Goal: Task Accomplishment & Management: Manage account settings

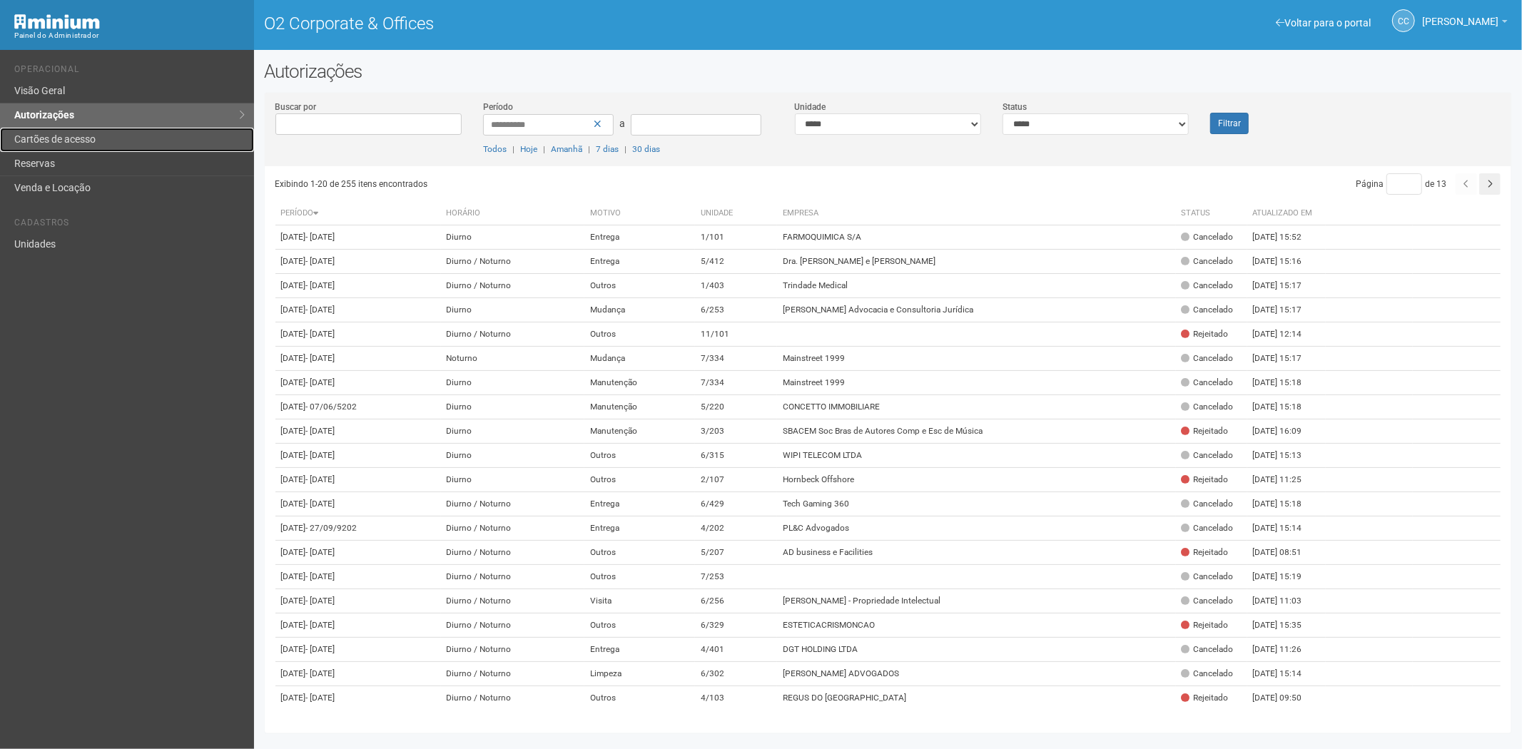
click at [84, 144] on link "Cartões de acesso" at bounding box center [127, 140] width 254 height 24
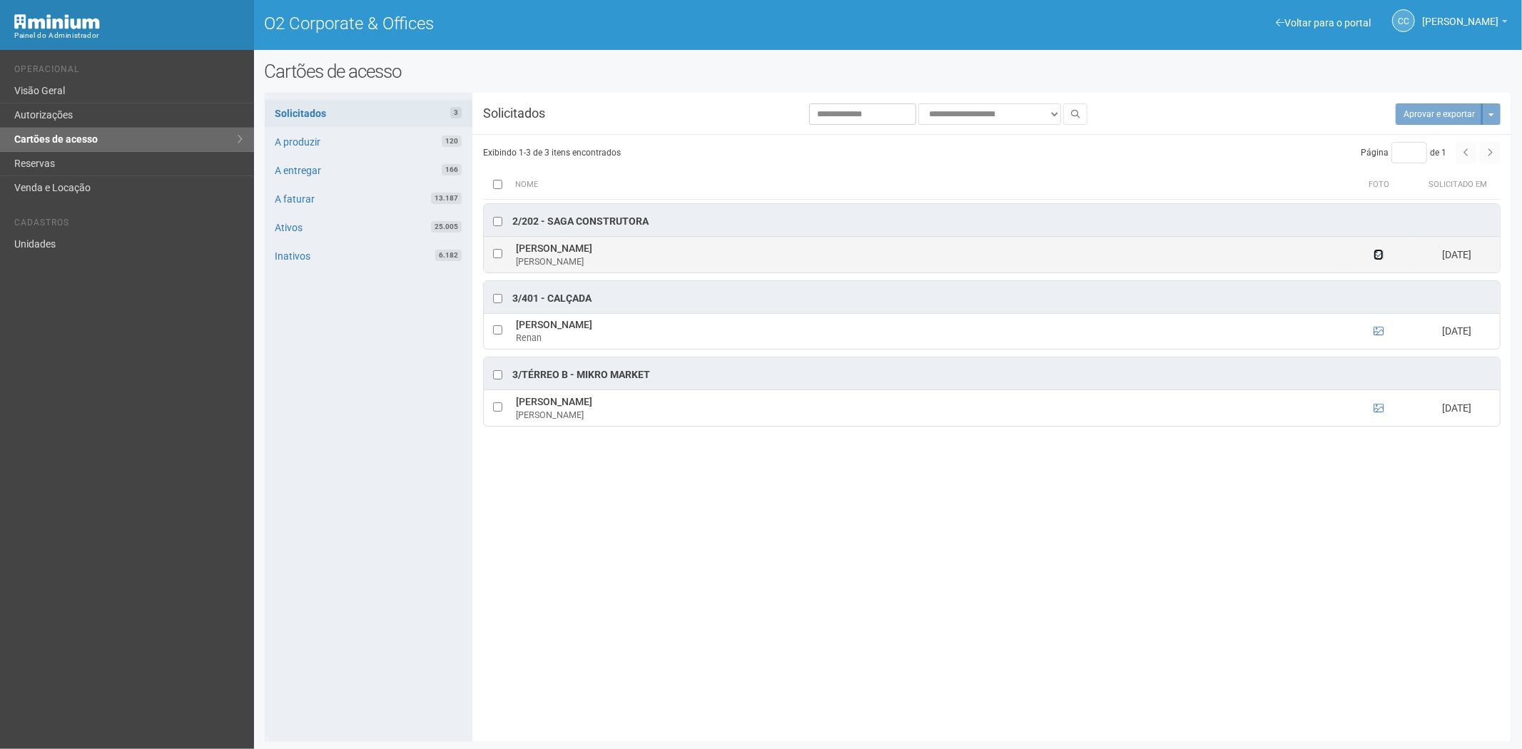
click at [1378, 254] on icon at bounding box center [1378, 255] width 10 height 10
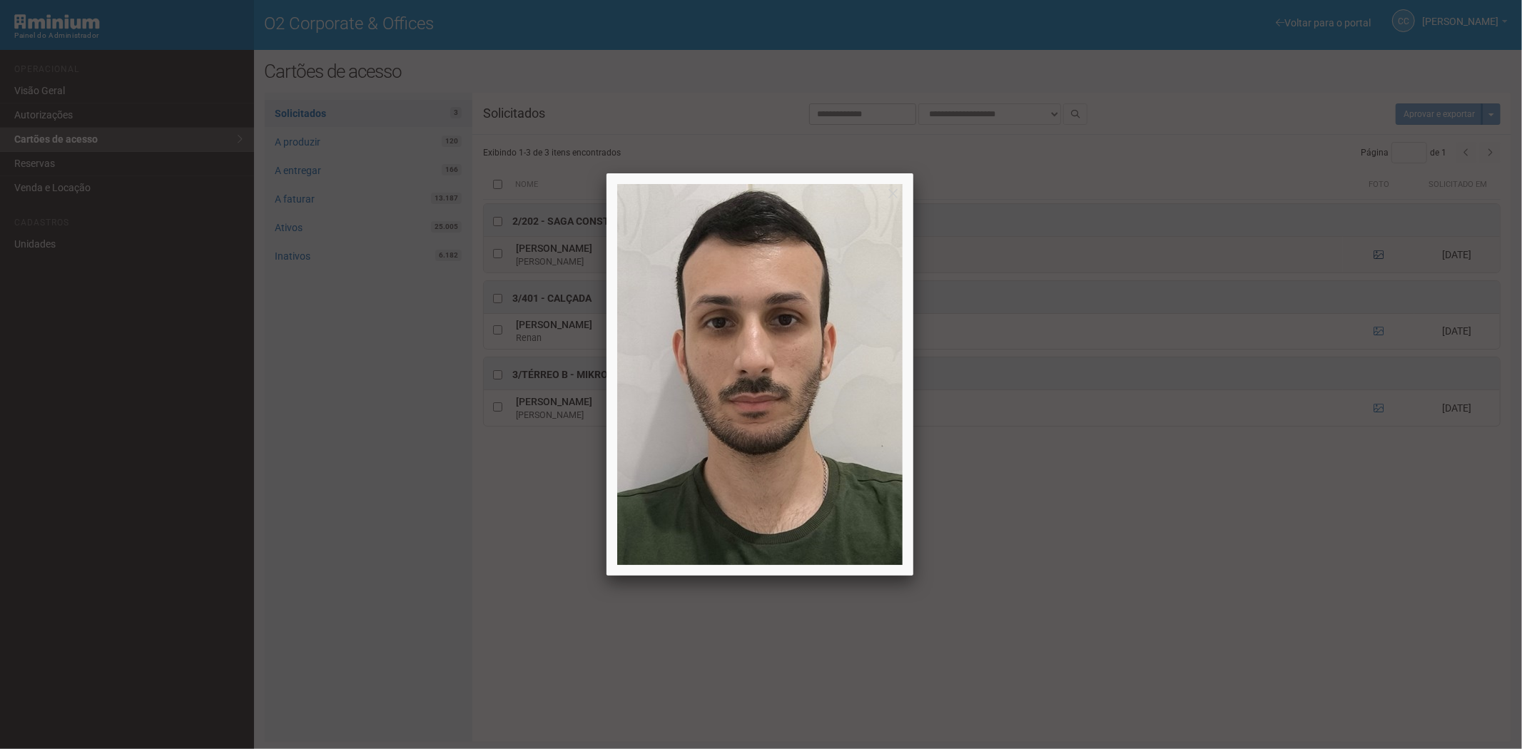
click at [1378, 254] on div at bounding box center [761, 374] width 1522 height 749
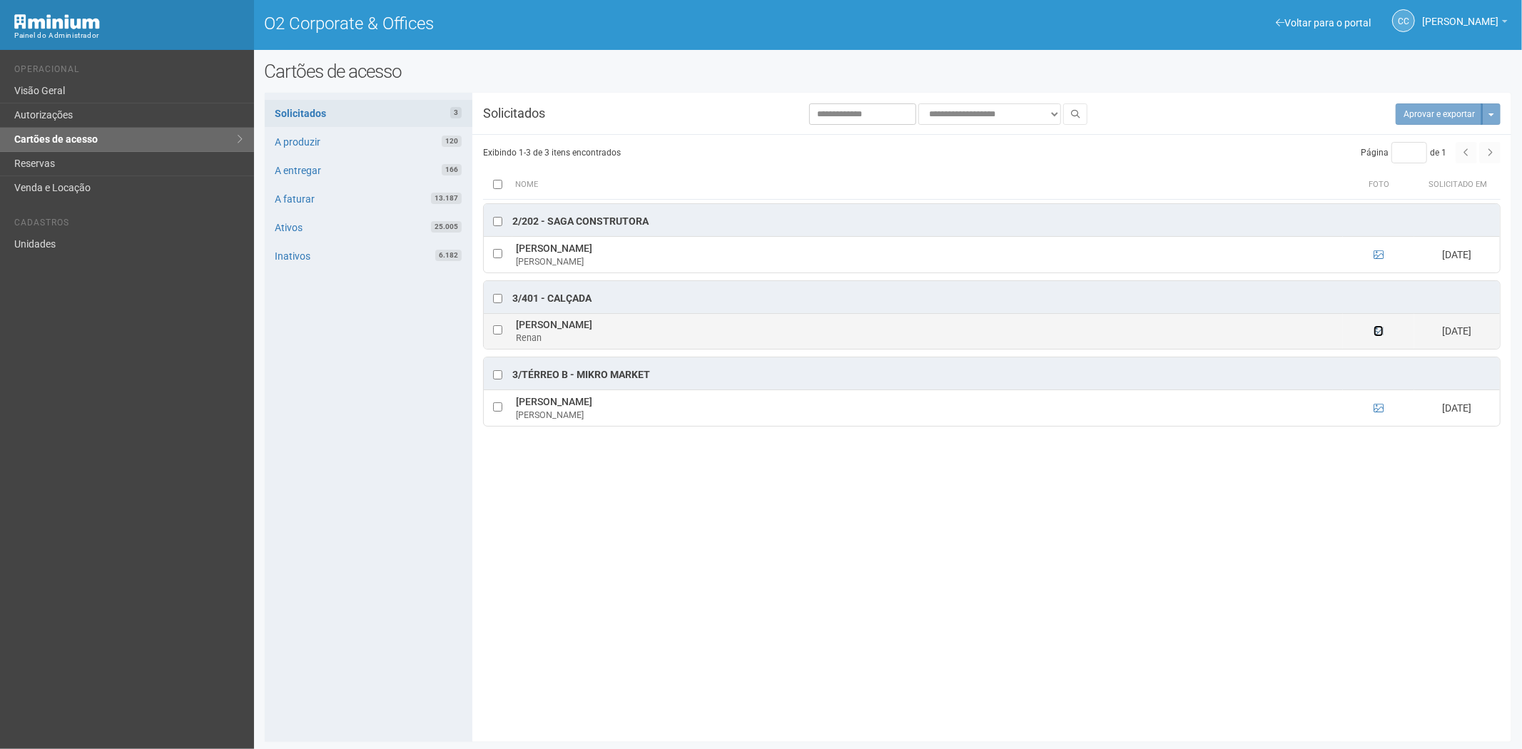
click at [1377, 336] on icon at bounding box center [1378, 331] width 10 height 10
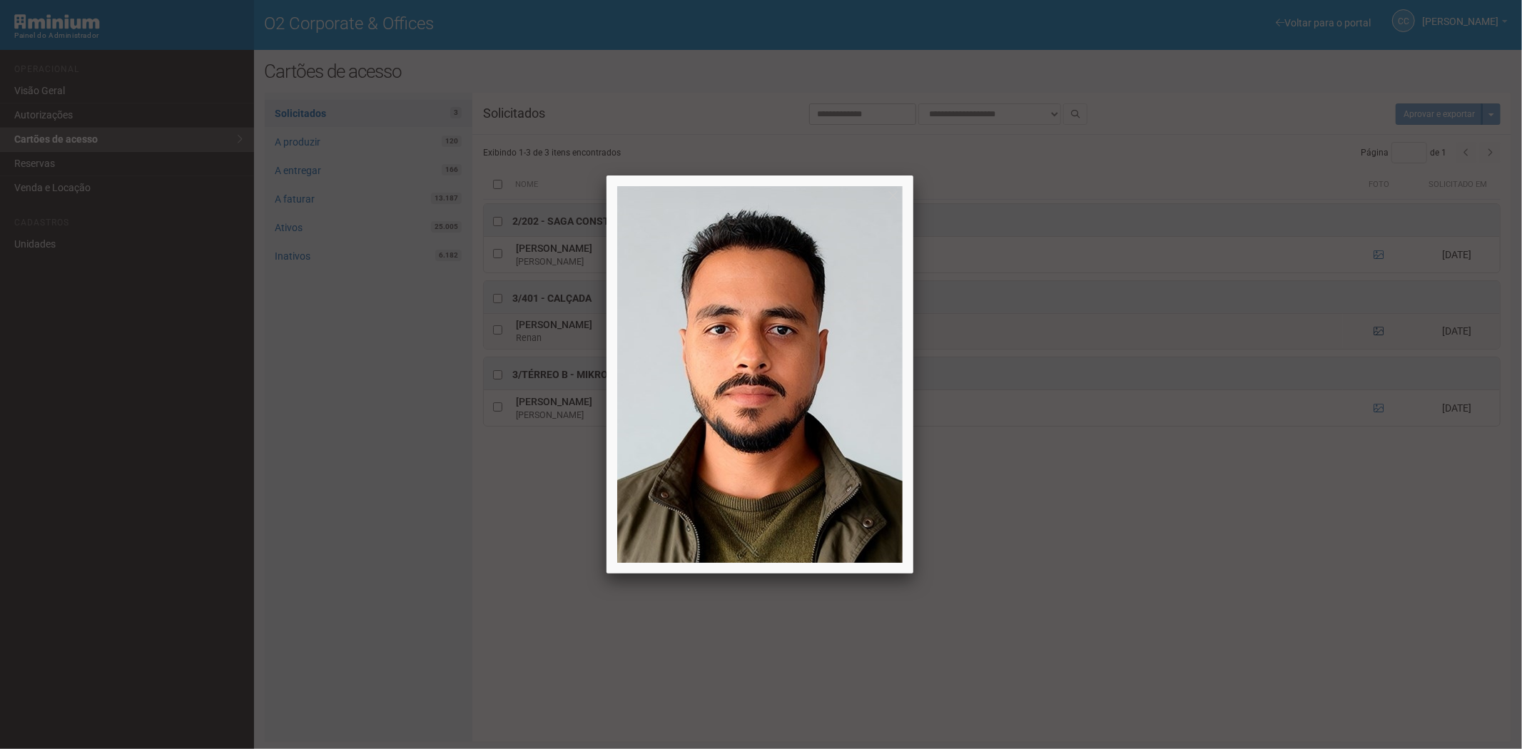
click at [1377, 336] on div at bounding box center [761, 374] width 1522 height 749
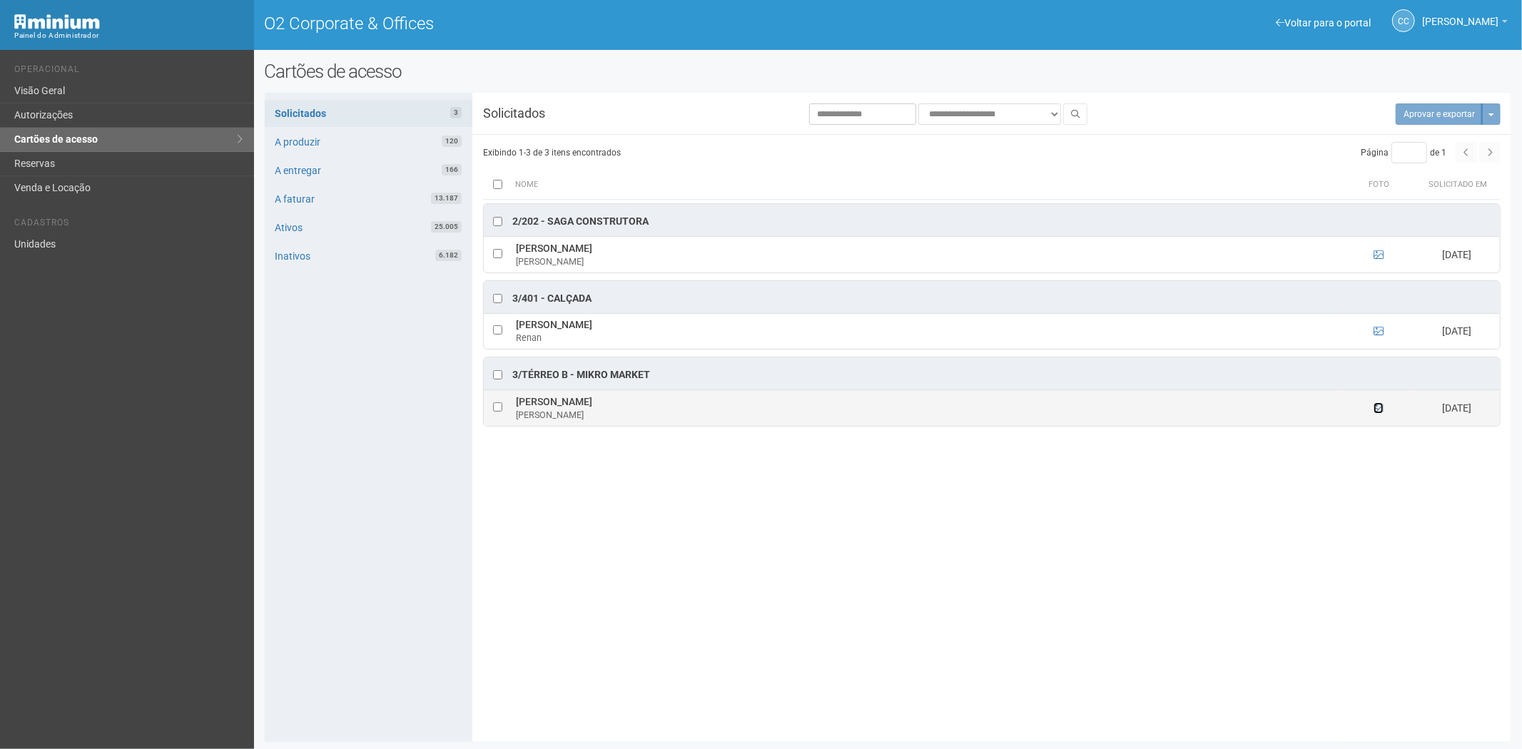
click at [1379, 413] on icon at bounding box center [1378, 408] width 10 height 10
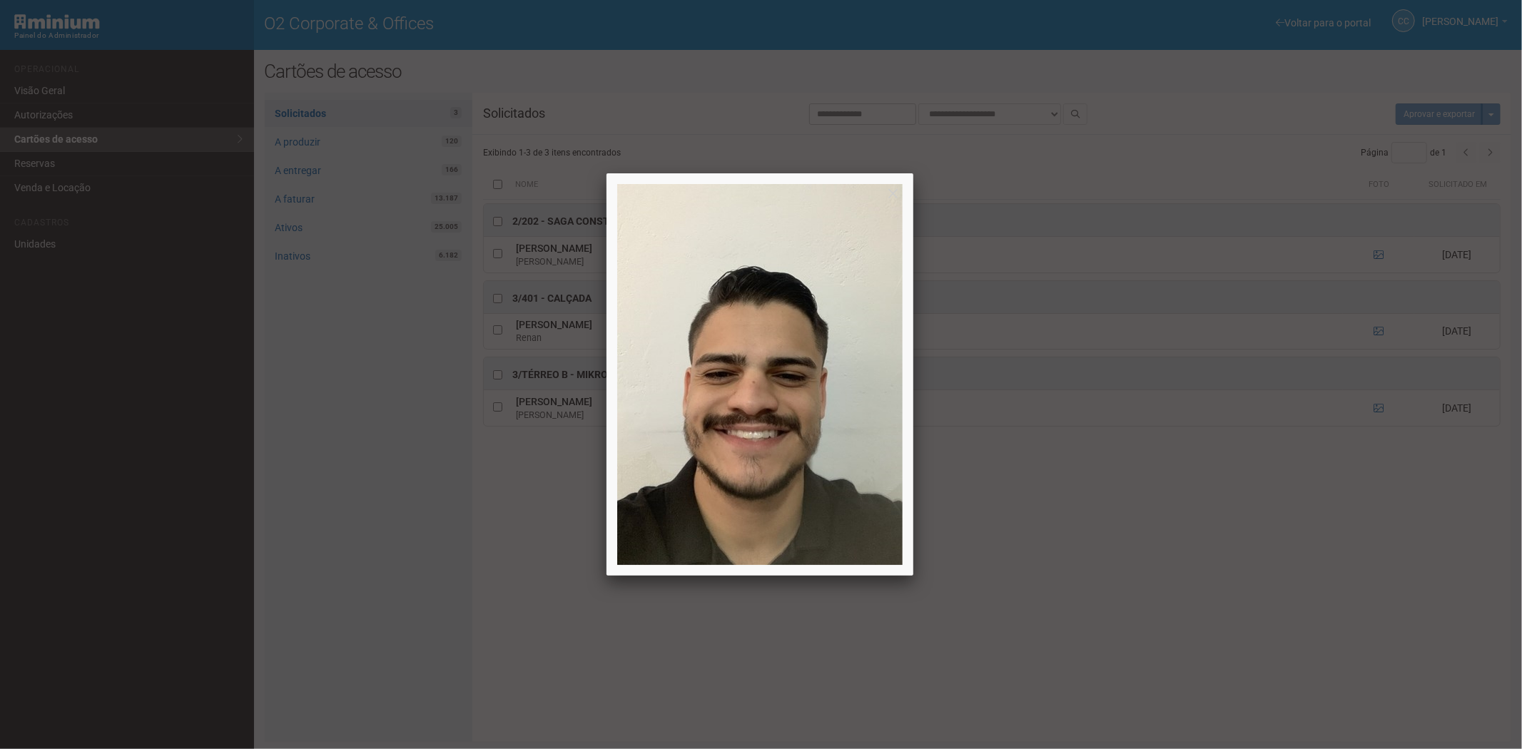
click at [1379, 415] on div at bounding box center [761, 374] width 1522 height 749
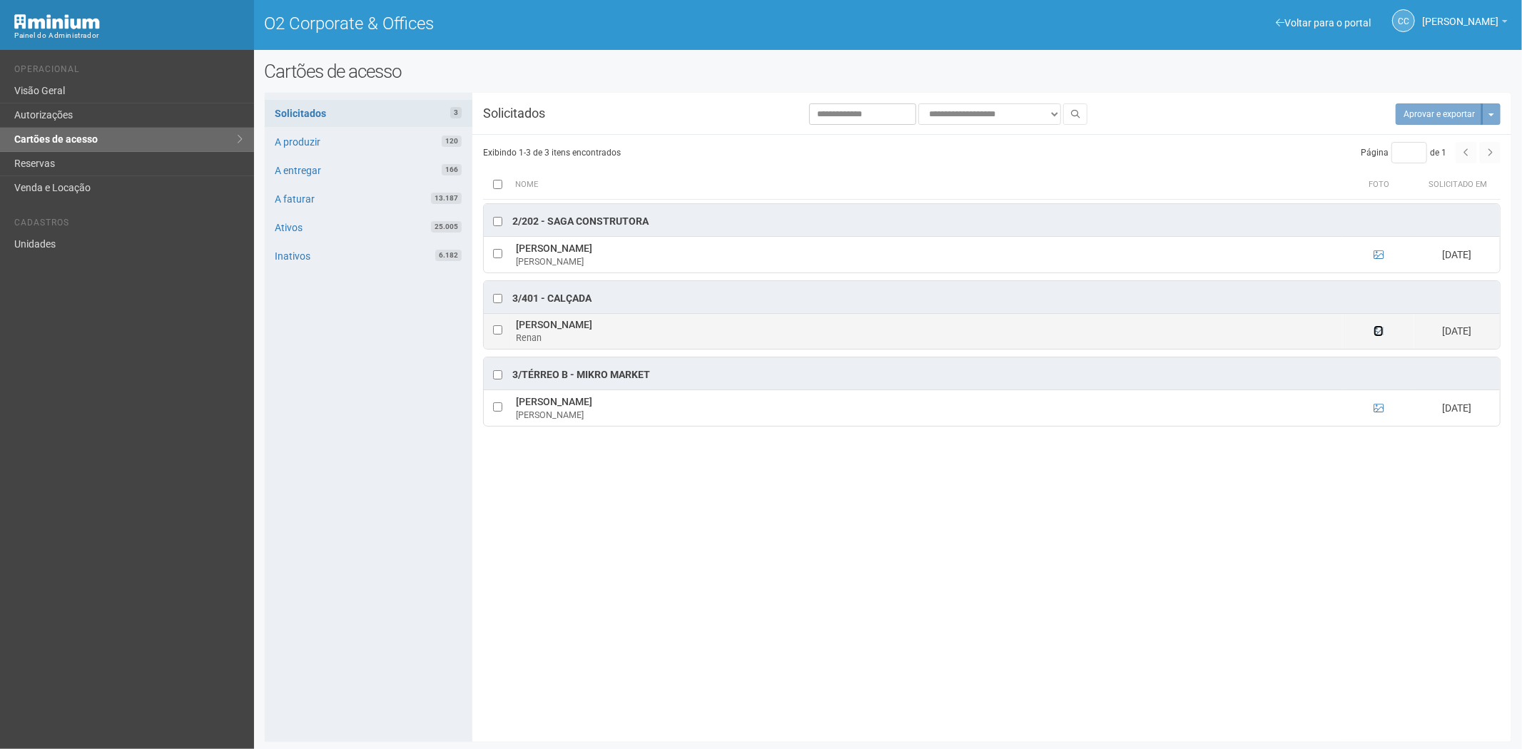
click at [1377, 332] on icon at bounding box center [1378, 331] width 10 height 10
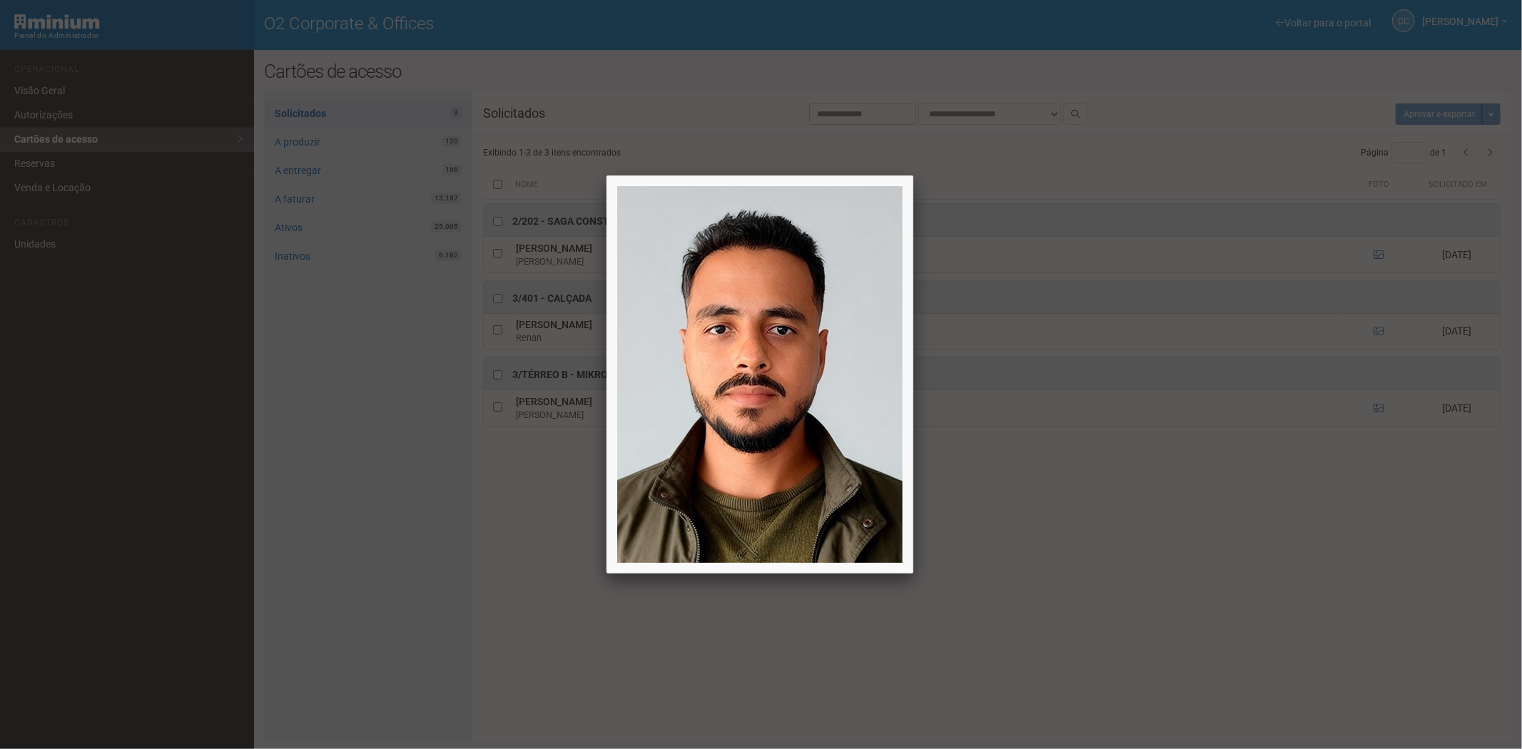
click at [164, 166] on div at bounding box center [761, 374] width 1522 height 749
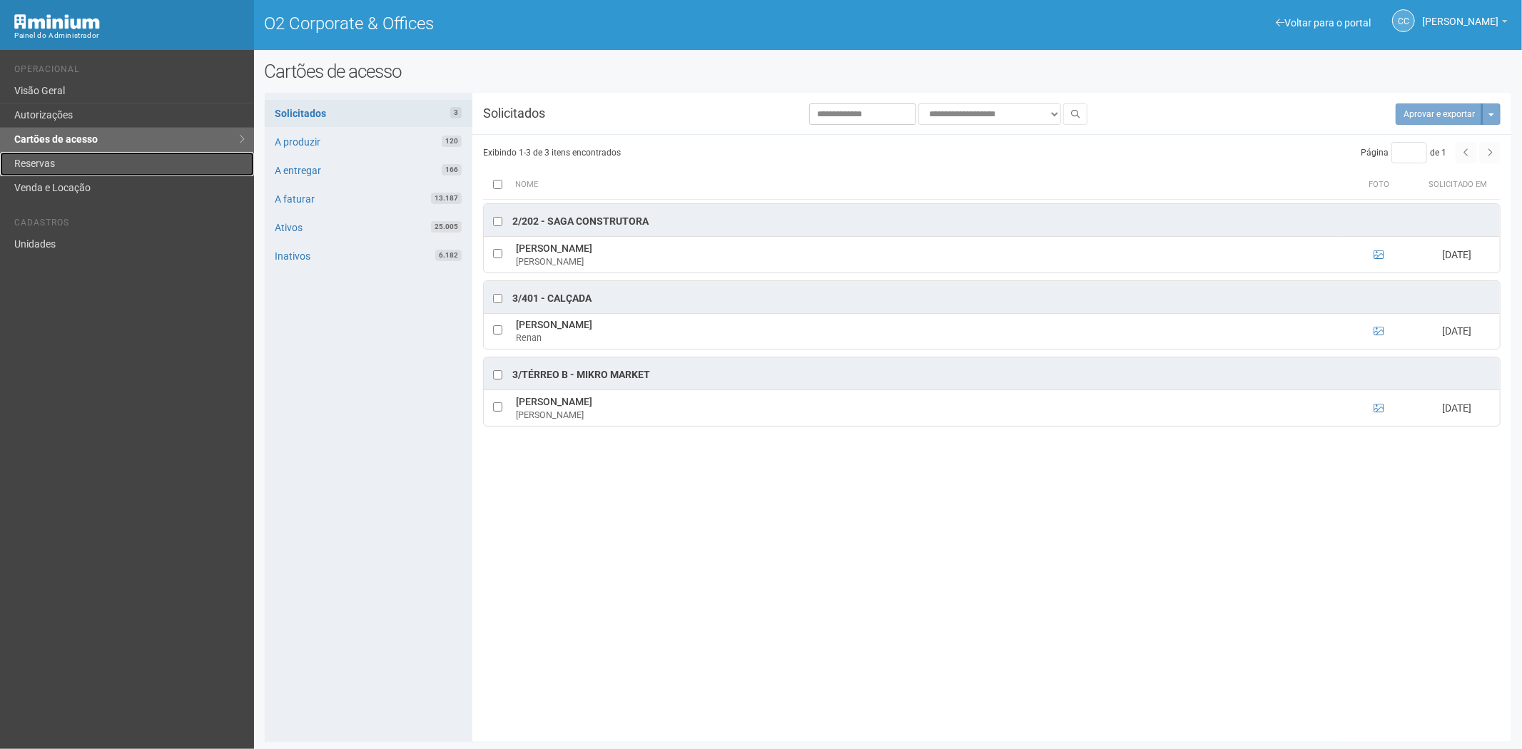
click at [120, 156] on link "Reservas" at bounding box center [127, 164] width 254 height 24
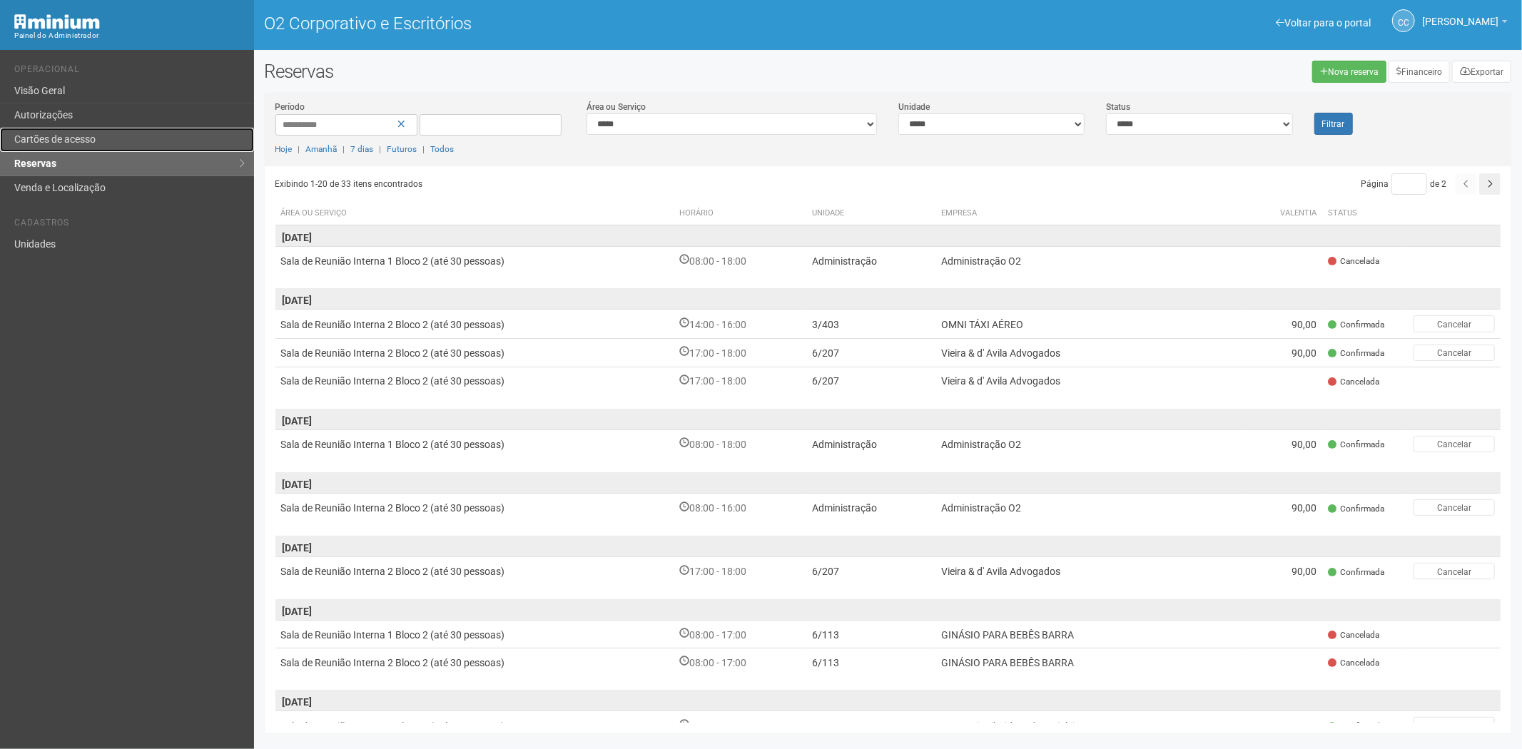
click at [70, 132] on link "Cartões de acesso" at bounding box center [127, 140] width 254 height 24
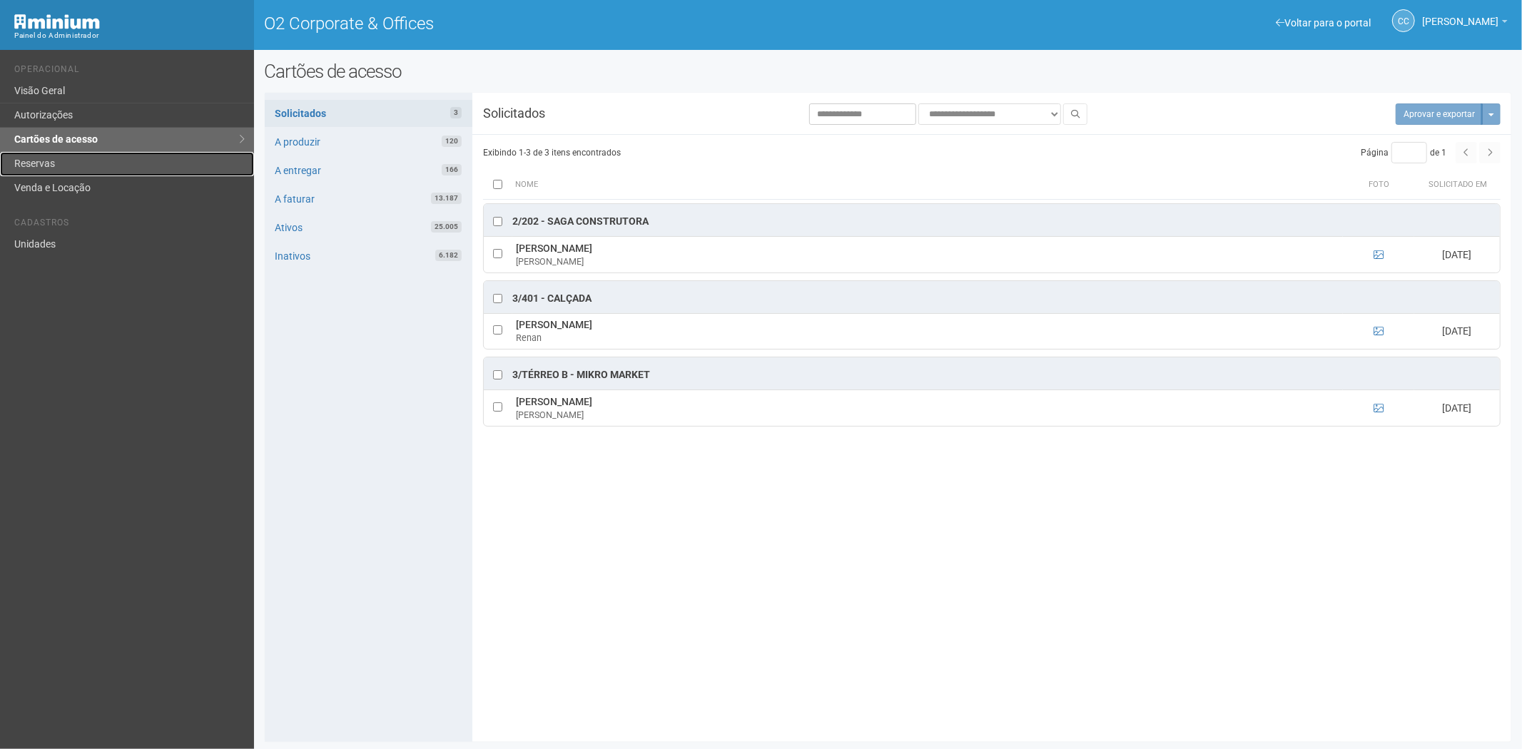
click at [93, 159] on link "Reservas" at bounding box center [127, 164] width 254 height 24
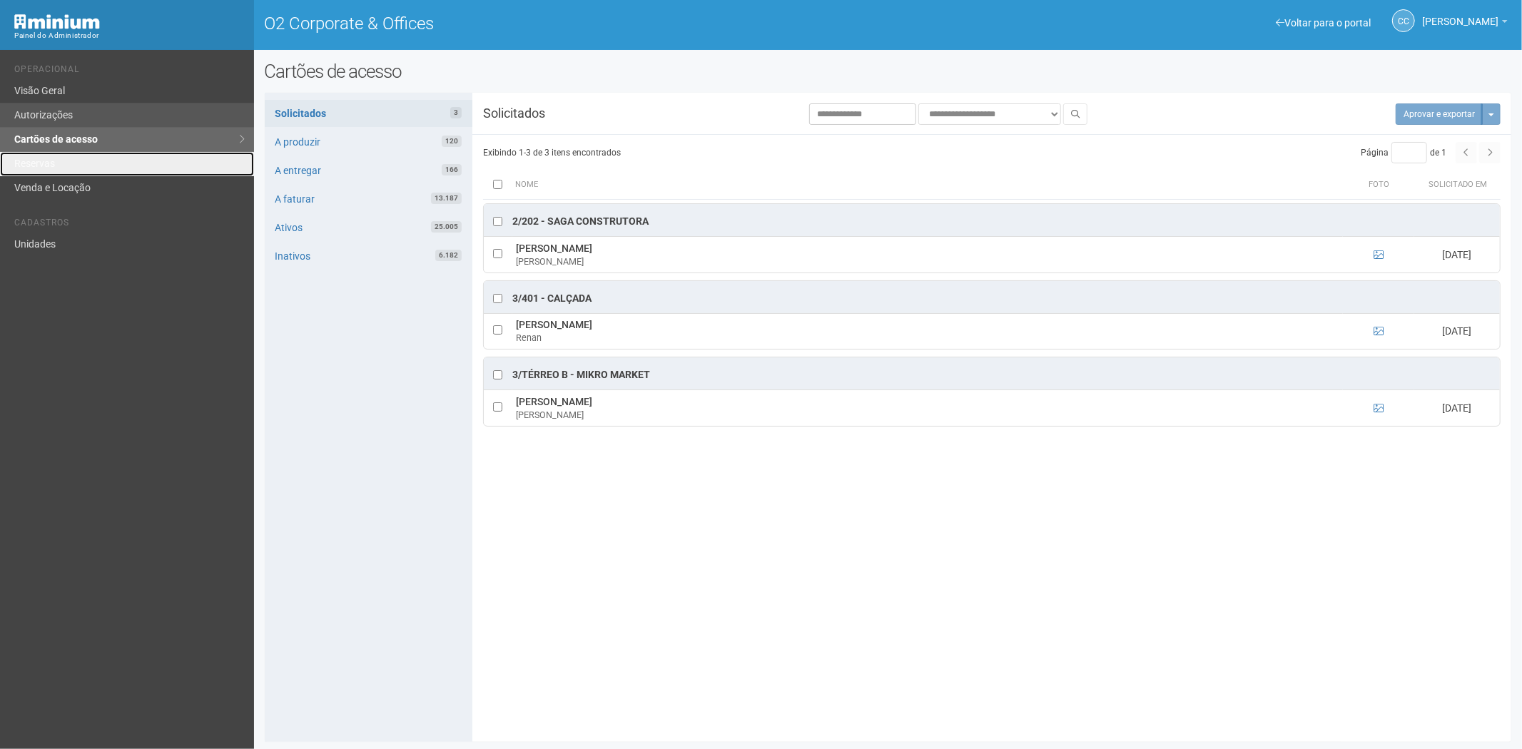
drag, startPoint x: 86, startPoint y: 164, endPoint x: 89, endPoint y: 123, distance: 41.5
click at [86, 164] on link "Reservas" at bounding box center [127, 164] width 254 height 24
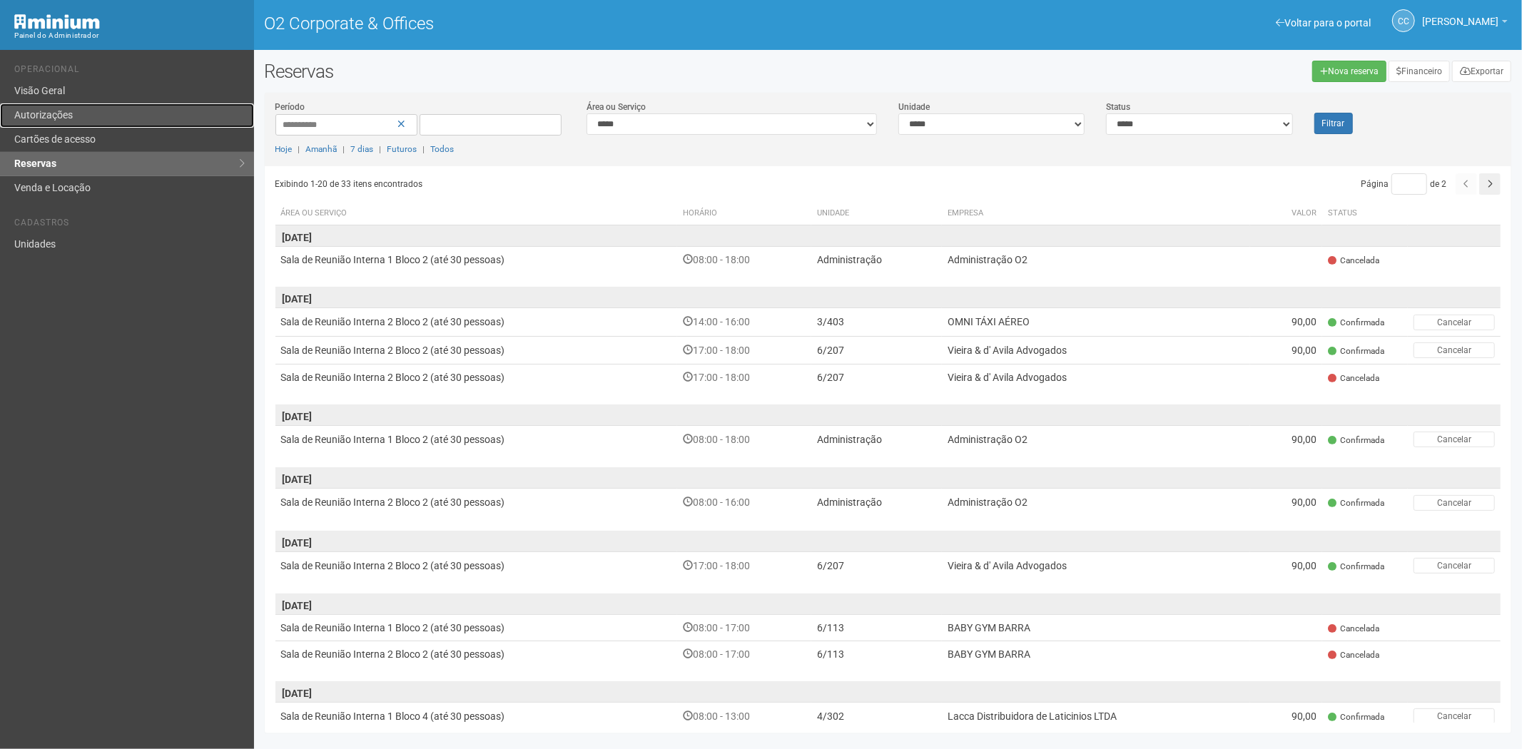
click at [83, 116] on link "Autorizações" at bounding box center [127, 115] width 254 height 24
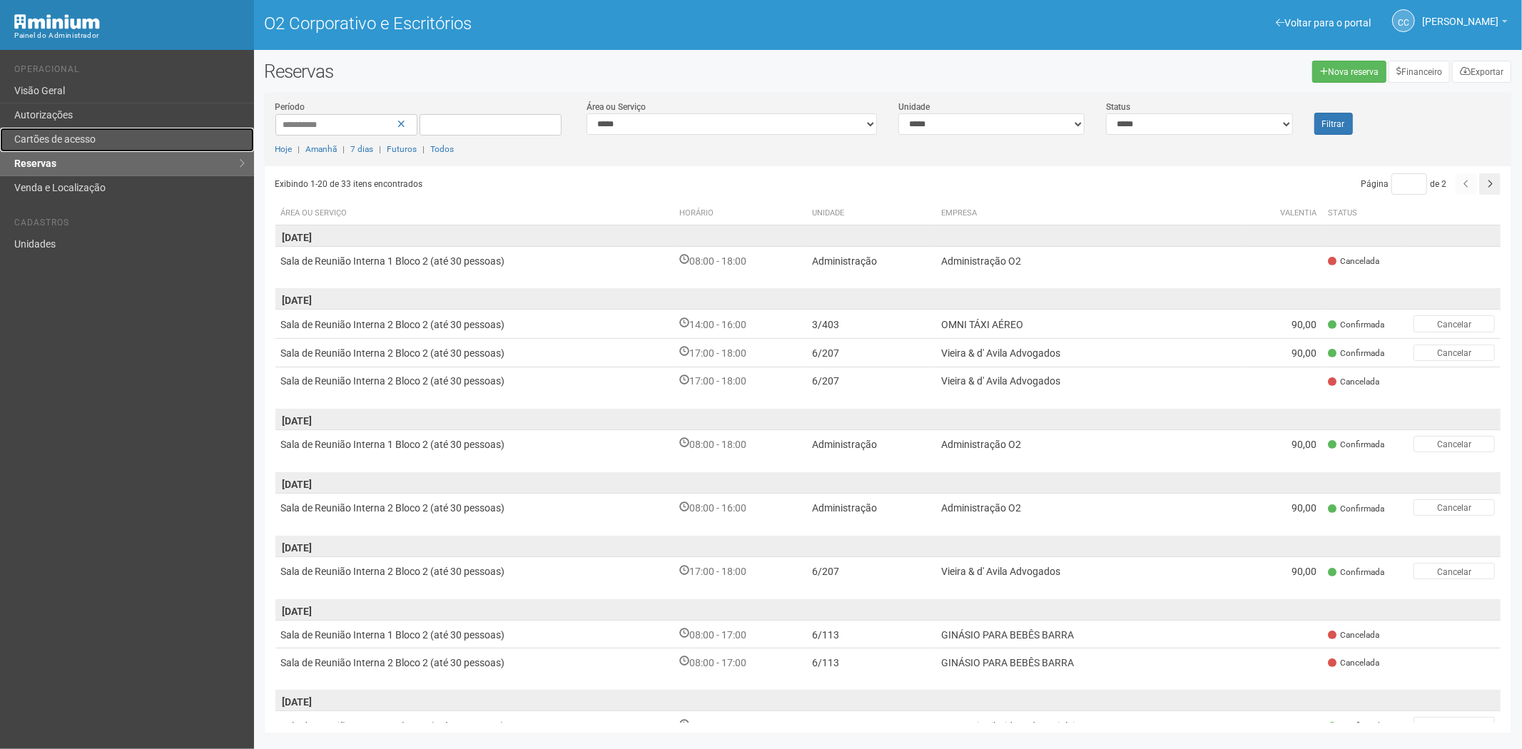
click at [93, 140] on font "Cartões de acesso" at bounding box center [54, 138] width 81 height 11
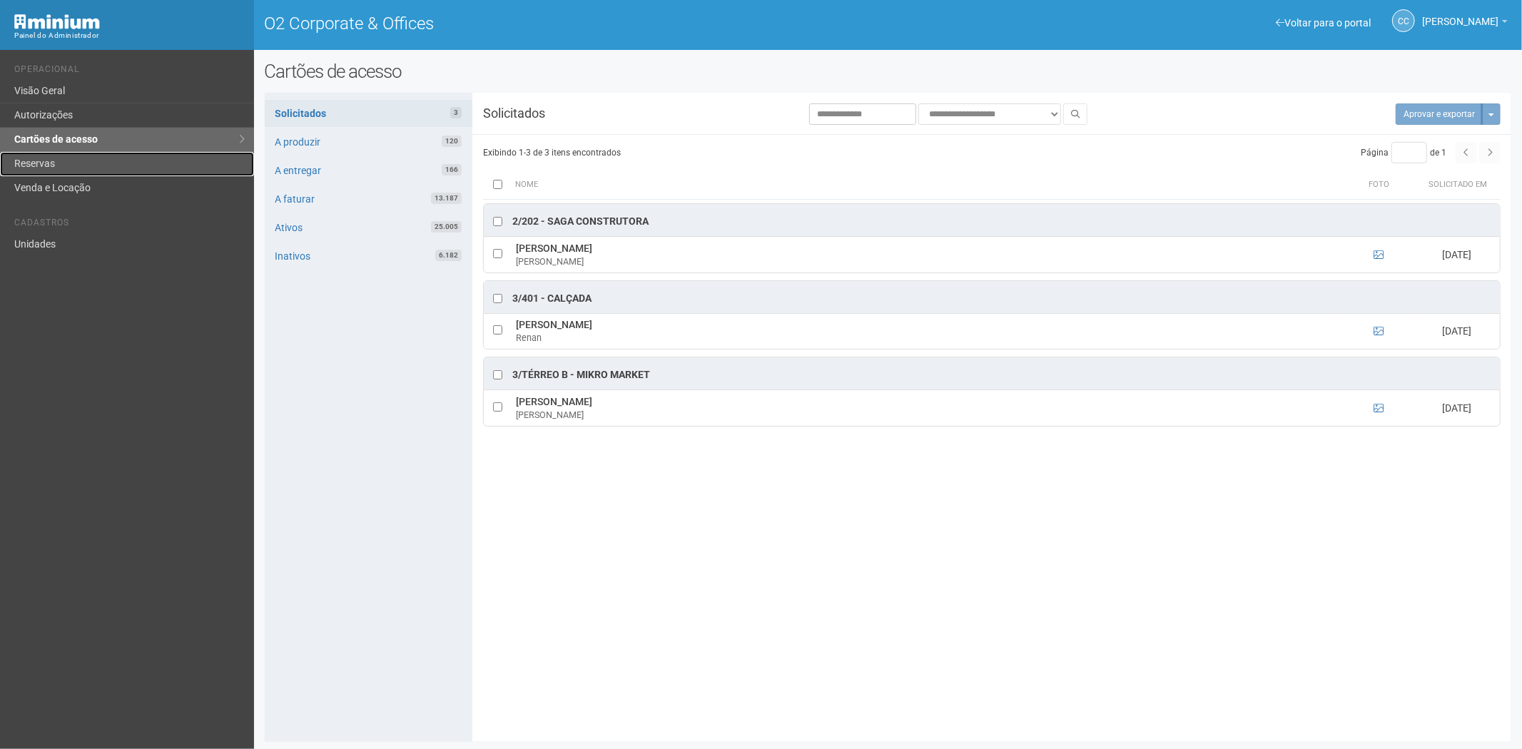
click at [91, 154] on link "Reservas" at bounding box center [127, 164] width 254 height 24
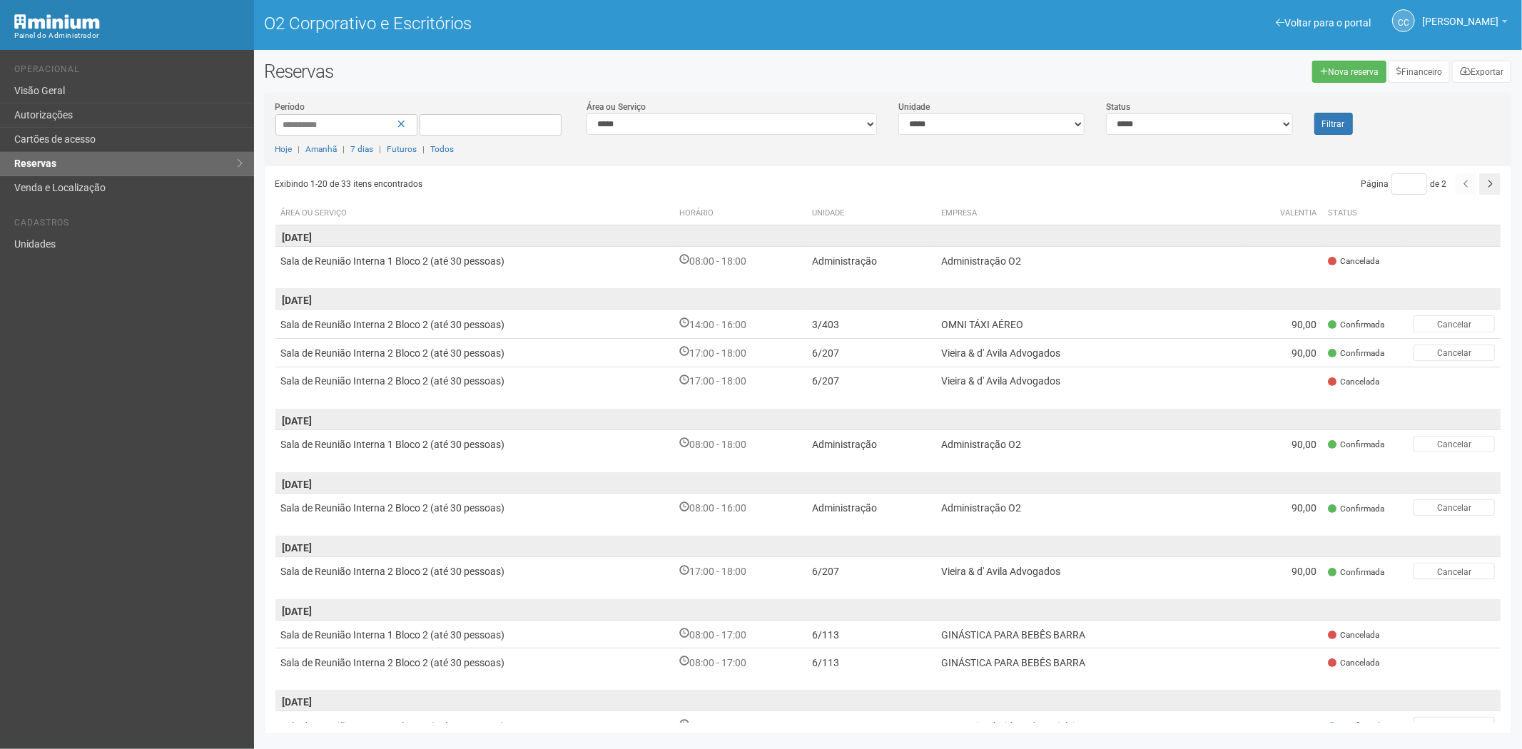
click at [968, 76] on div "Nova reserva Financeiro Exportar" at bounding box center [1205, 72] width 634 height 22
drag, startPoint x: 96, startPoint y: 146, endPoint x: 290, endPoint y: 380, distance: 305.0
click at [96, 146] on link "Cartões de acesso" at bounding box center [127, 140] width 254 height 24
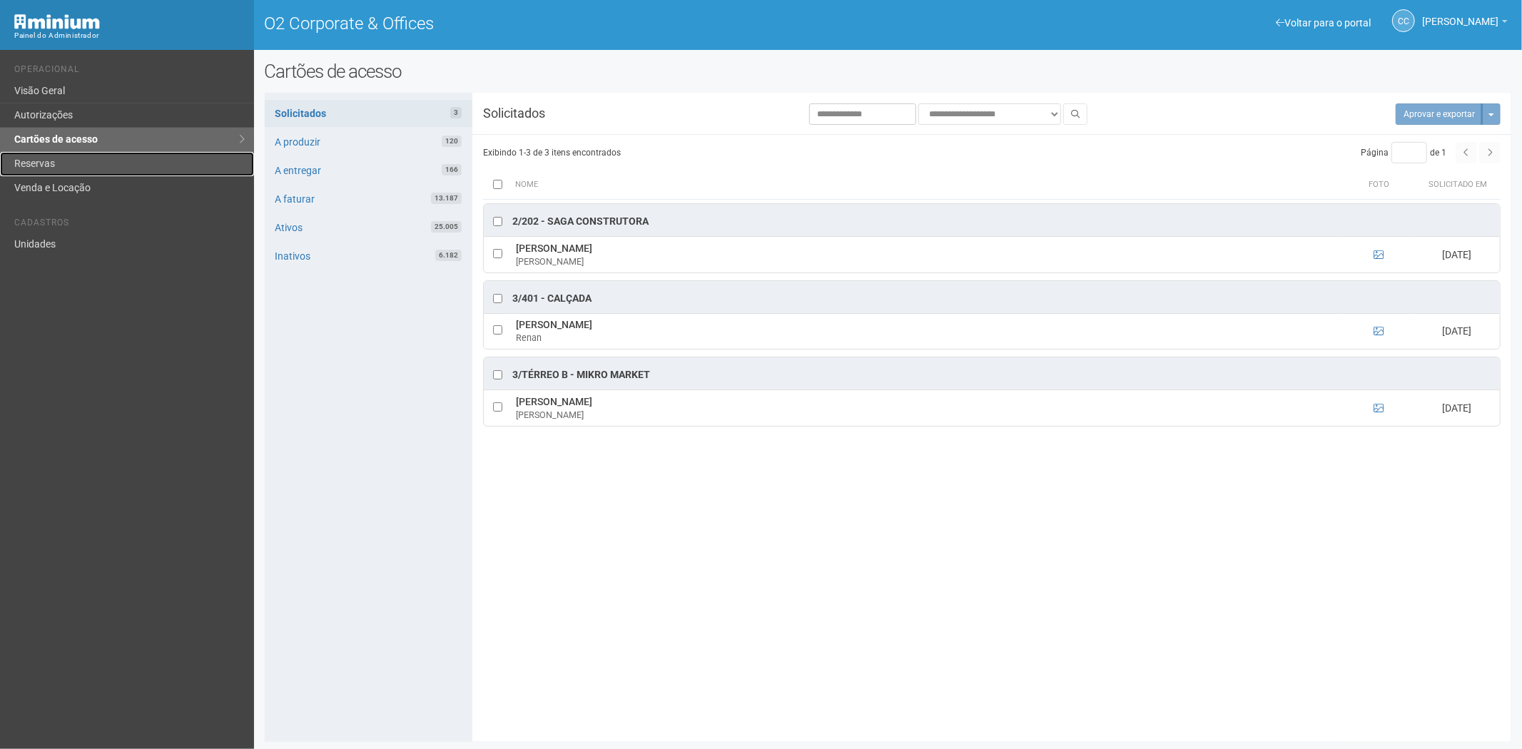
click at [22, 162] on link "Reservas" at bounding box center [127, 164] width 254 height 24
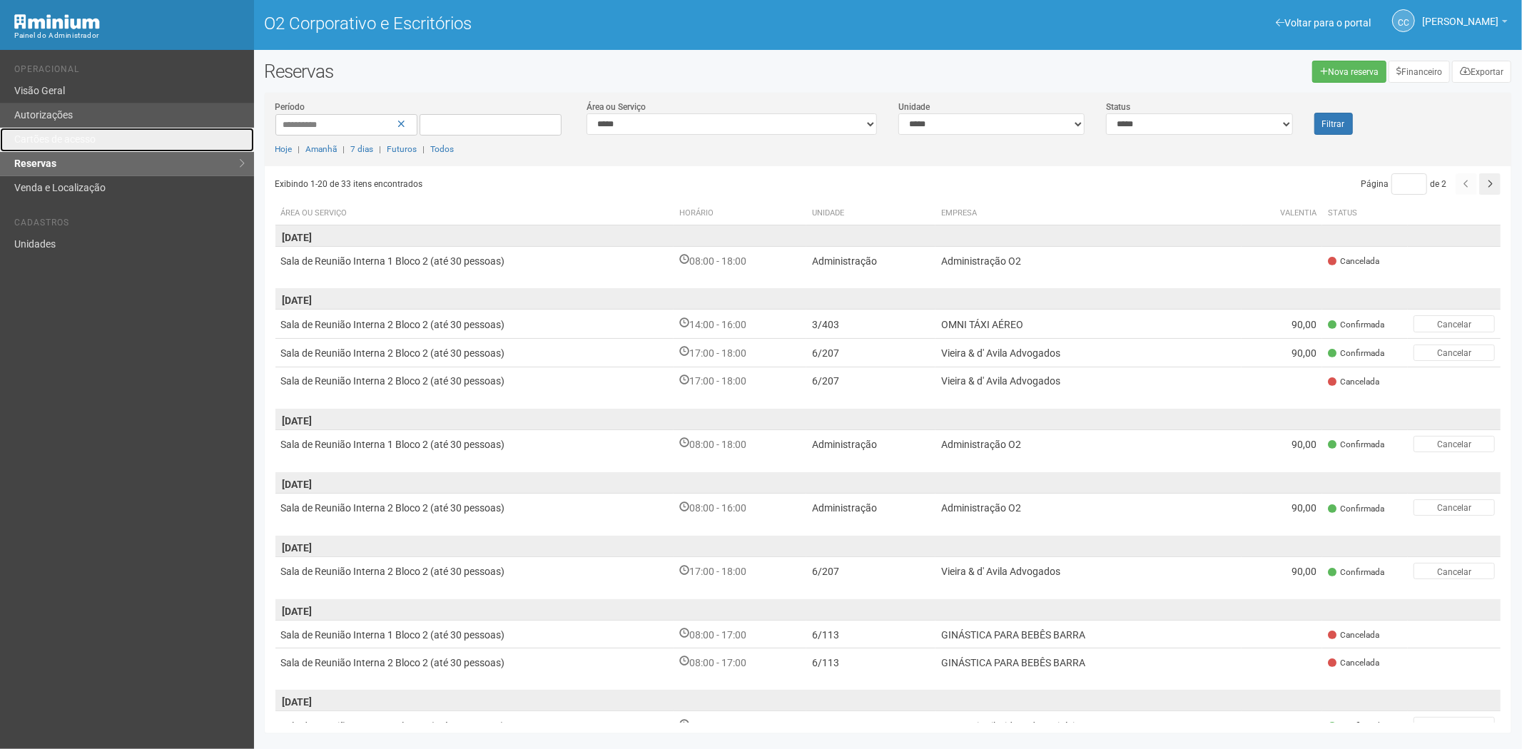
drag, startPoint x: 41, startPoint y: 140, endPoint x: 126, endPoint y: 121, distance: 86.9
click at [43, 140] on font "Cartões de acesso" at bounding box center [54, 138] width 81 height 11
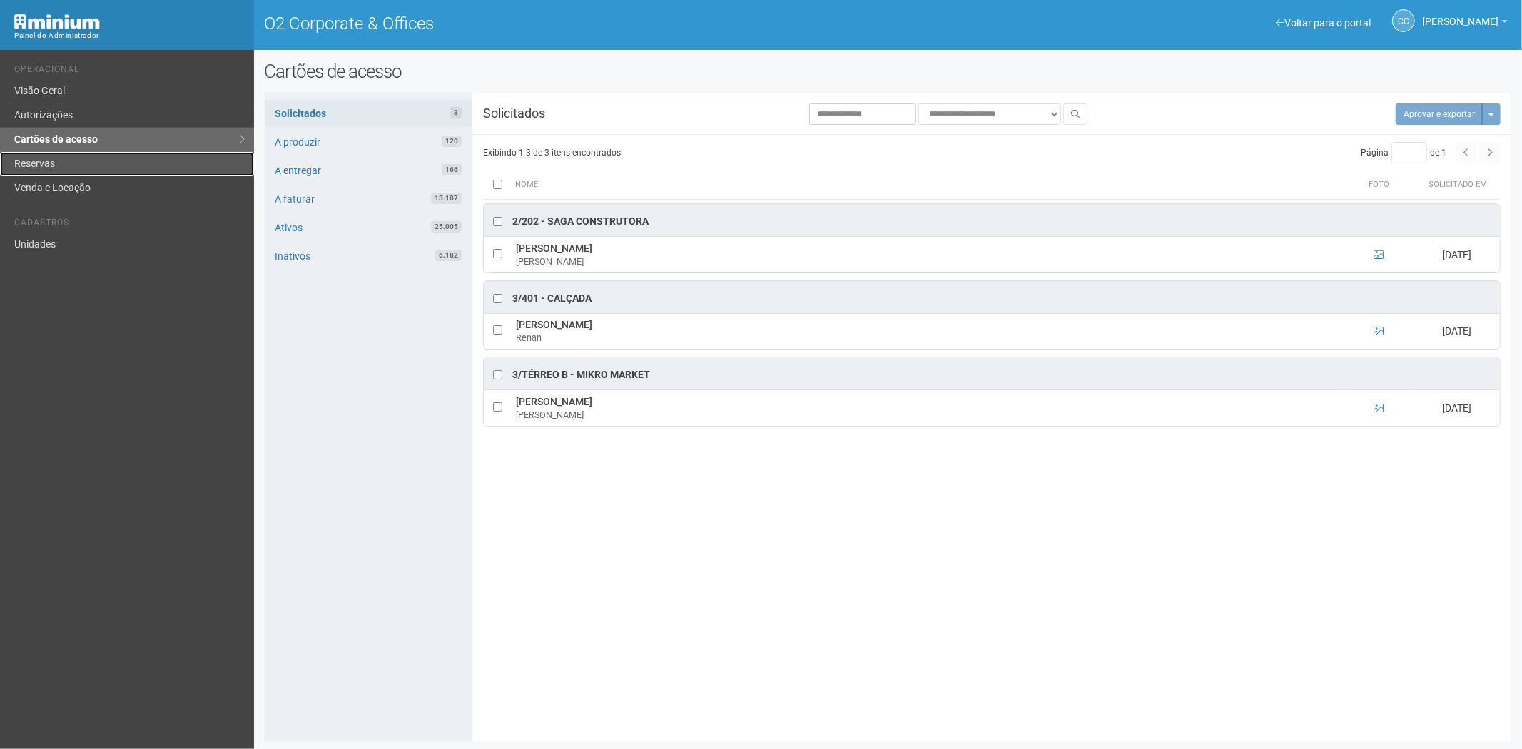
click at [26, 157] on link "Reservas" at bounding box center [127, 164] width 254 height 24
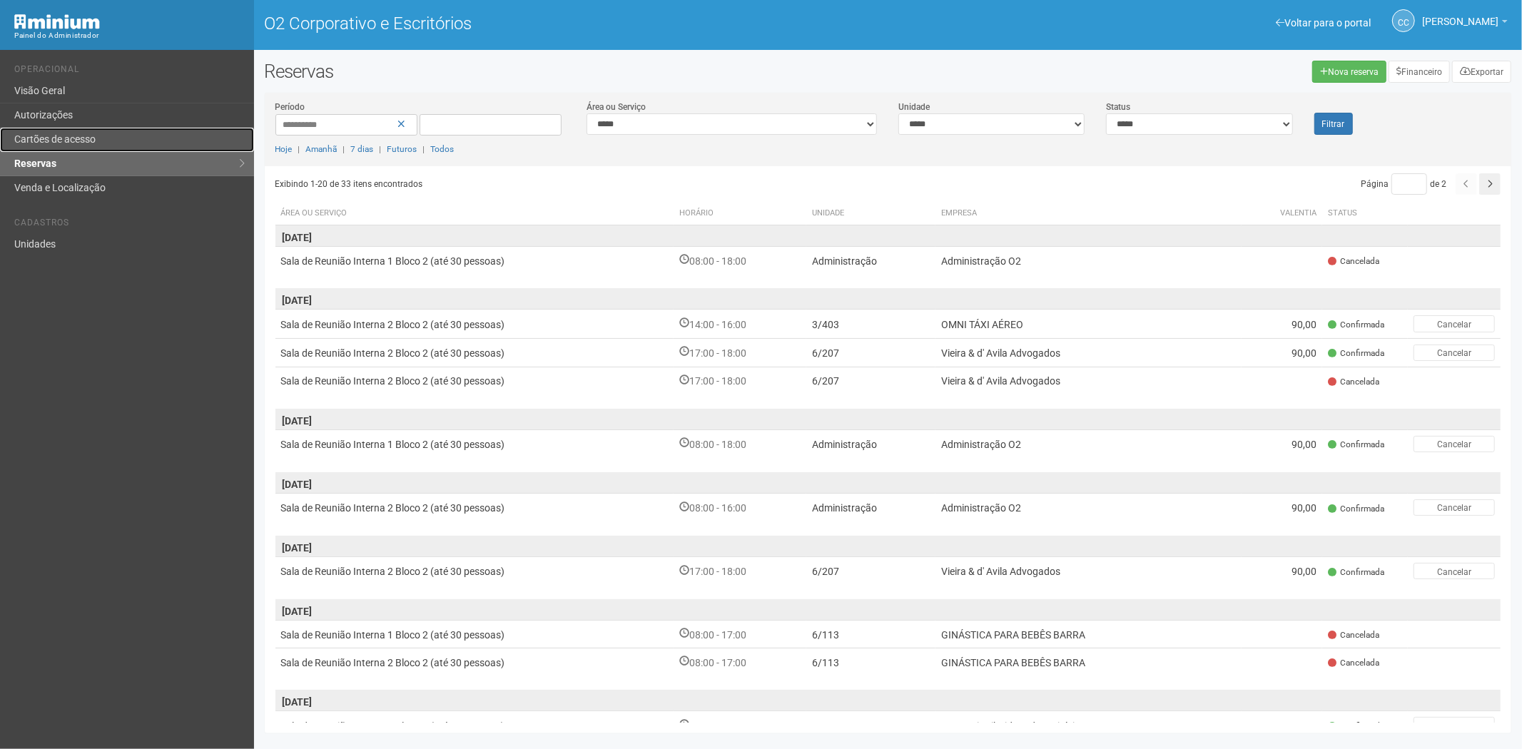
click at [91, 144] on font "Cartões de acesso" at bounding box center [54, 138] width 81 height 11
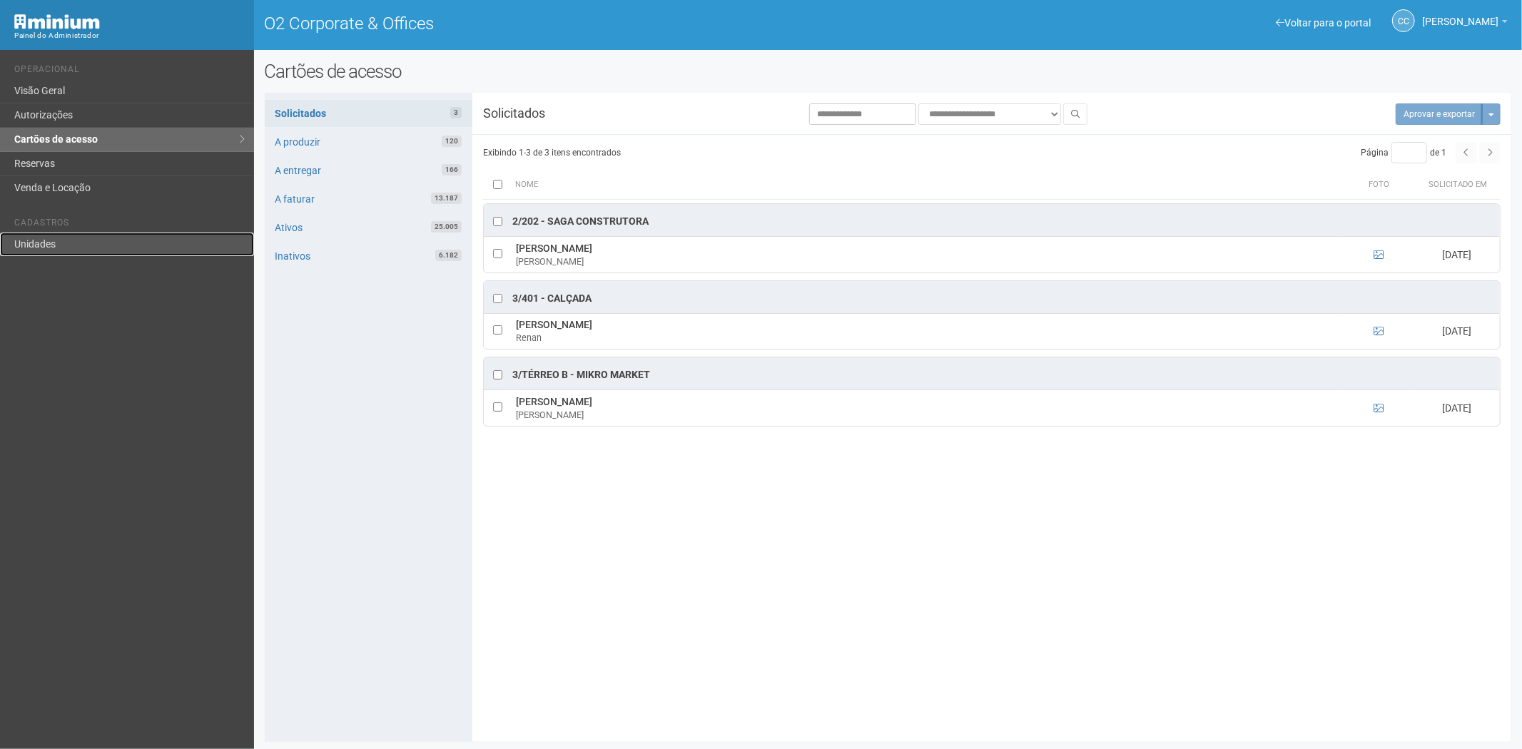
click at [56, 254] on link "Unidades" at bounding box center [127, 245] width 254 height 24
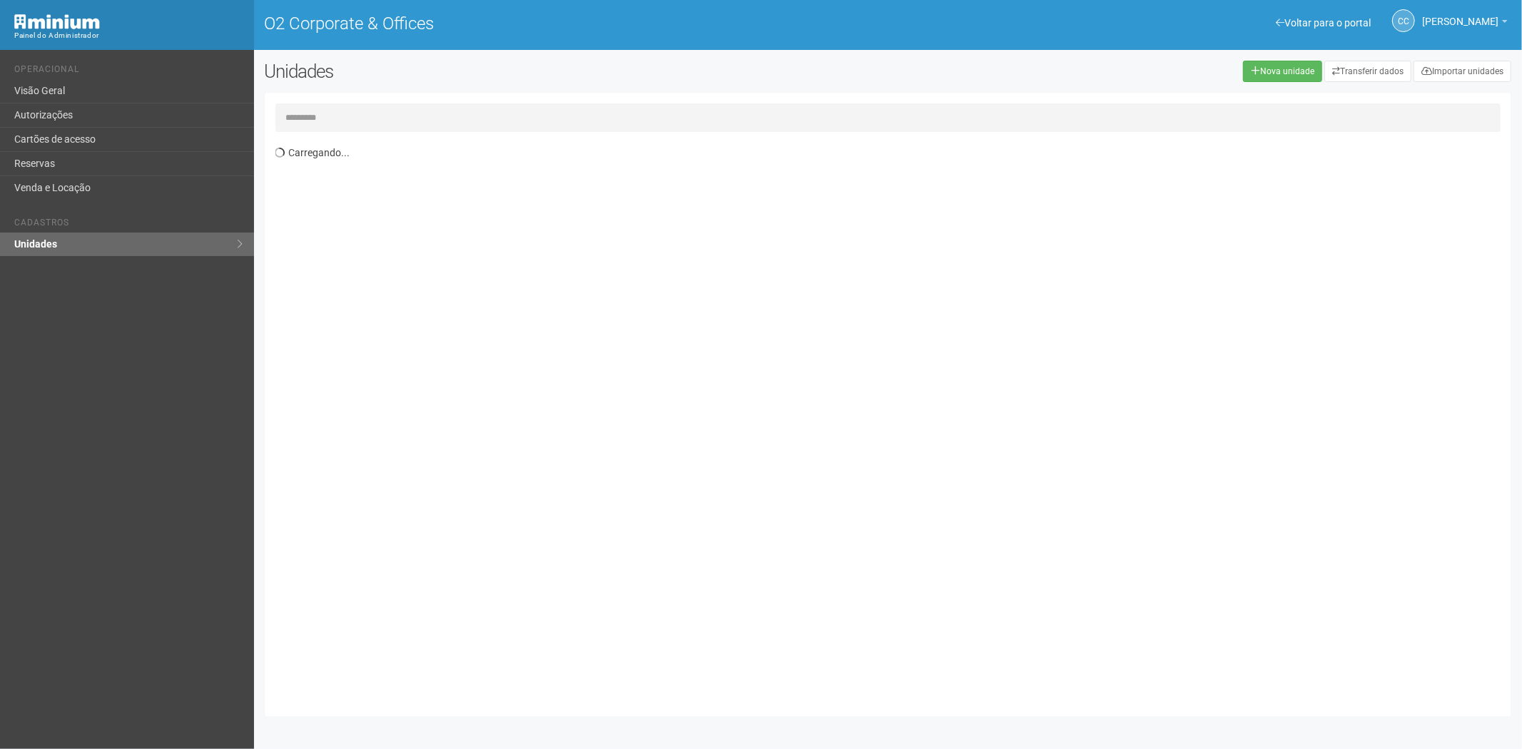
click at [375, 124] on input "text" at bounding box center [888, 117] width 1226 height 29
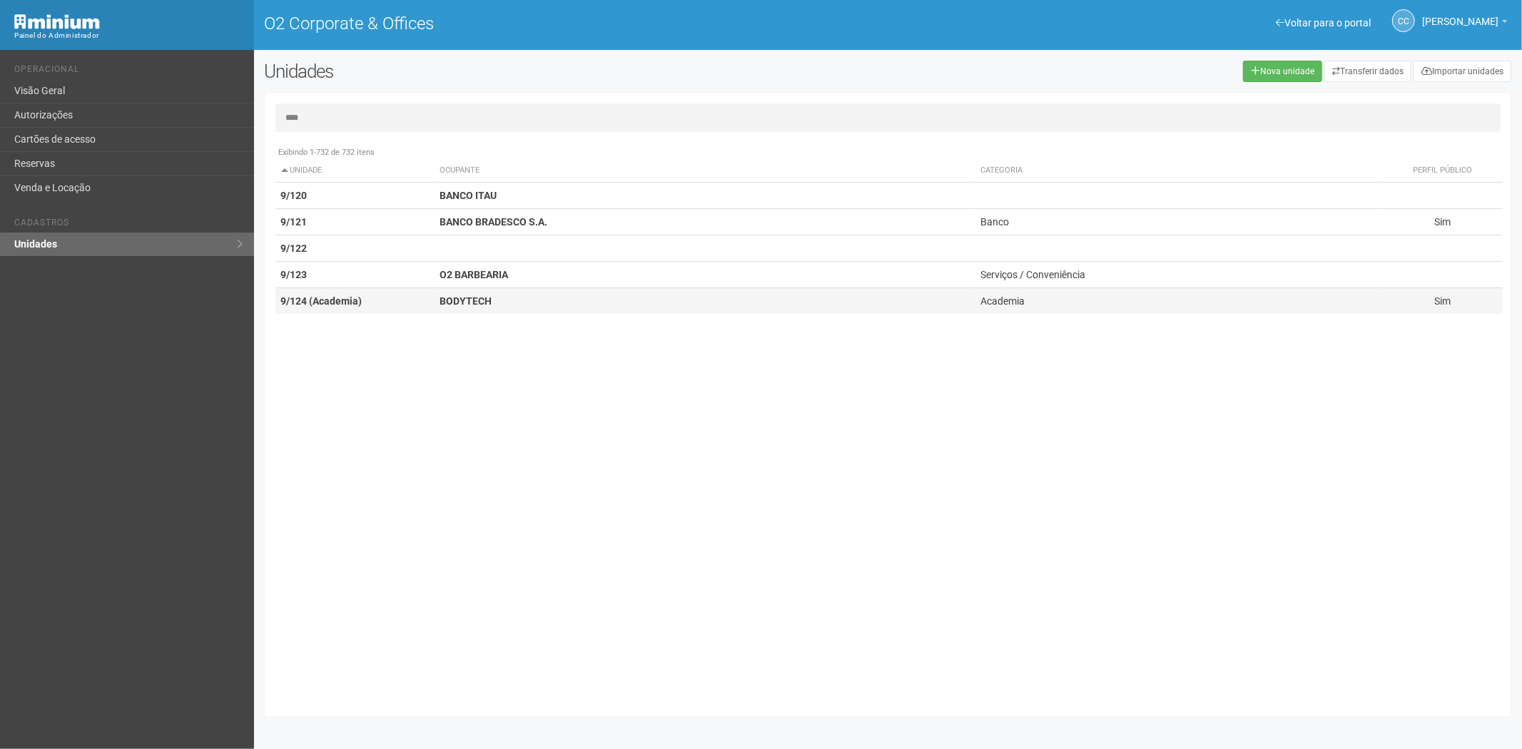
type input "****"
click at [372, 308] on td "9/124 (Academia)" at bounding box center [354, 301] width 159 height 26
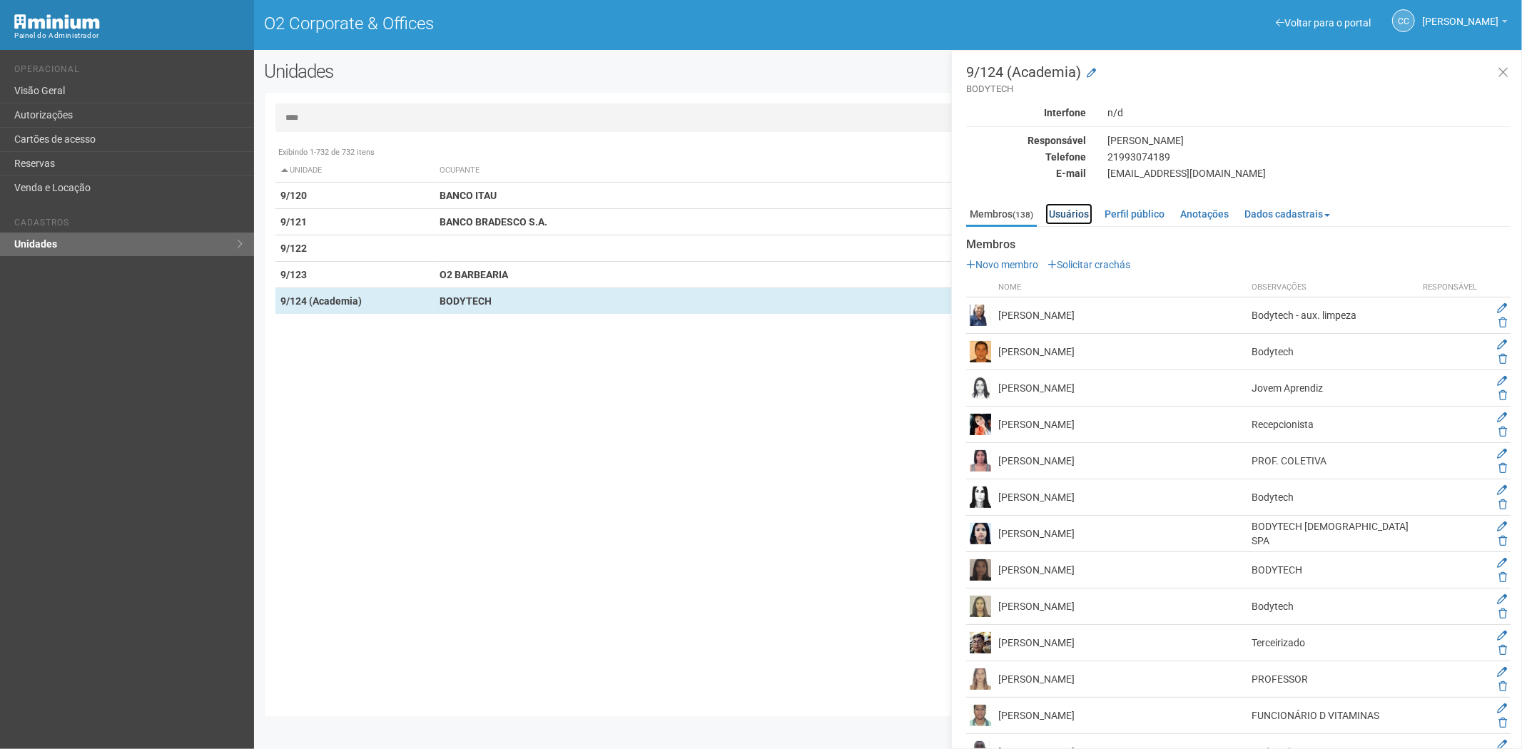
click at [1080, 213] on link "Usuários" at bounding box center [1068, 213] width 47 height 21
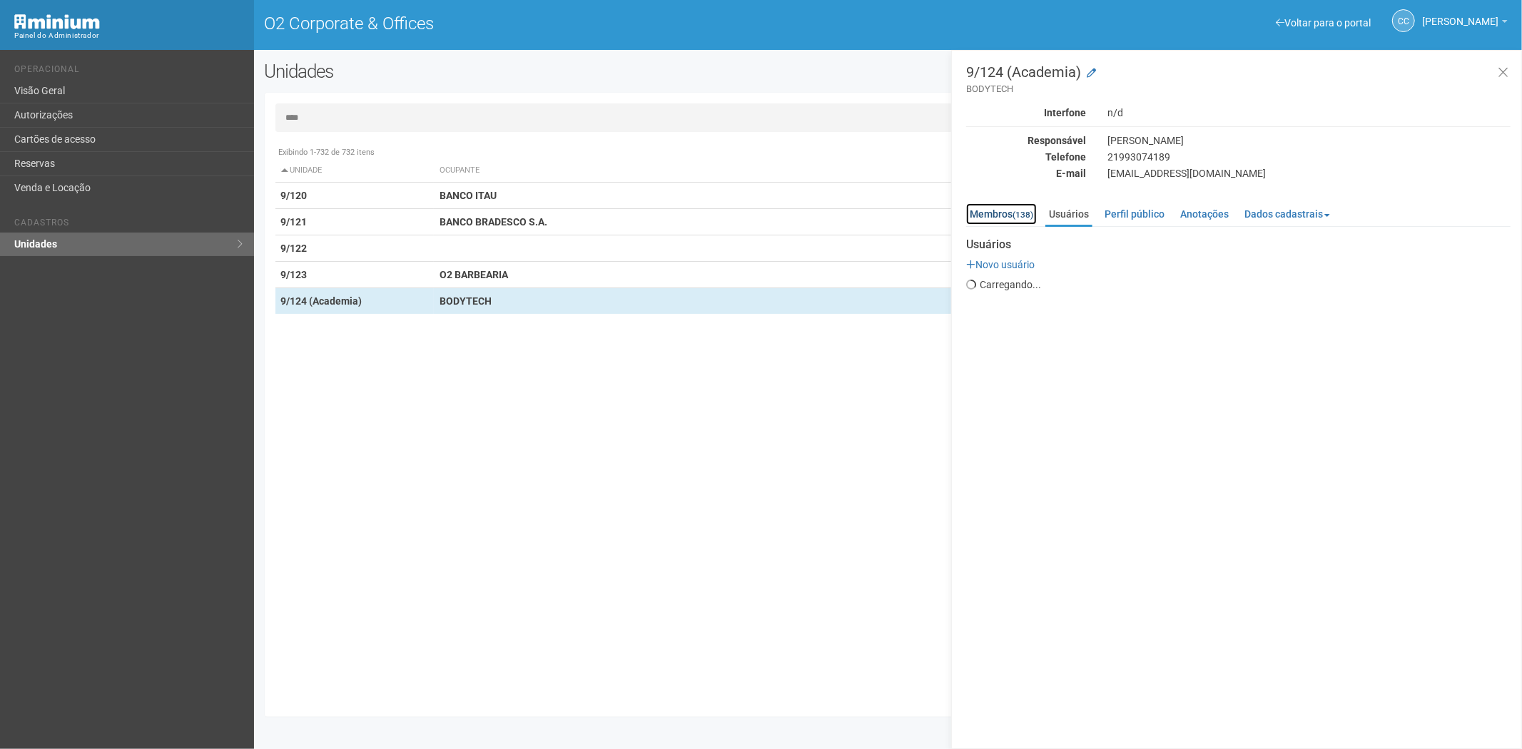
click at [1007, 217] on link "Membros (138)" at bounding box center [1001, 213] width 71 height 21
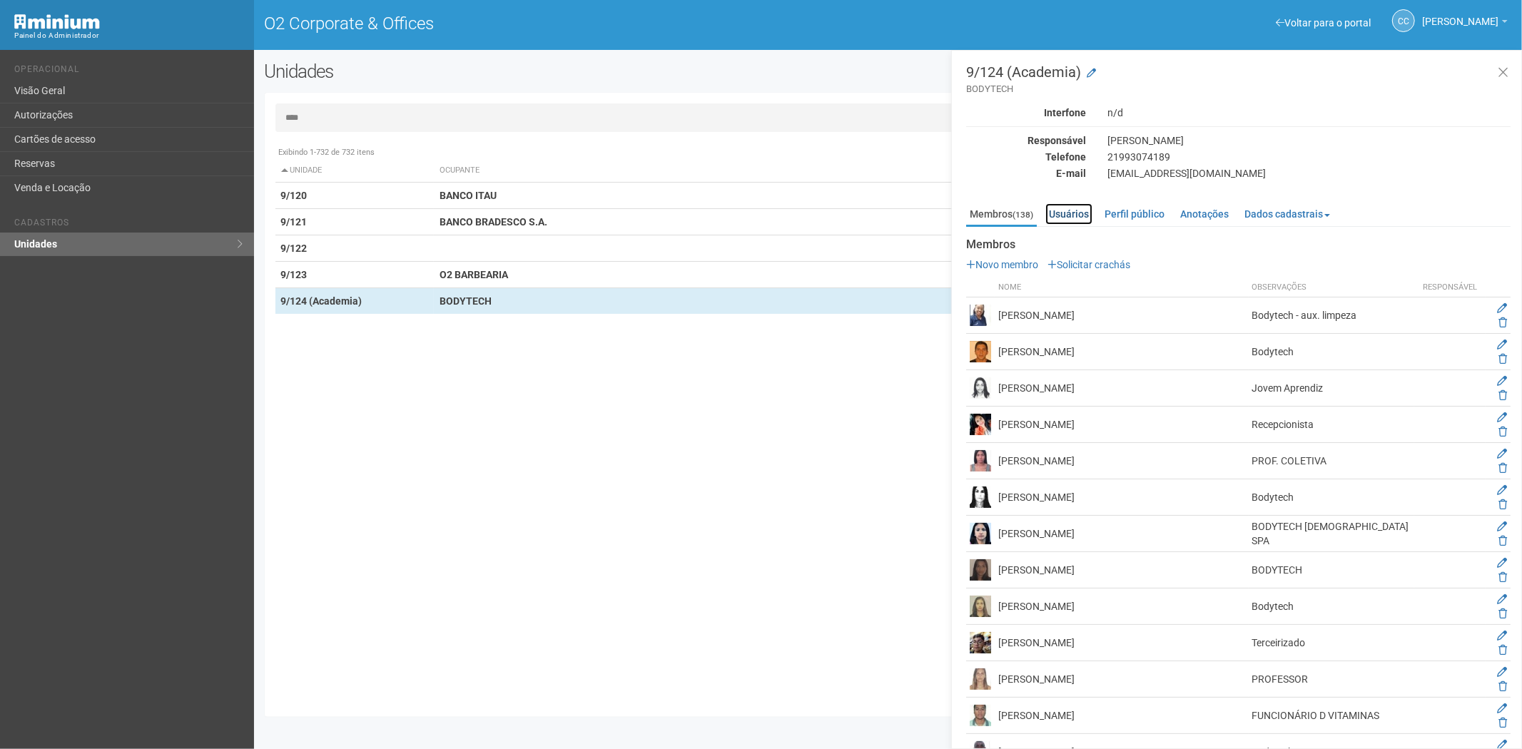
click at [1078, 210] on link "Usuários" at bounding box center [1068, 213] width 47 height 21
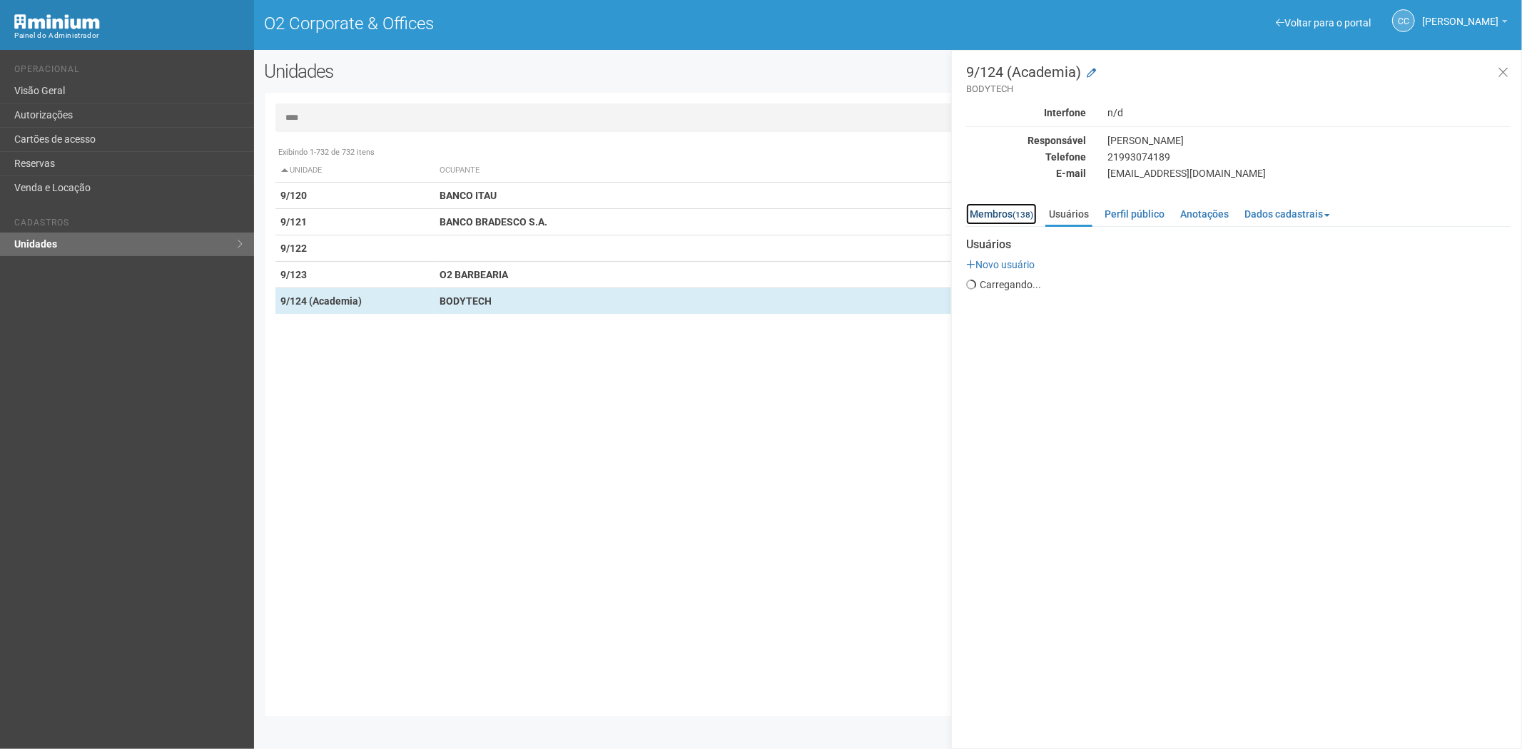
click at [1016, 218] on link "Membros (138)" at bounding box center [1001, 213] width 71 height 21
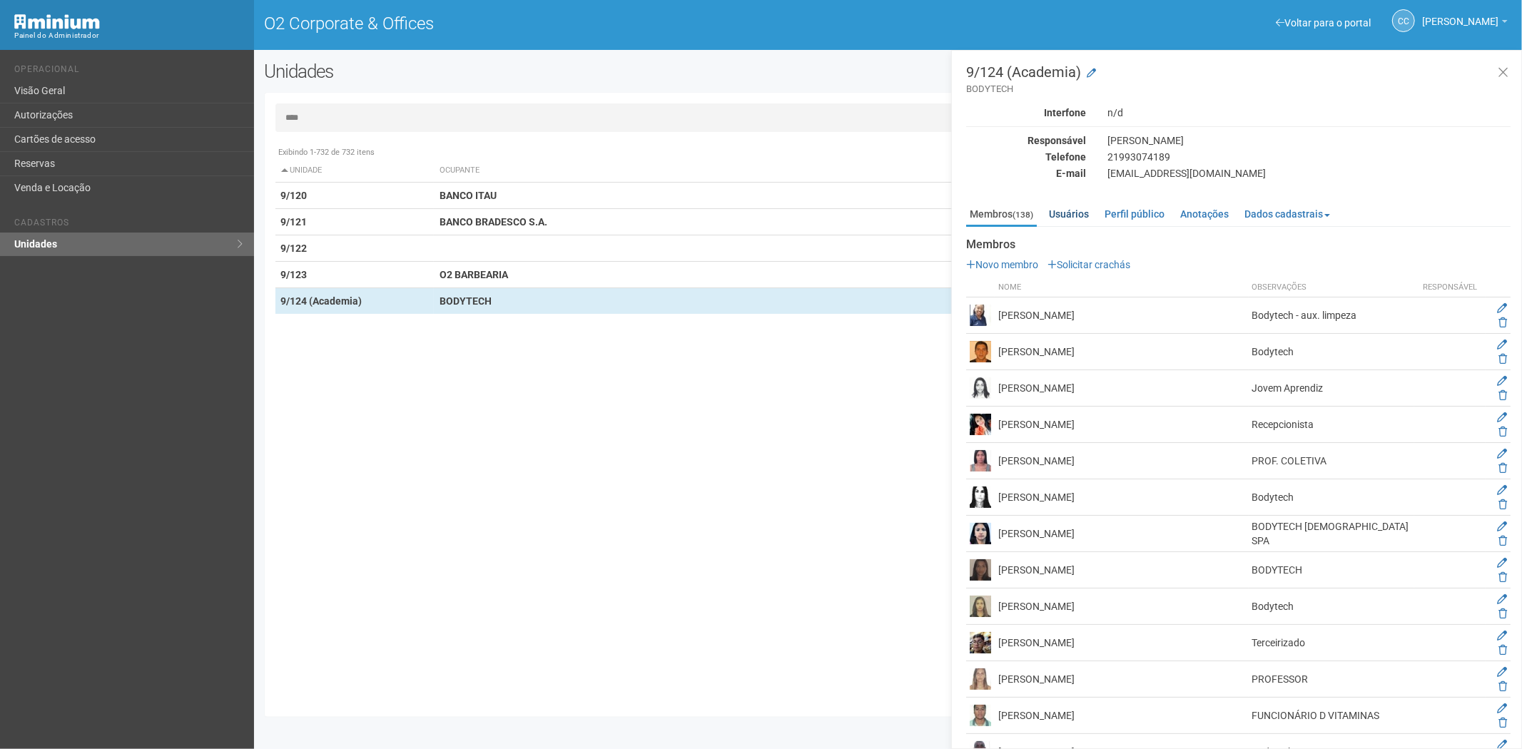
click at [1075, 218] on link "Usuários" at bounding box center [1068, 213] width 47 height 21
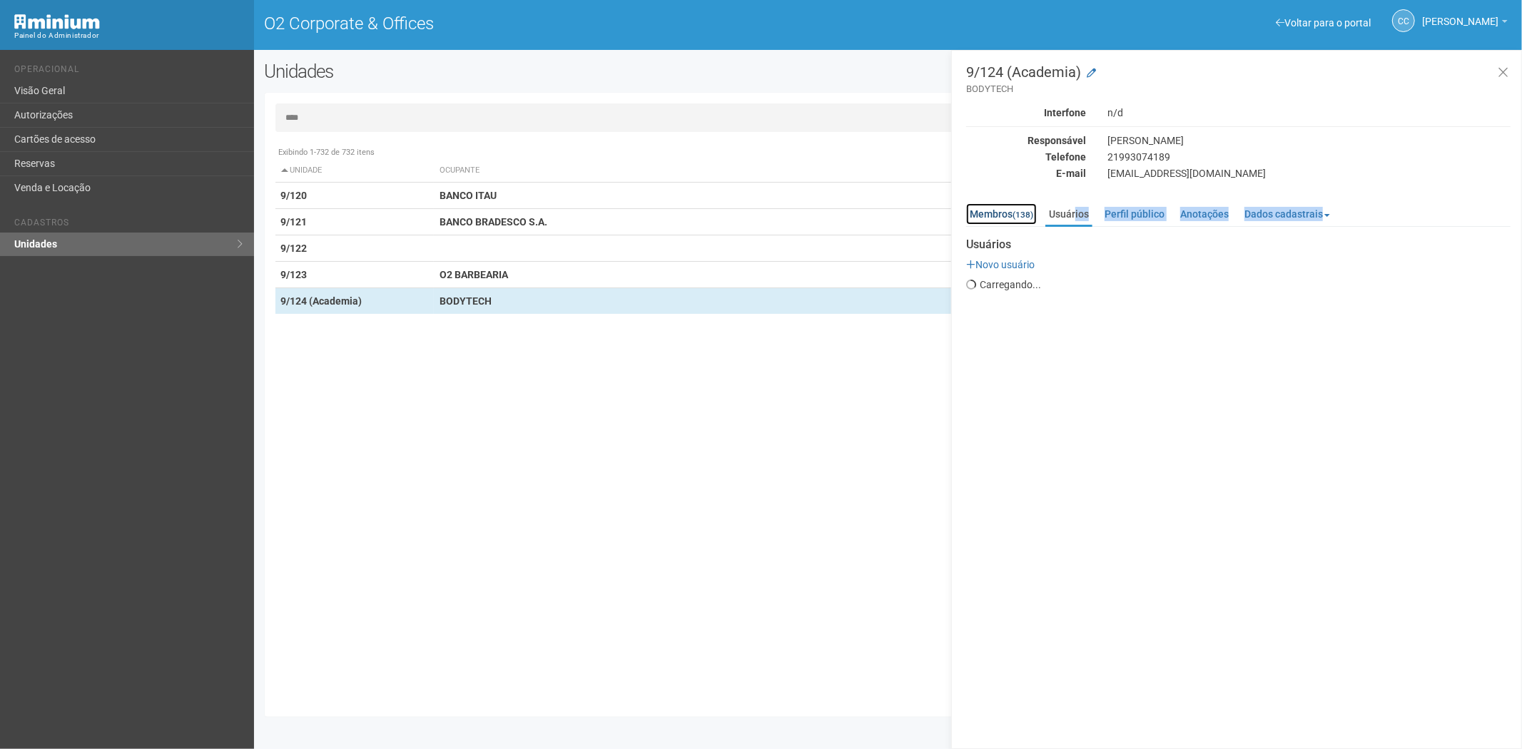
click at [1003, 215] on link "Membros (138)" at bounding box center [1001, 213] width 71 height 21
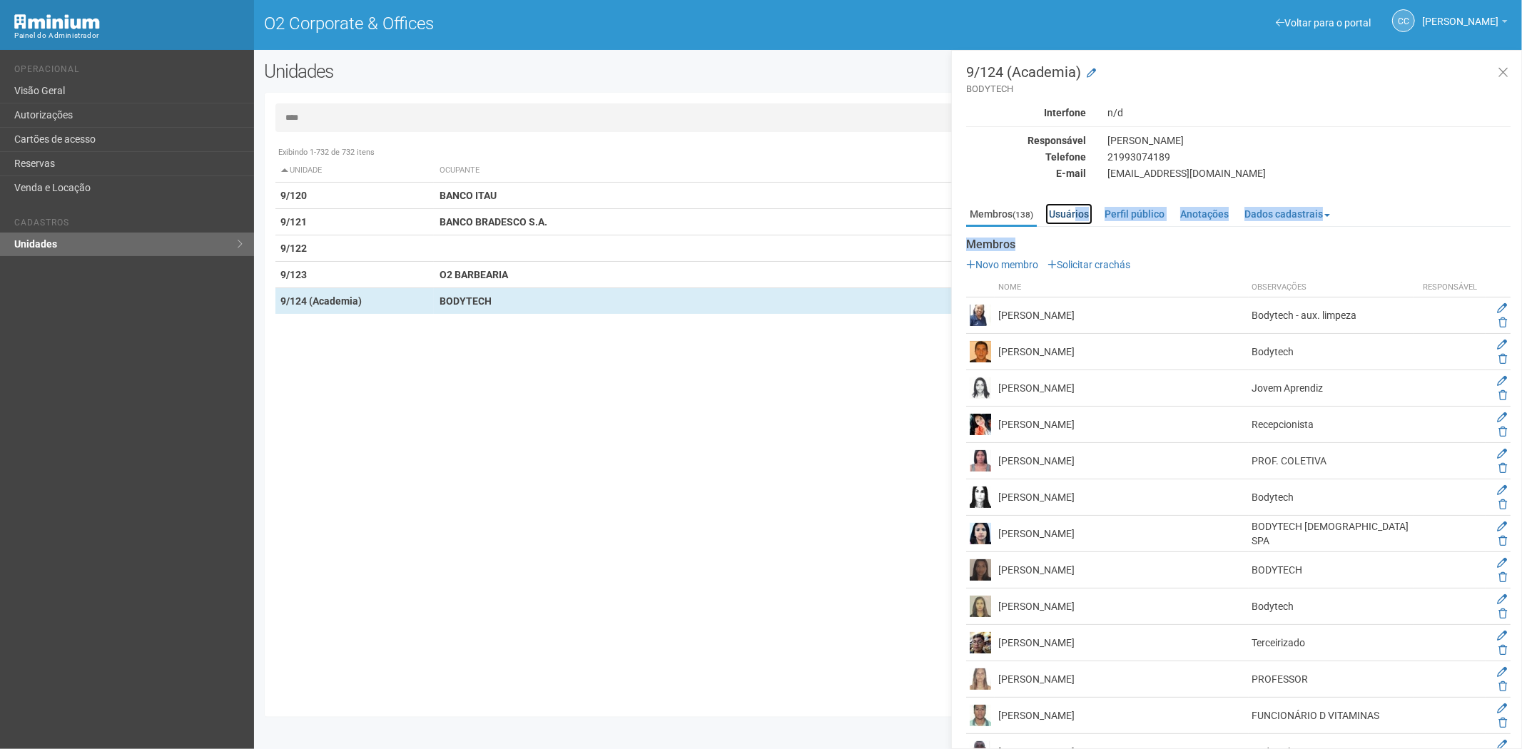
click at [1057, 208] on link "Usuários" at bounding box center [1068, 213] width 47 height 21
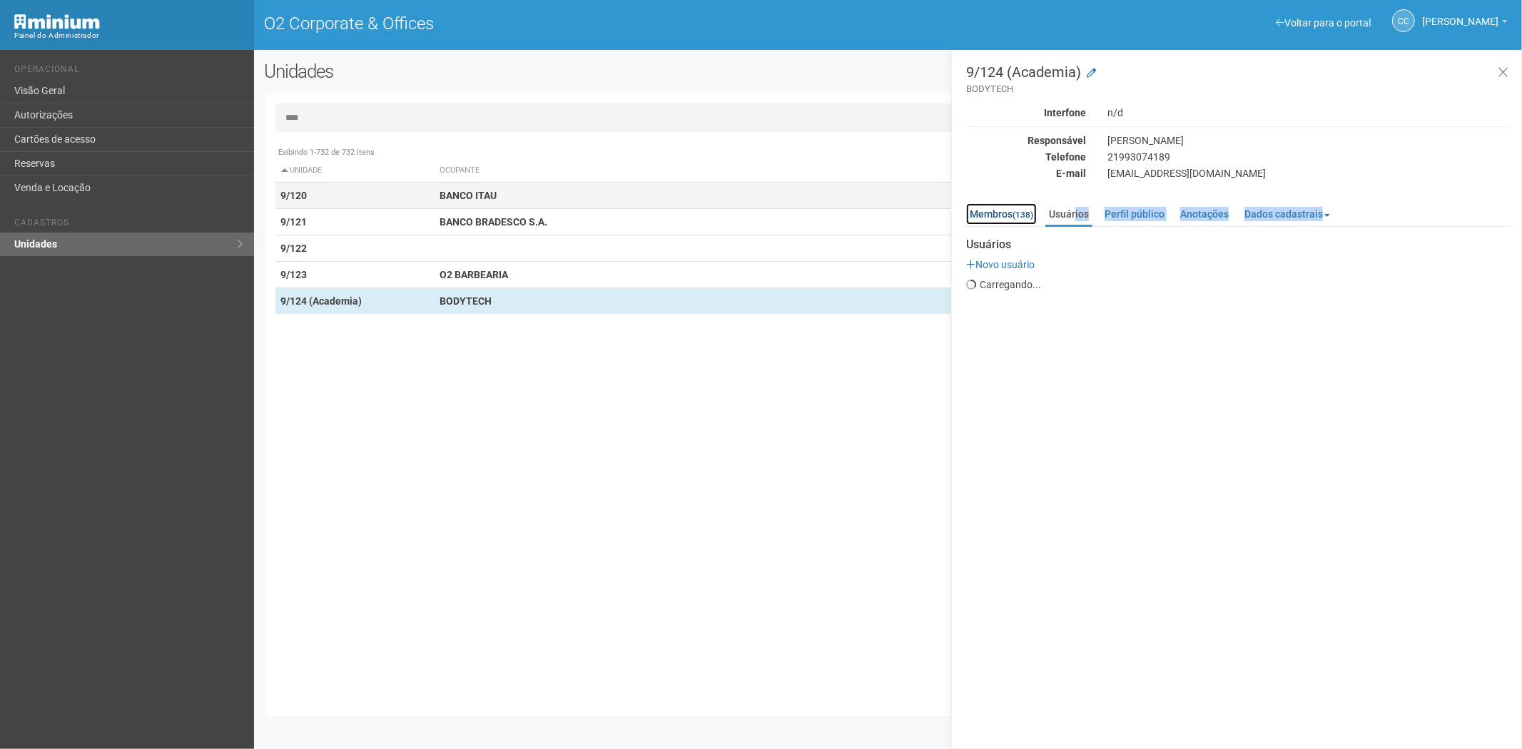
drag, startPoint x: 1004, startPoint y: 208, endPoint x: 858, endPoint y: 187, distance: 147.7
click at [1004, 208] on link "Membros (138)" at bounding box center [1001, 213] width 71 height 21
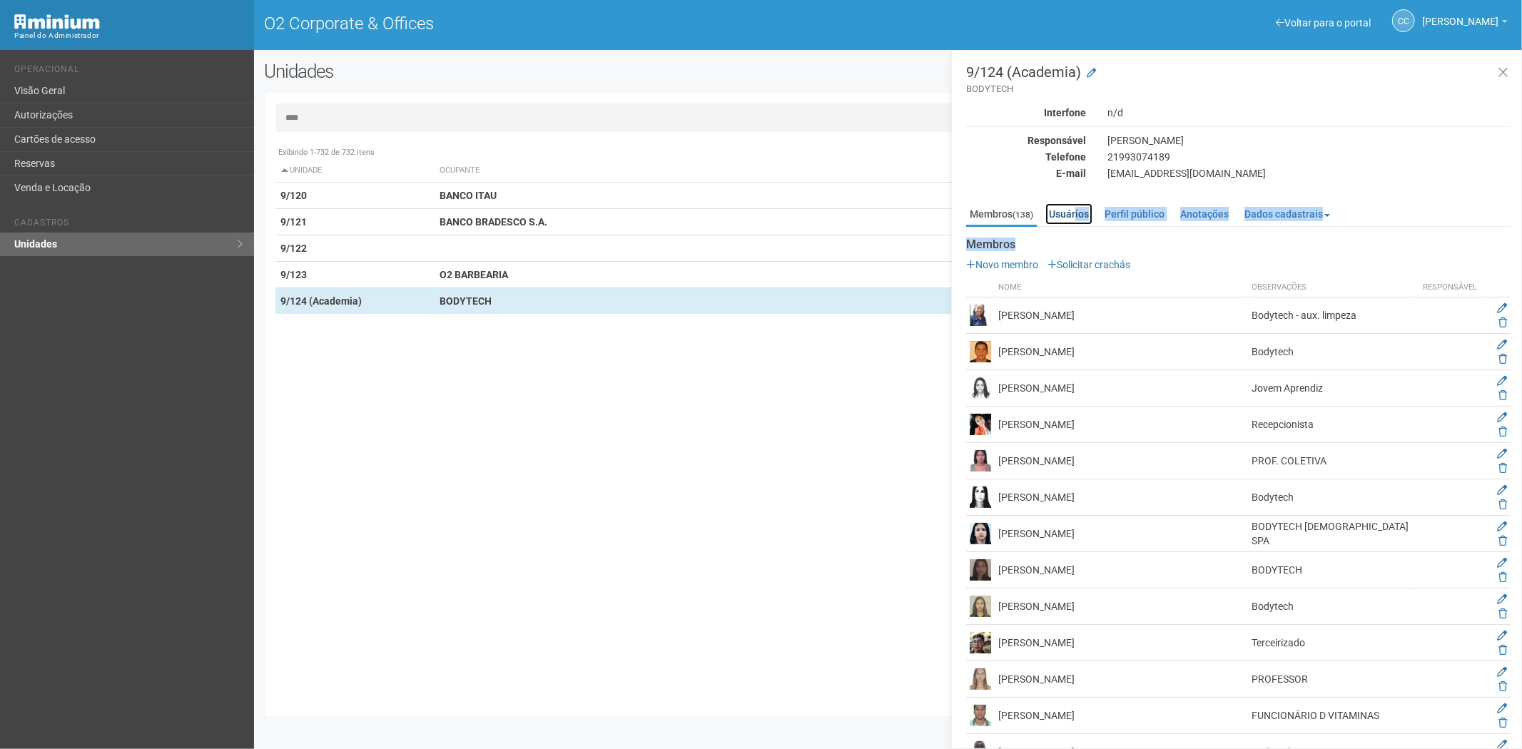
click at [1075, 215] on link "Usuários" at bounding box center [1068, 213] width 47 height 21
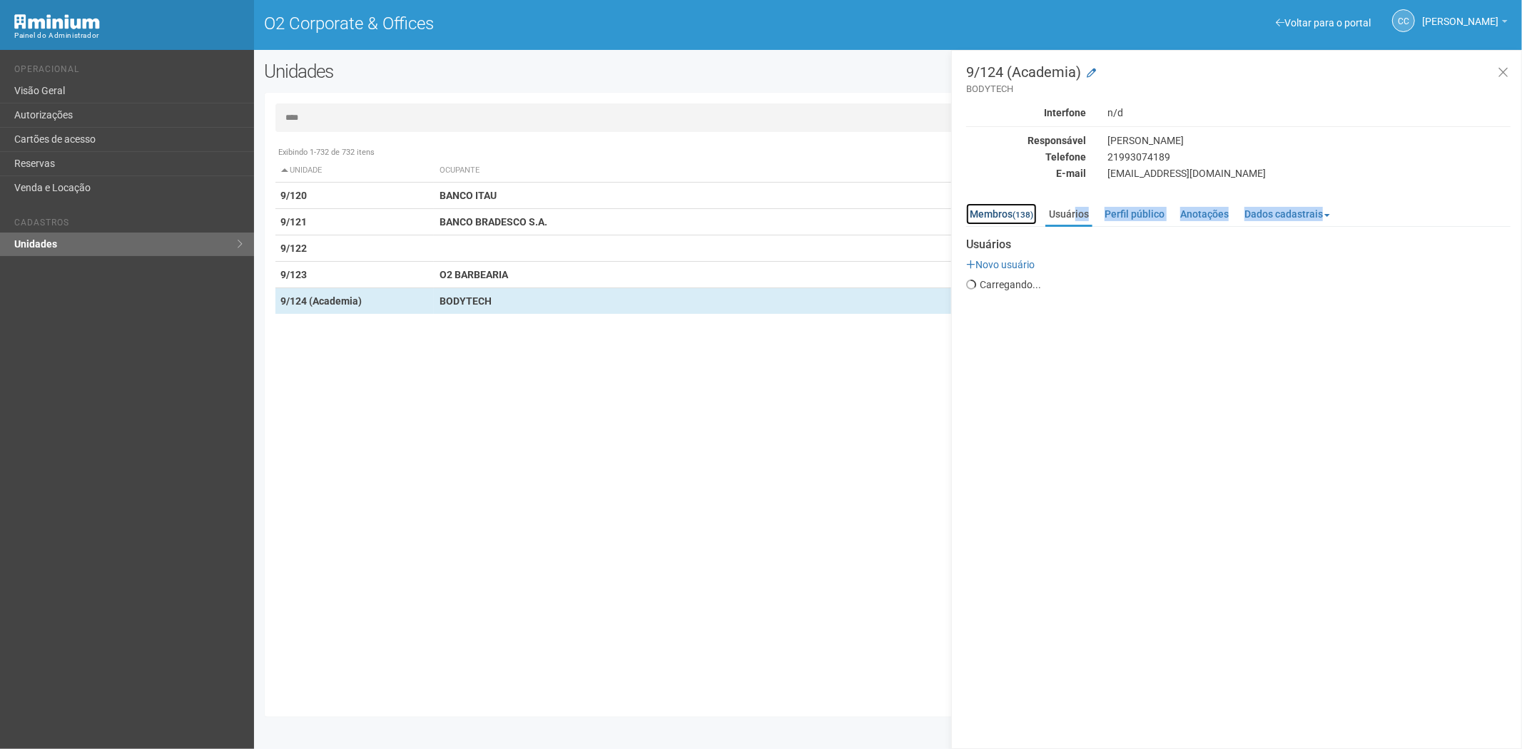
click at [1007, 204] on link "Membros (138)" at bounding box center [1001, 213] width 71 height 21
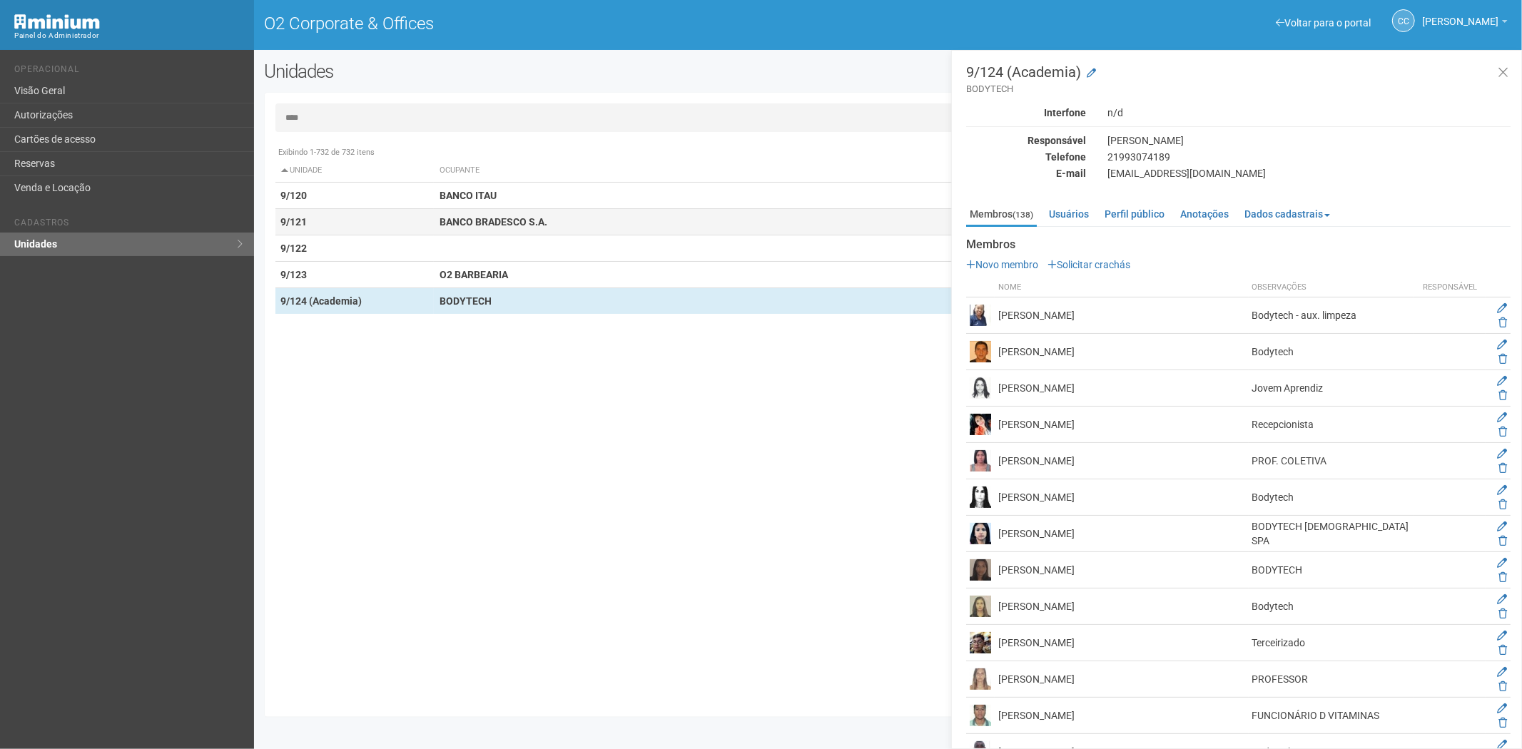
click at [614, 224] on td "BANCO BRADESCO S.A." at bounding box center [704, 222] width 541 height 26
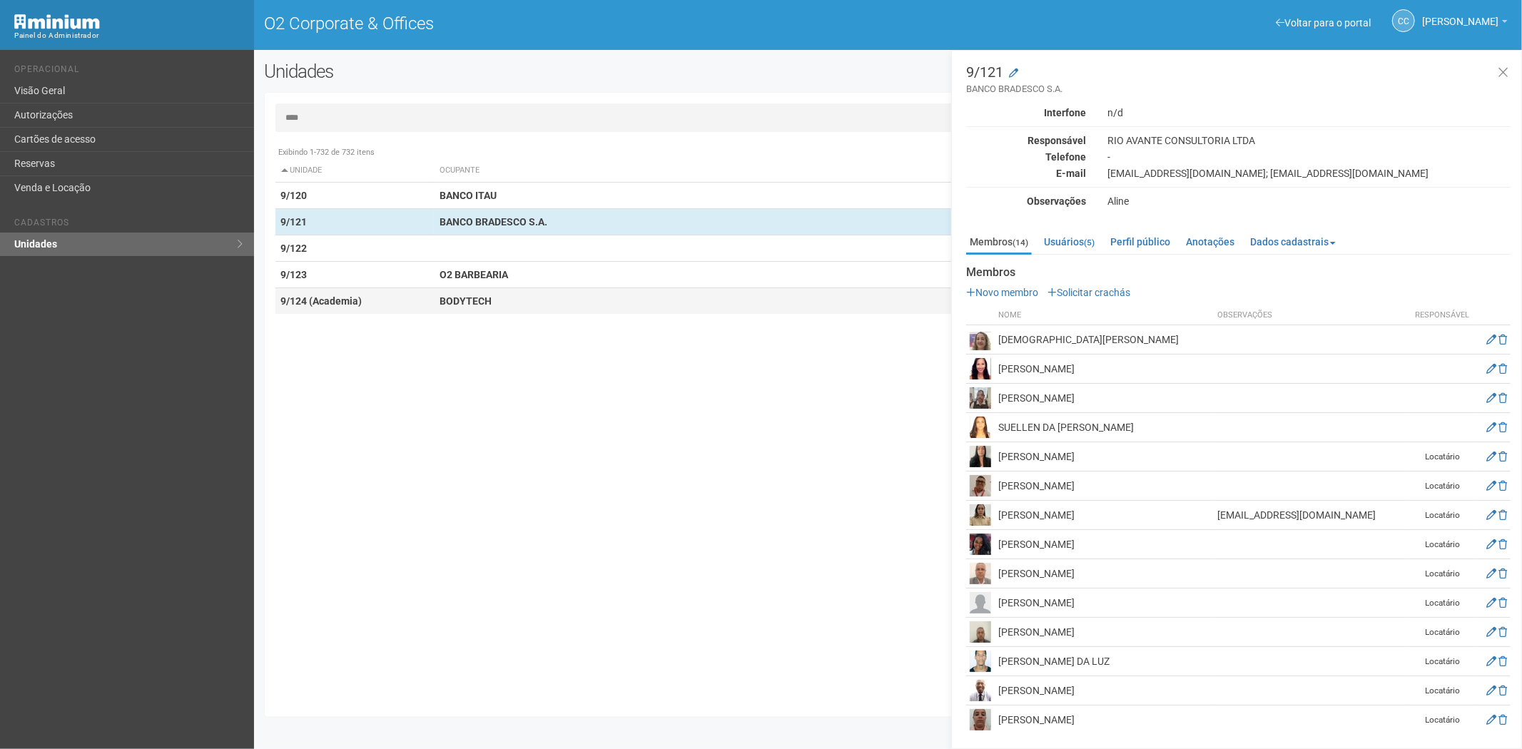
click at [481, 303] on strong "BODYTECH" at bounding box center [466, 300] width 52 height 11
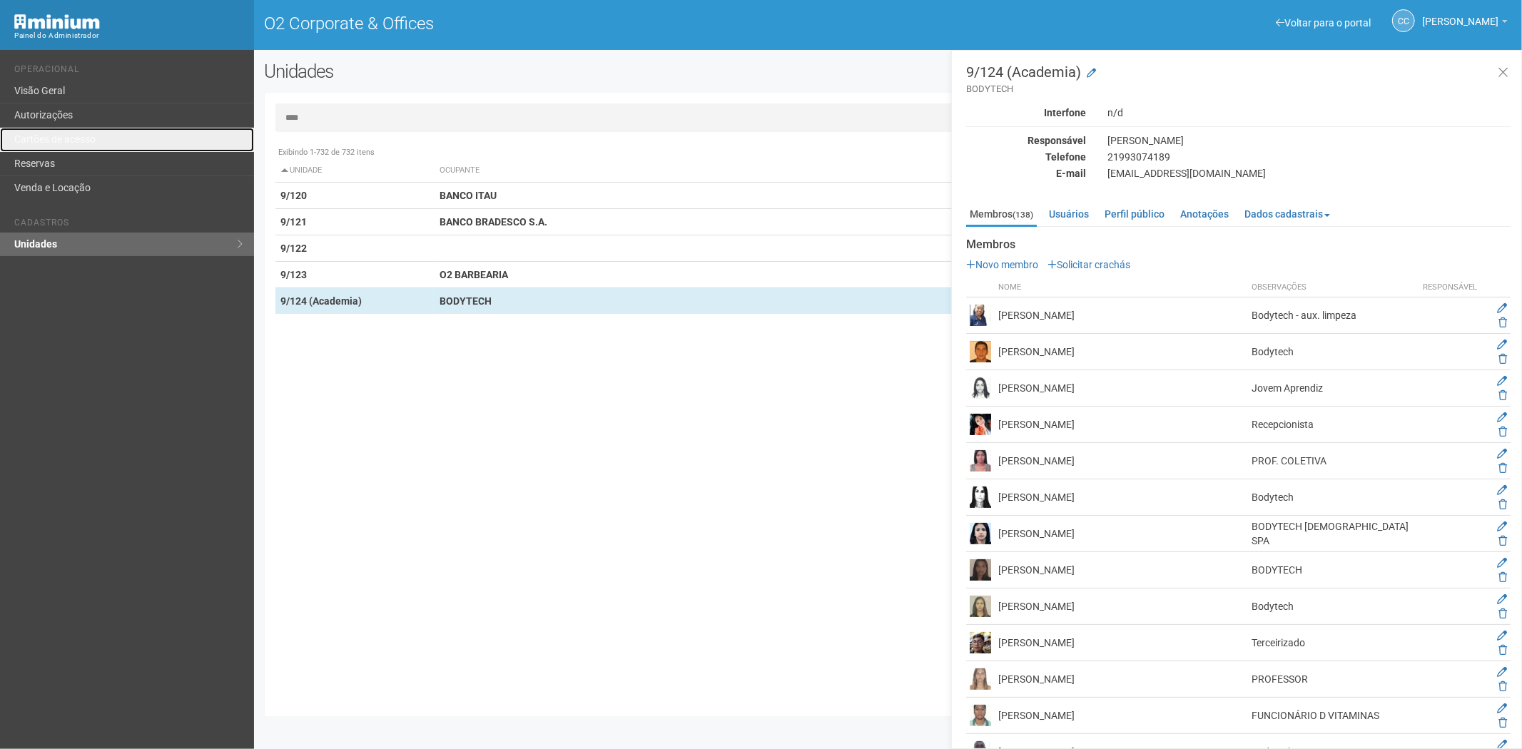
drag, startPoint x: 159, startPoint y: 143, endPoint x: 308, endPoint y: 332, distance: 241.4
click at [159, 143] on link "Cartões de acesso" at bounding box center [127, 140] width 254 height 24
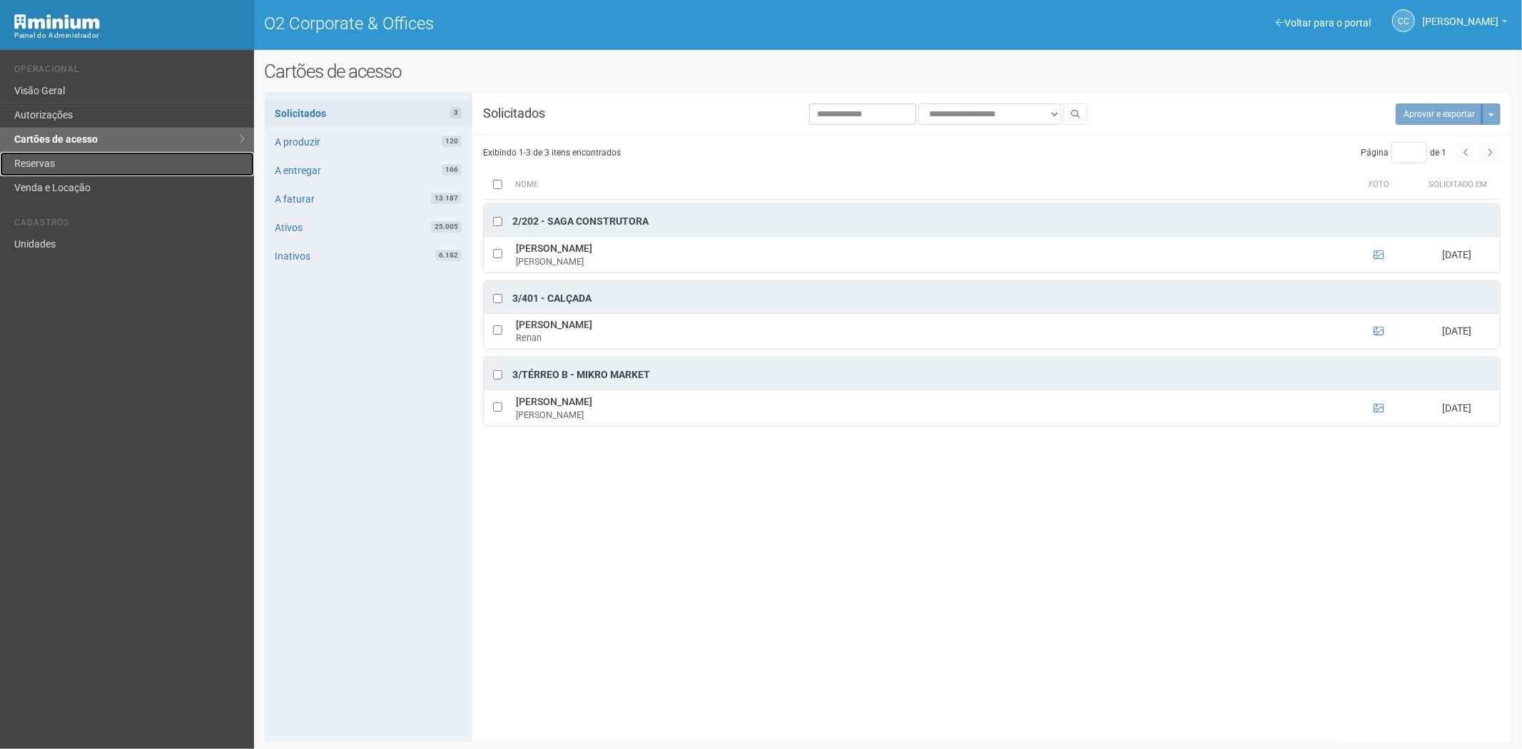
click at [101, 161] on link "Reservas" at bounding box center [127, 164] width 254 height 24
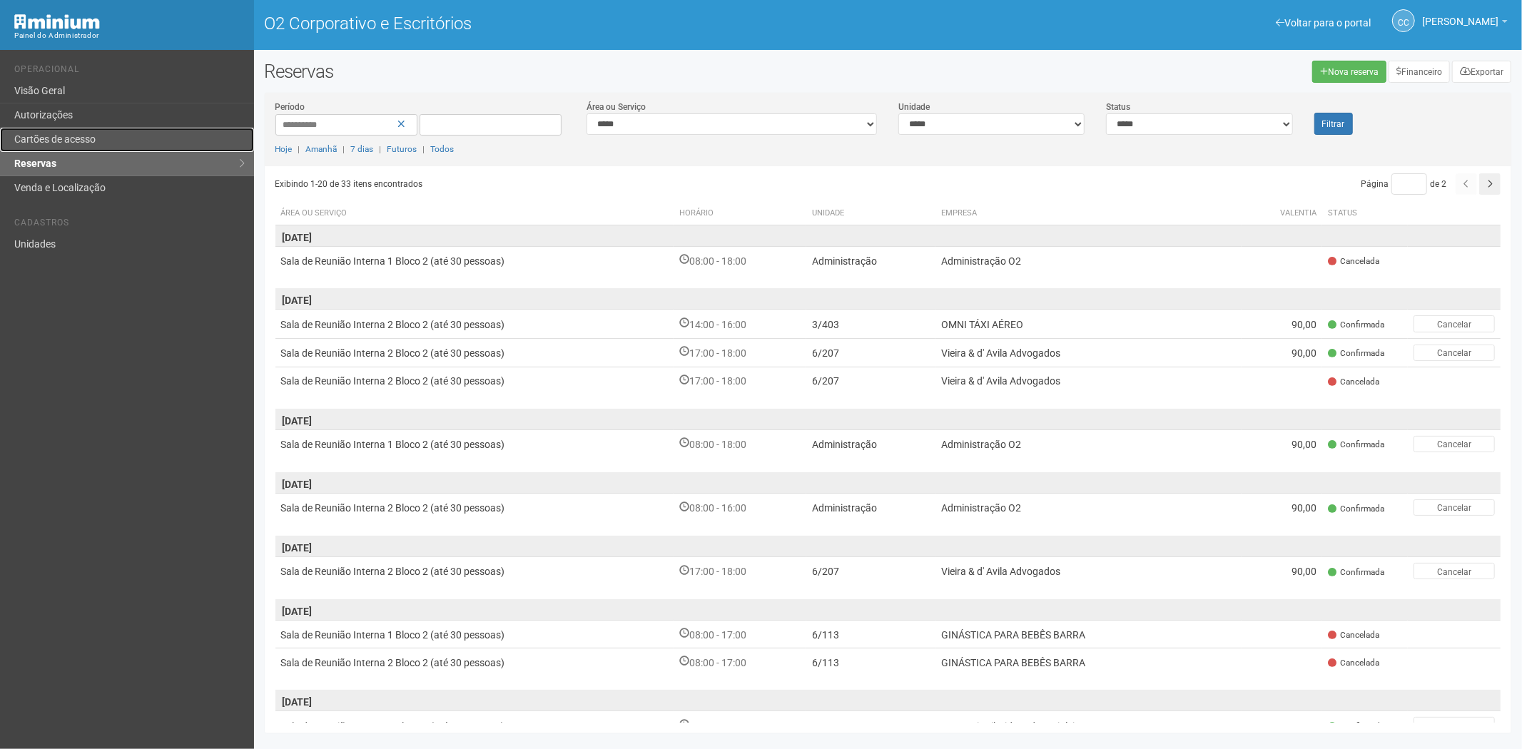
click at [50, 133] on font "Cartões de acesso" at bounding box center [54, 138] width 81 height 11
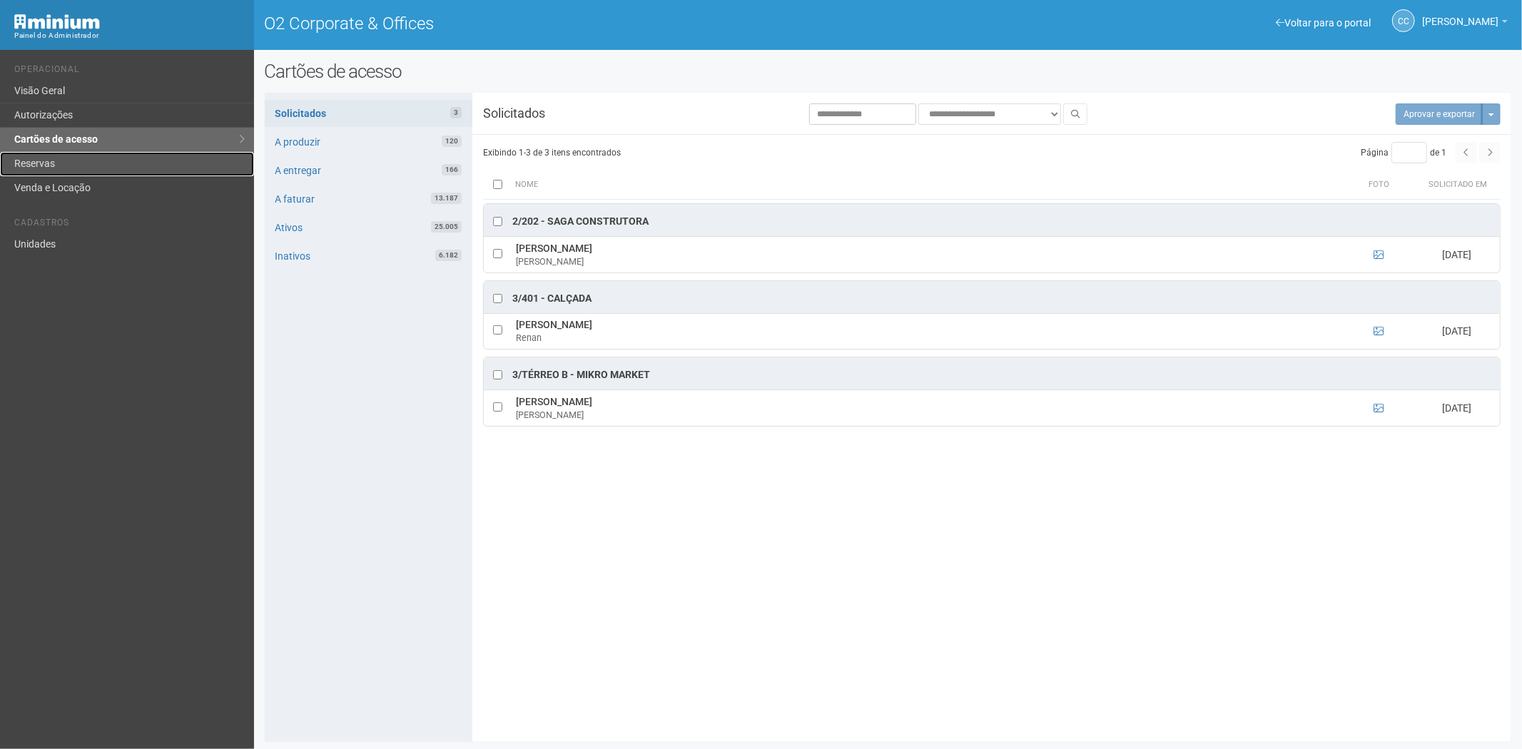
click at [104, 163] on link "Reservas" at bounding box center [127, 164] width 254 height 24
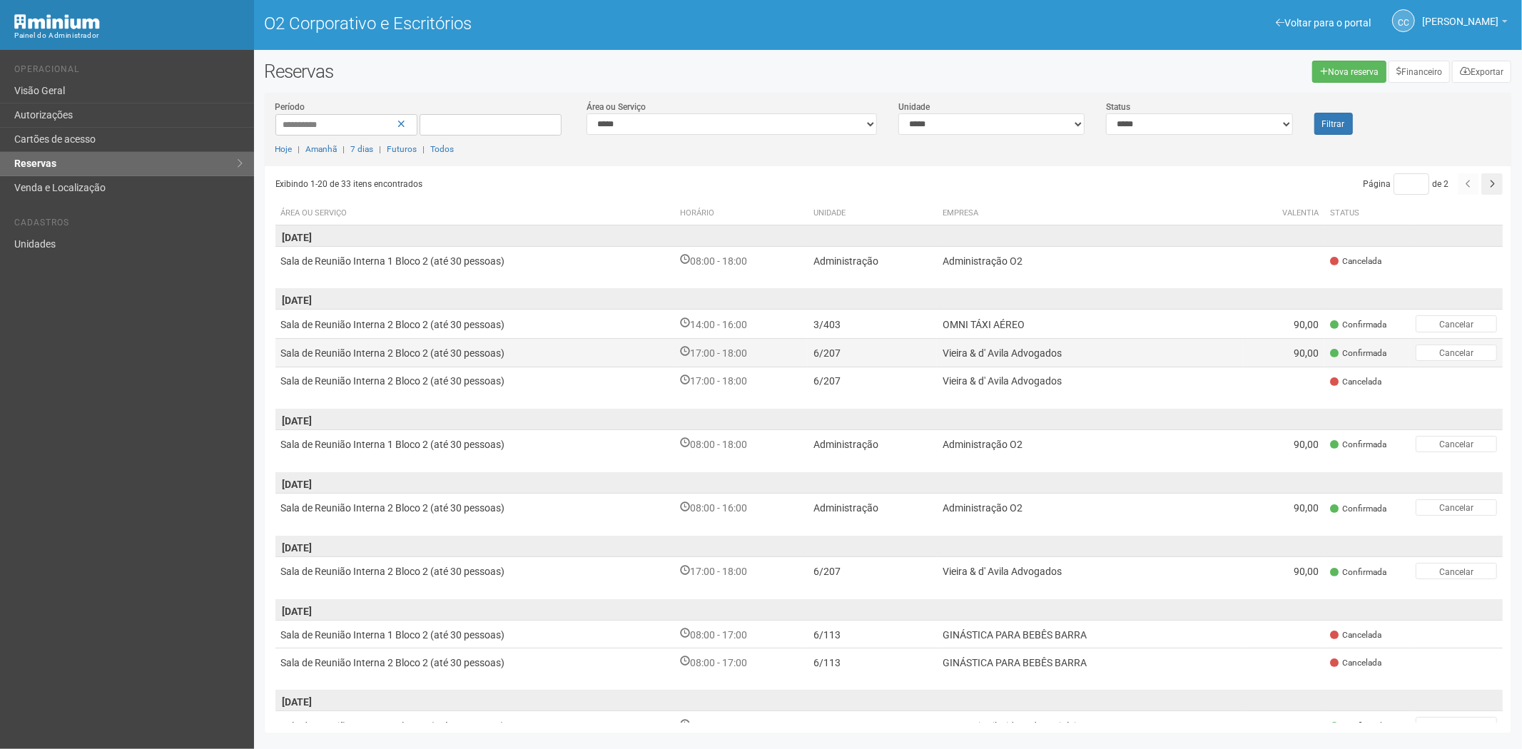
click at [869, 352] on td "6/207" at bounding box center [872, 352] width 129 height 29
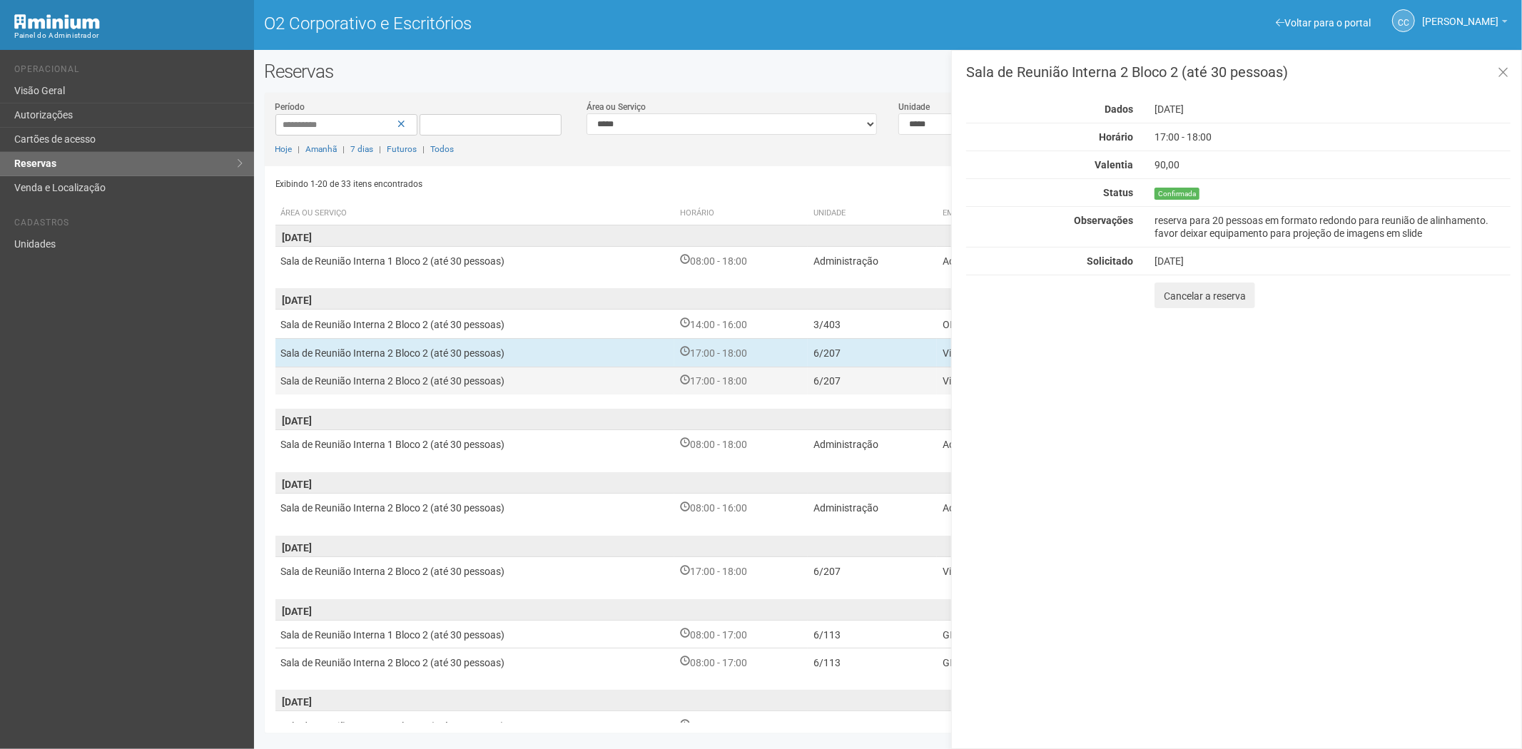
click at [721, 372] on td "17:00 - 18:00" at bounding box center [740, 380] width 133 height 27
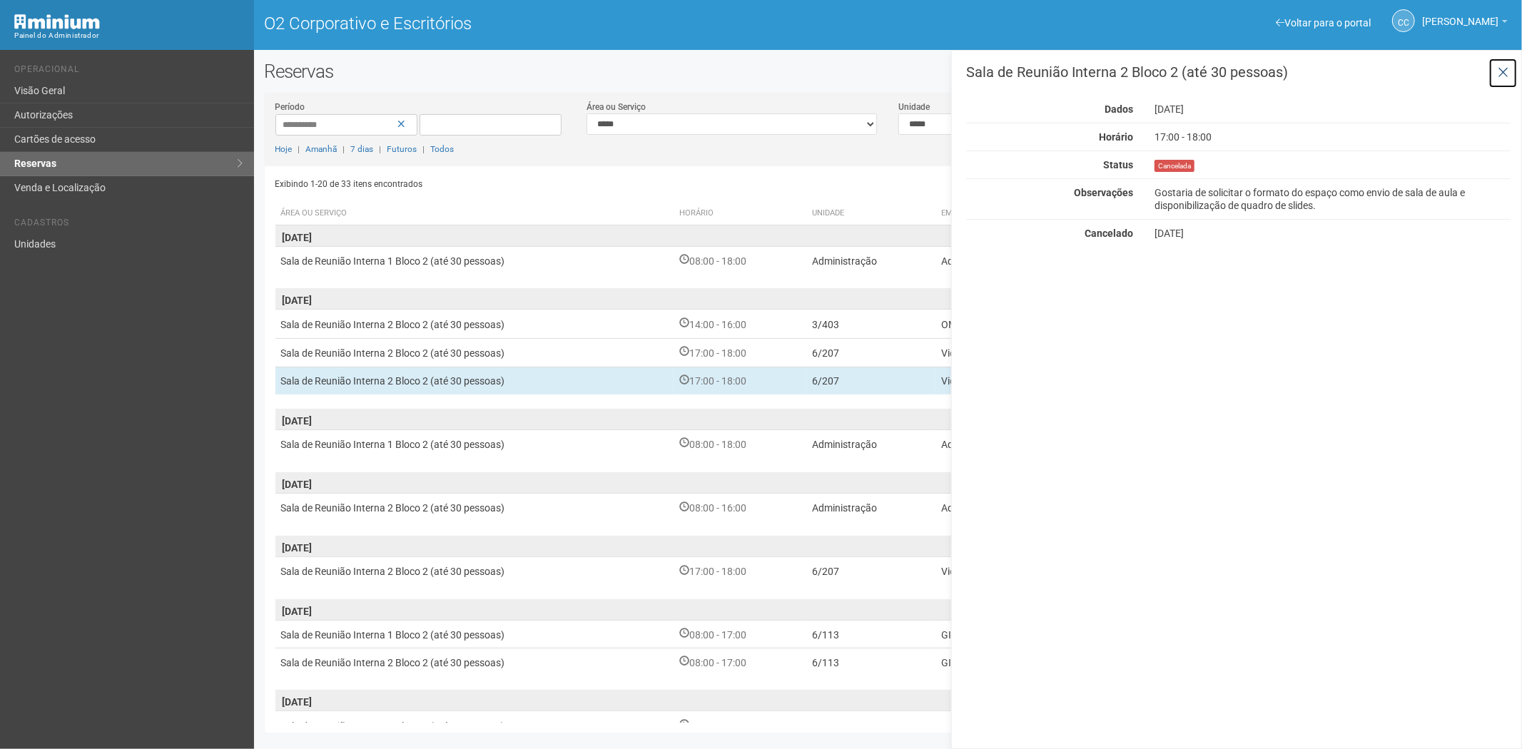
click at [1505, 70] on icon at bounding box center [1503, 73] width 11 height 14
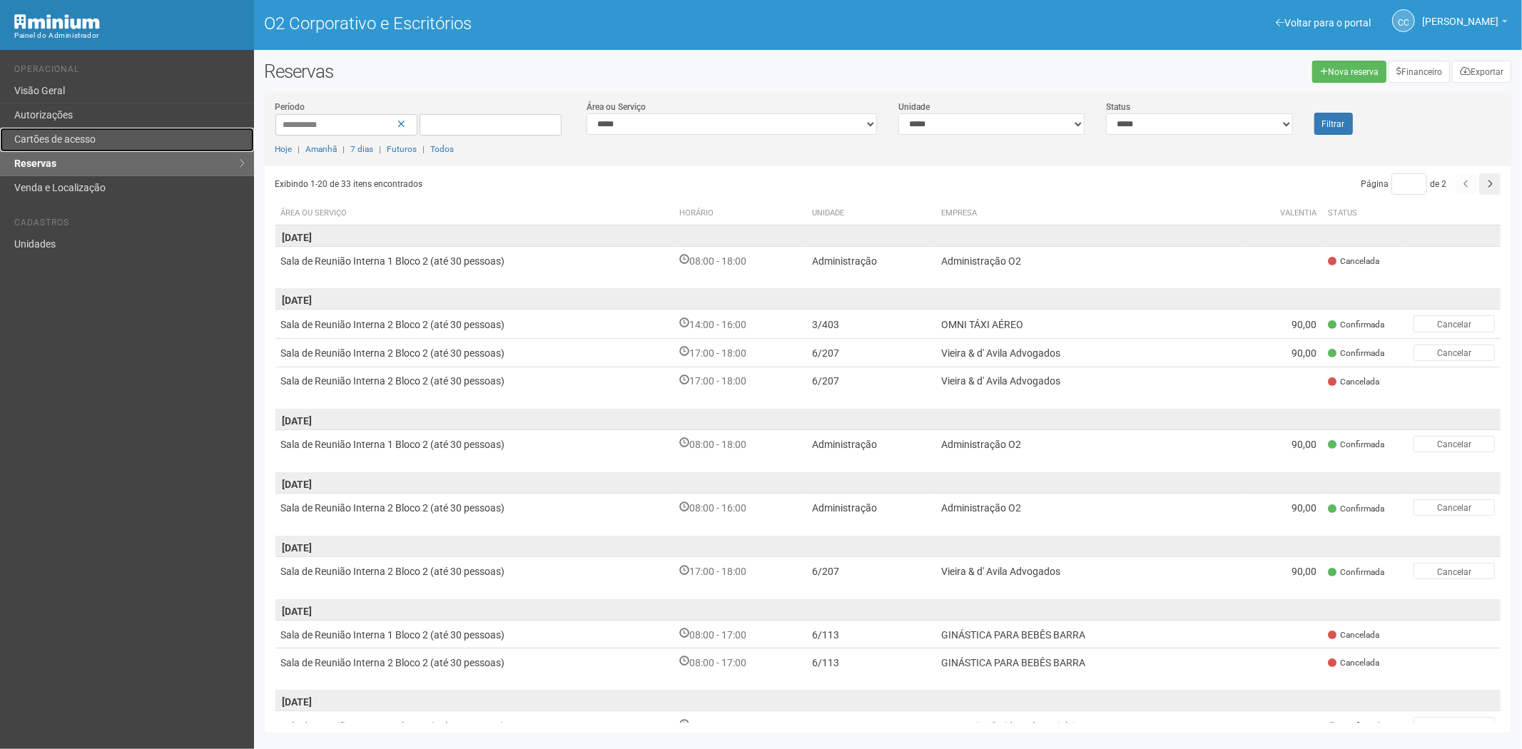
click at [82, 132] on link "Cartões de acesso" at bounding box center [127, 140] width 254 height 24
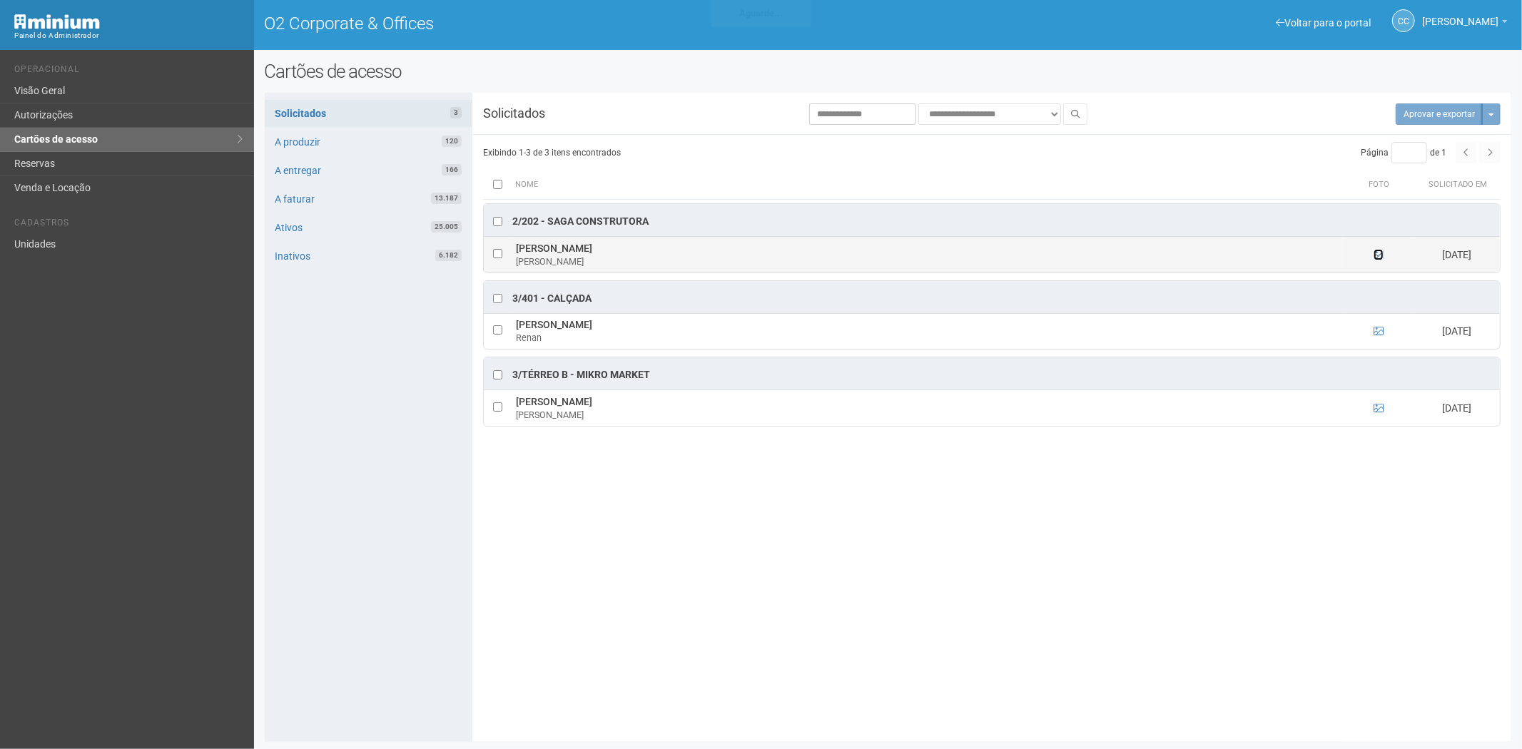
click at [1379, 257] on icon at bounding box center [1378, 255] width 10 height 10
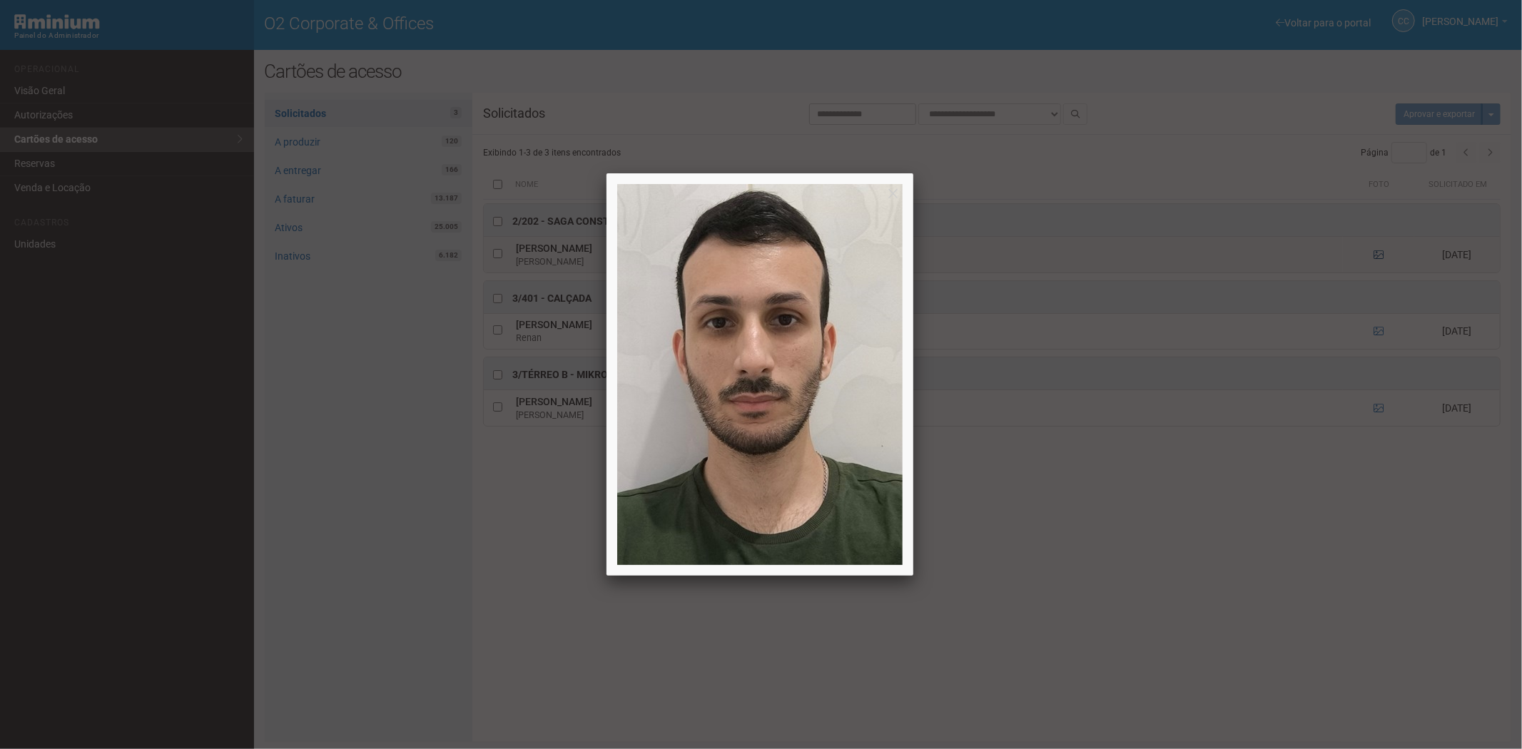
click at [1379, 257] on div at bounding box center [761, 374] width 1522 height 749
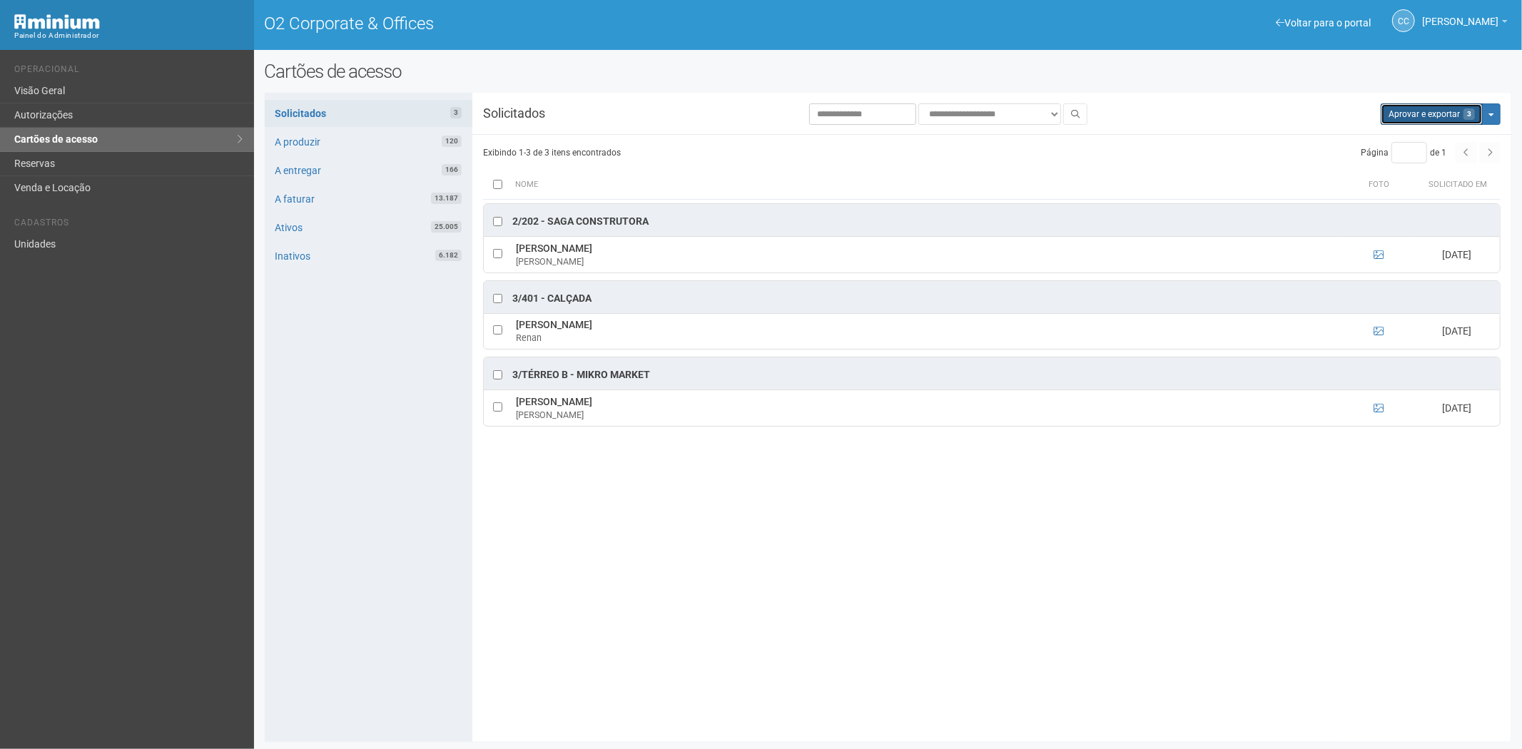
click at [1421, 116] on button "Aprovar e exportar 3" at bounding box center [1432, 113] width 102 height 21
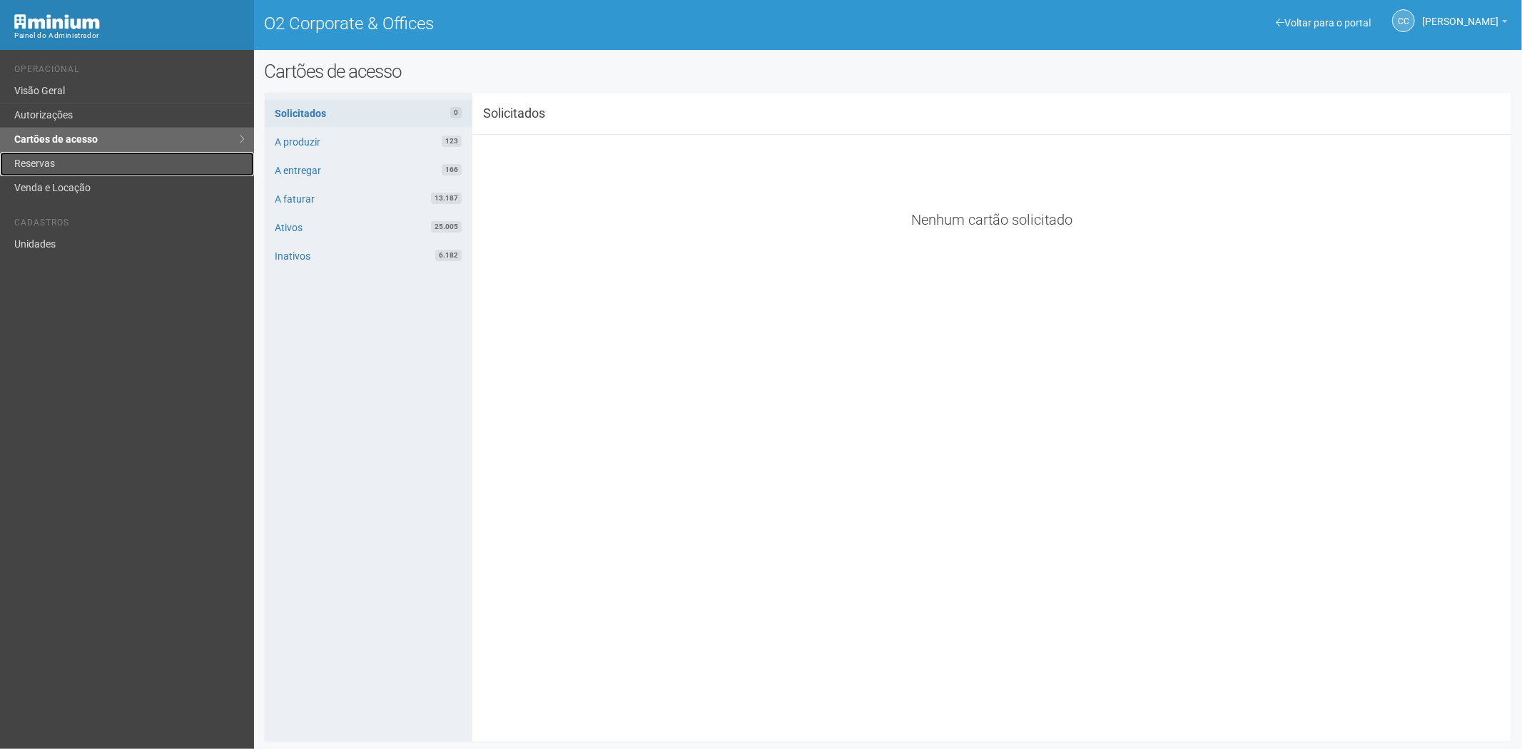
click at [183, 167] on link "Reservas" at bounding box center [127, 164] width 254 height 24
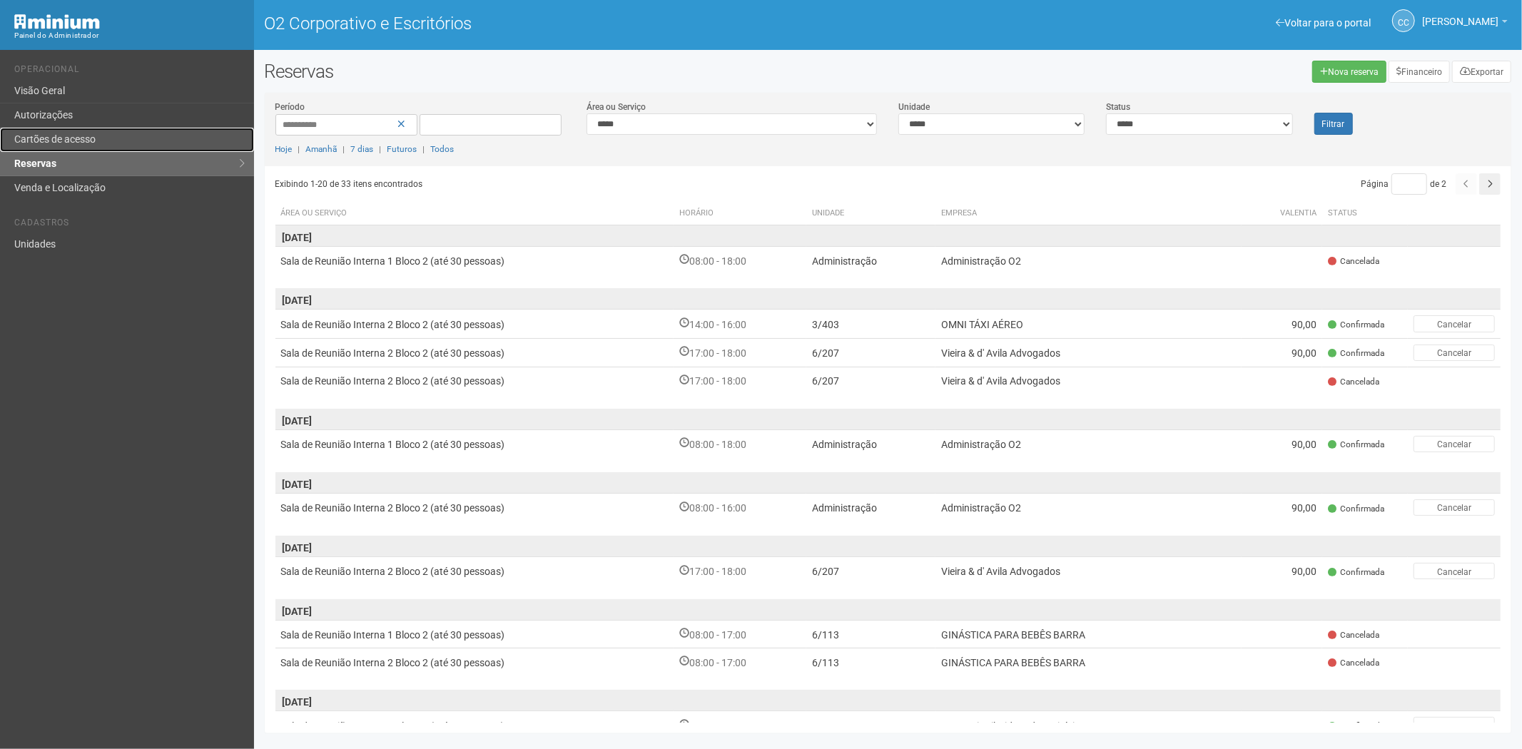
click at [66, 138] on font "Cartões de acesso" at bounding box center [54, 138] width 81 height 11
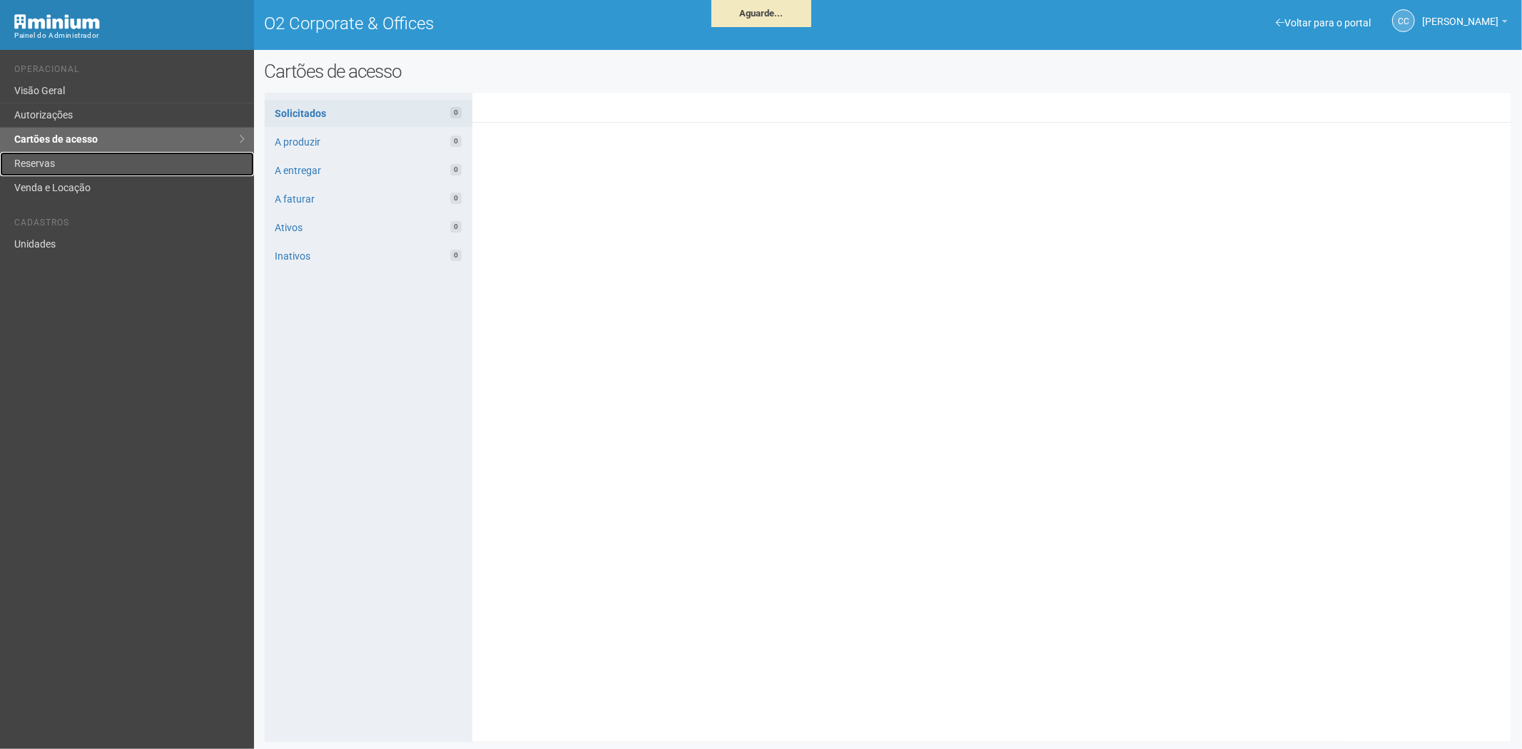
click at [93, 159] on link "Reservas" at bounding box center [127, 164] width 254 height 24
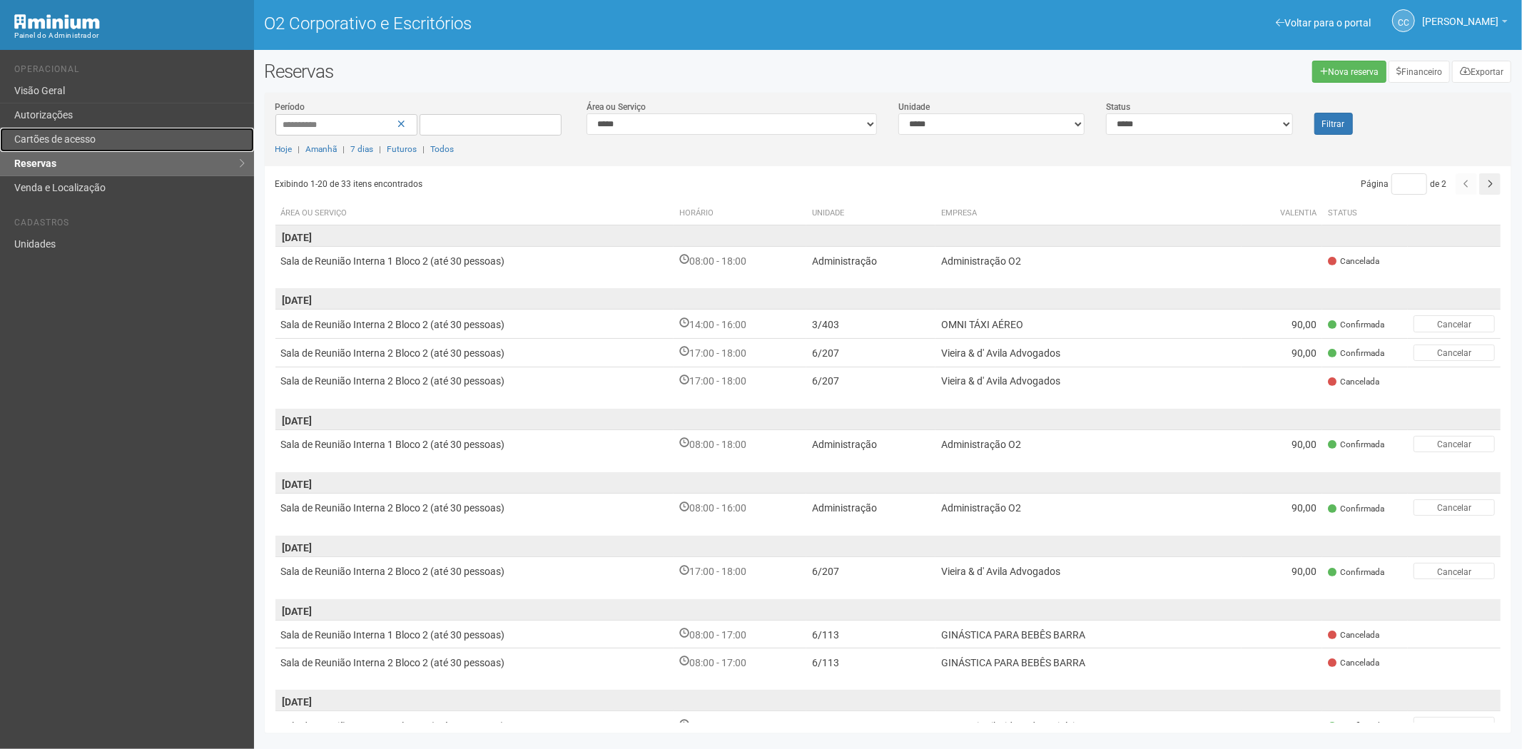
click at [96, 134] on font "Cartões de acesso" at bounding box center [54, 138] width 81 height 11
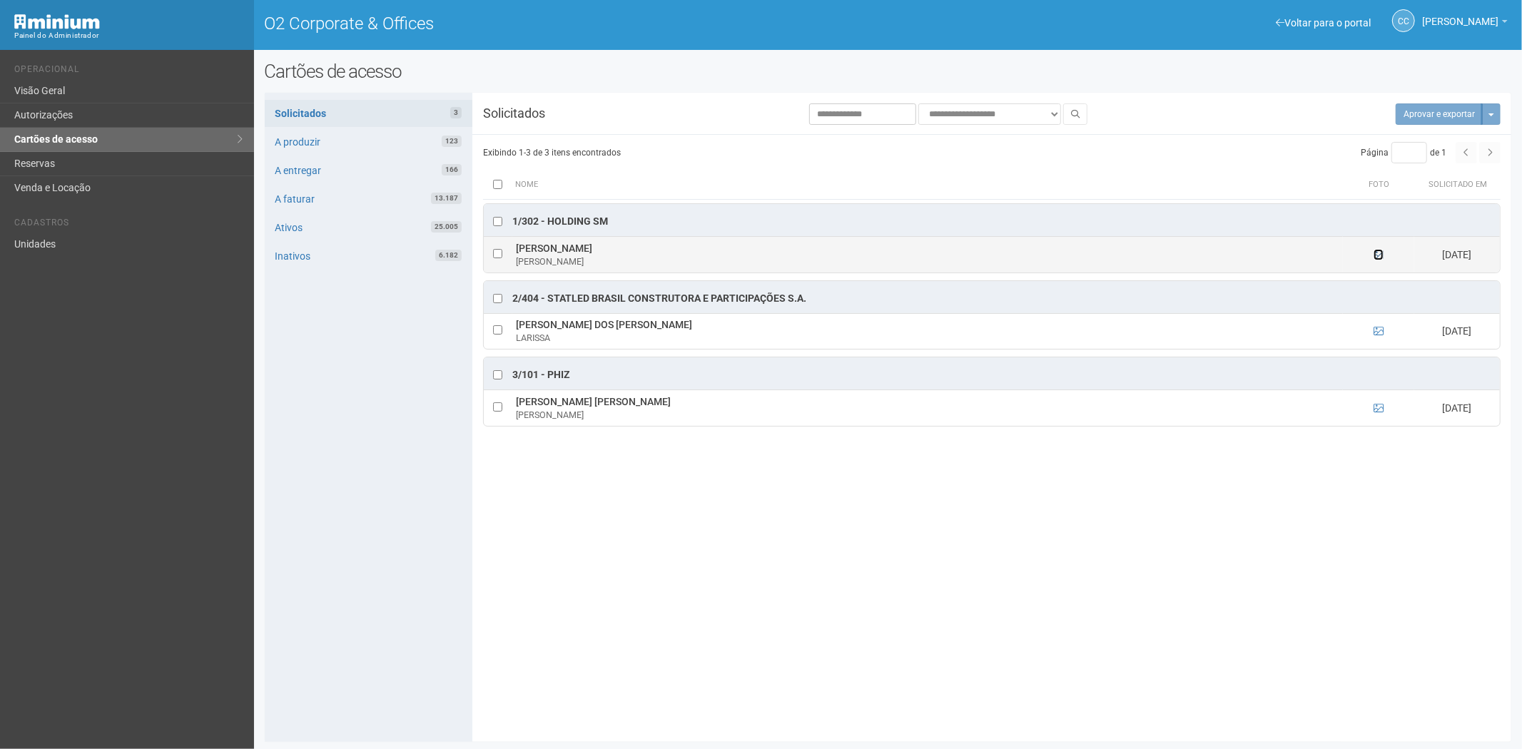
click at [1378, 253] on icon at bounding box center [1378, 255] width 10 height 10
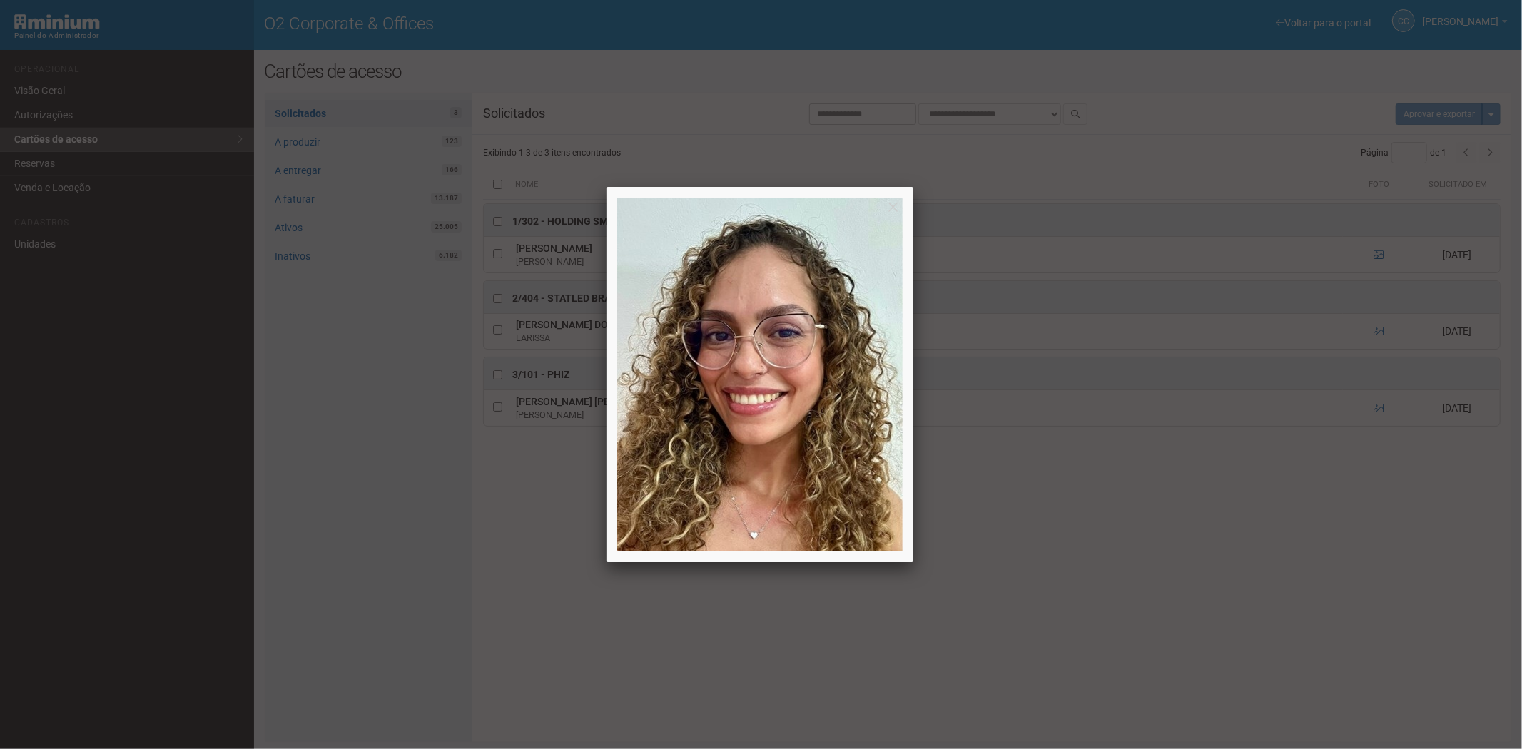
click at [1378, 253] on div at bounding box center [761, 374] width 1522 height 749
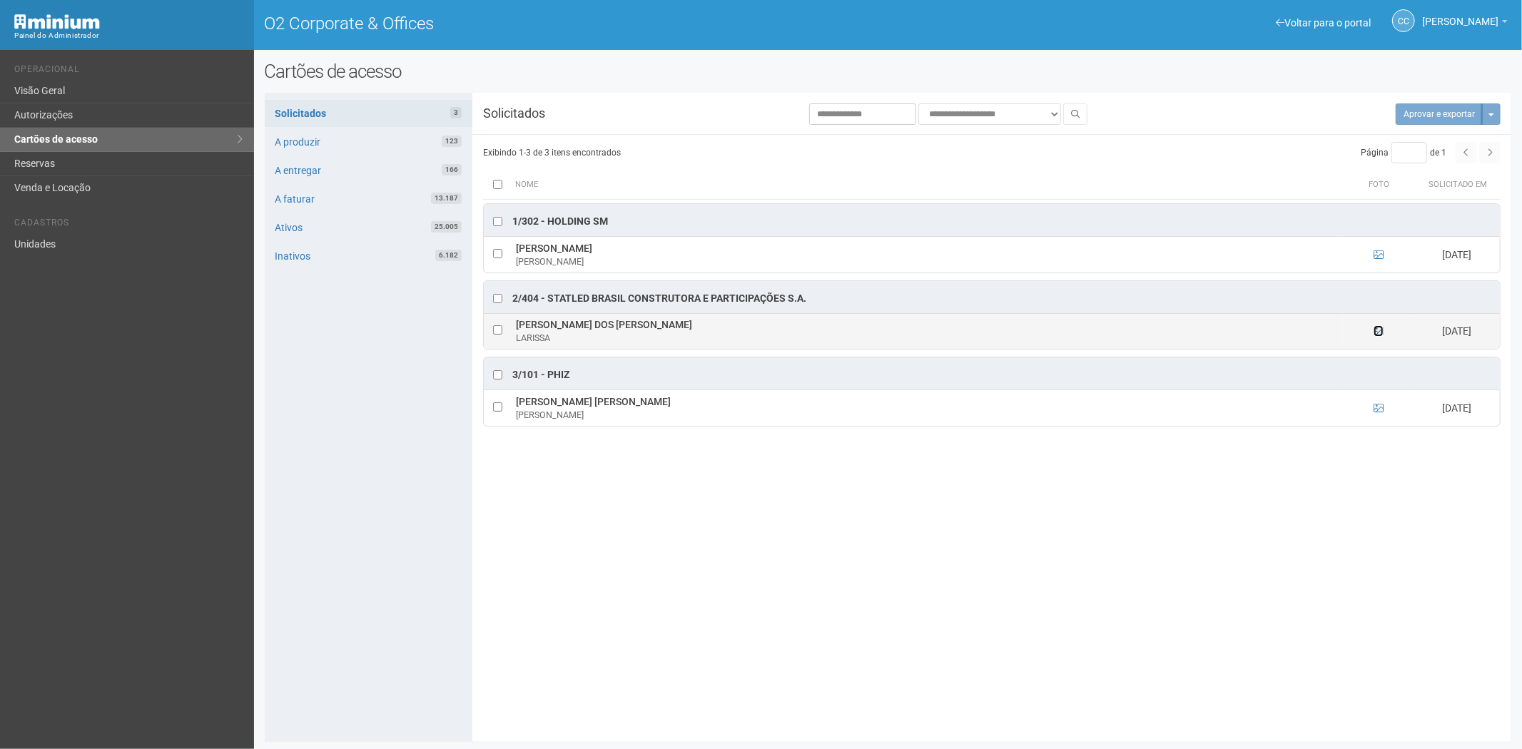
click at [1379, 330] on icon at bounding box center [1378, 331] width 10 height 10
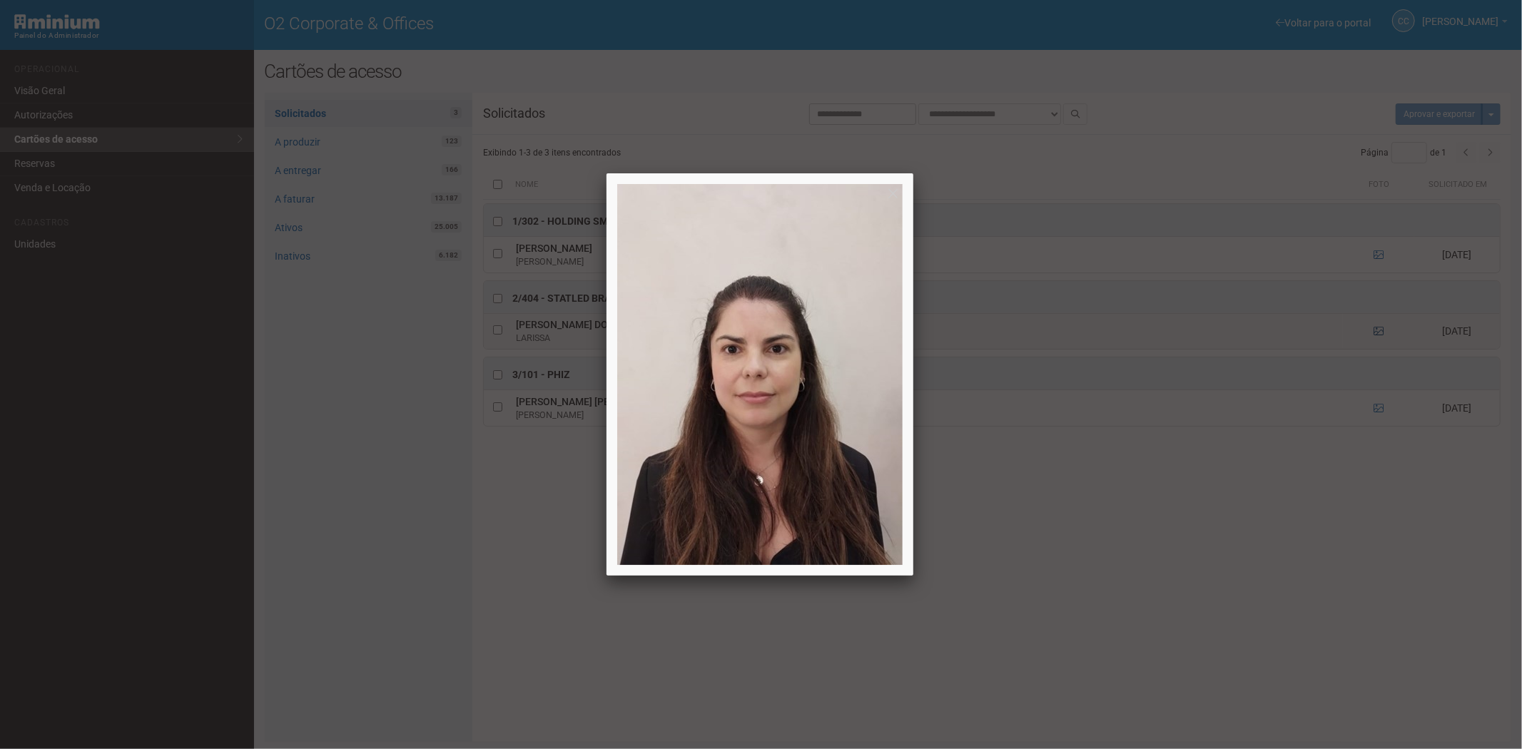
click at [1379, 330] on div at bounding box center [761, 374] width 1522 height 749
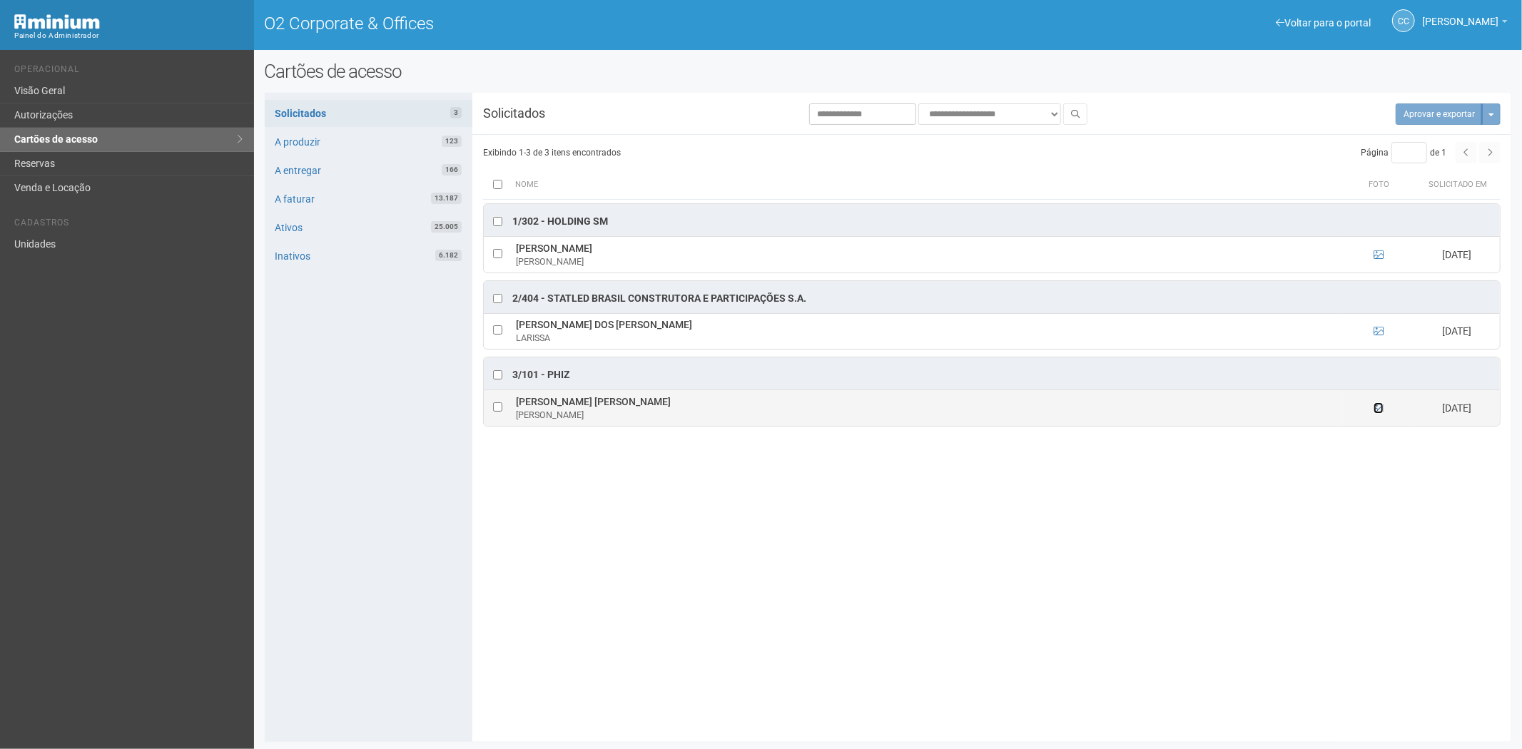
click at [1380, 413] on icon at bounding box center [1378, 408] width 10 height 10
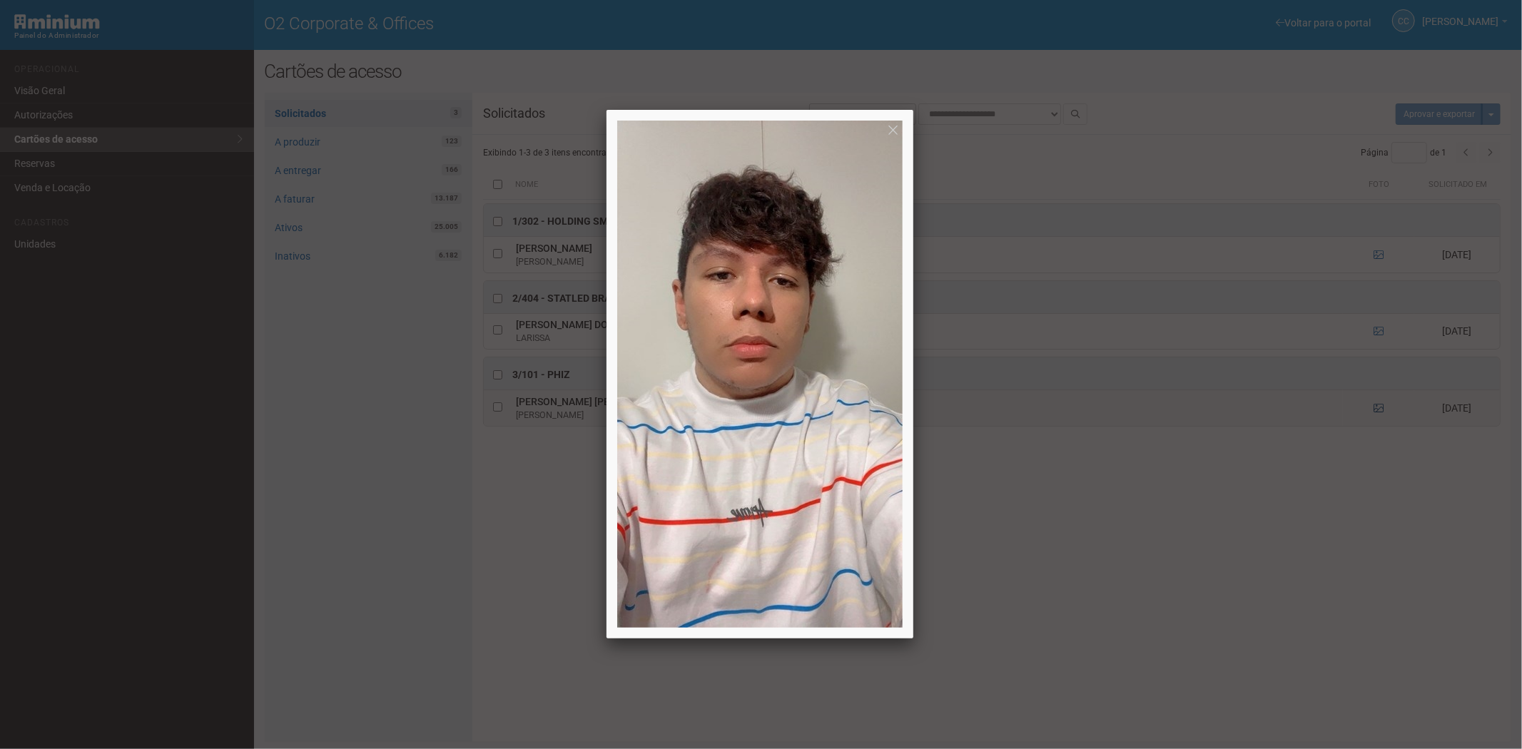
click at [1380, 415] on div at bounding box center [761, 374] width 1522 height 749
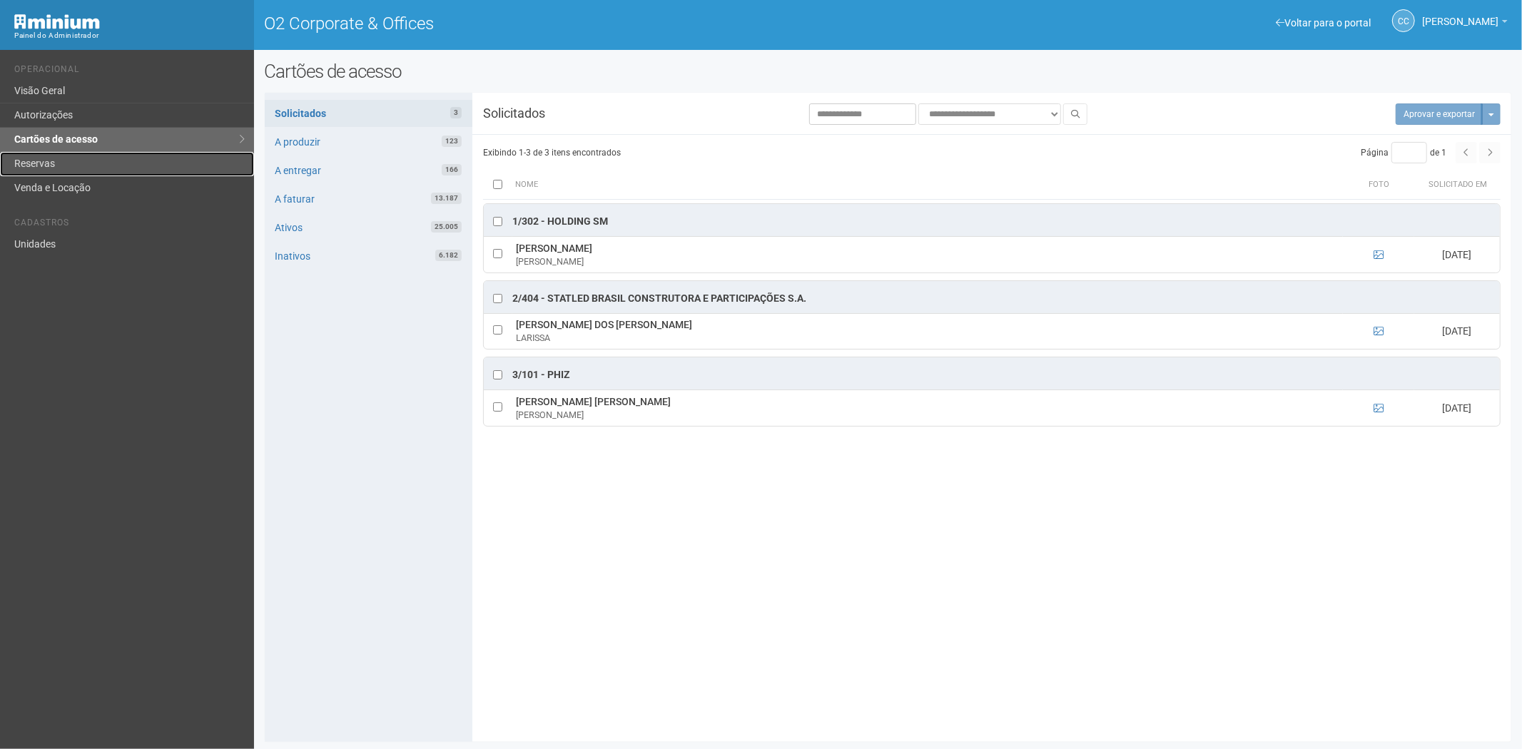
click at [144, 173] on link "Reservas" at bounding box center [127, 164] width 254 height 24
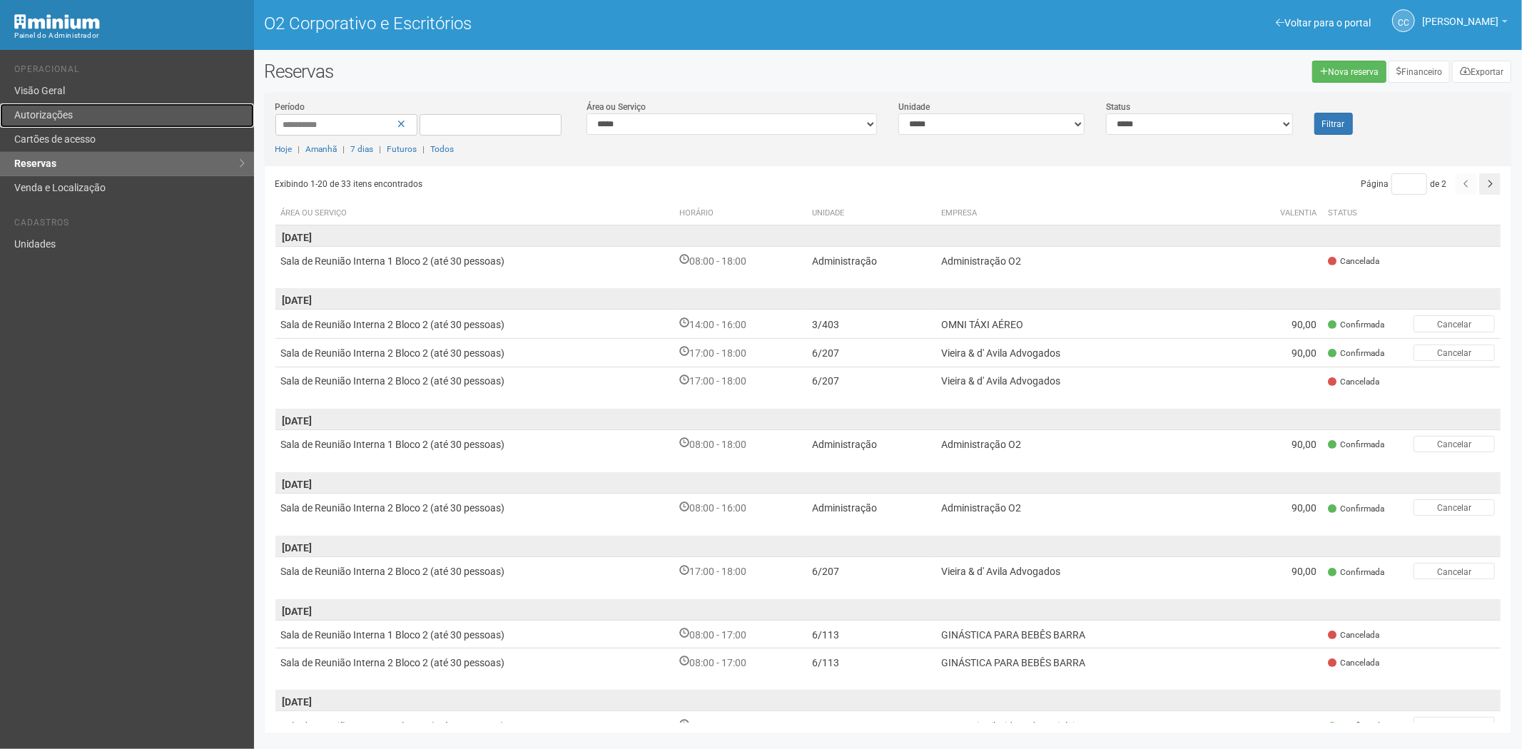
click at [88, 112] on link "Autorizações" at bounding box center [127, 115] width 254 height 24
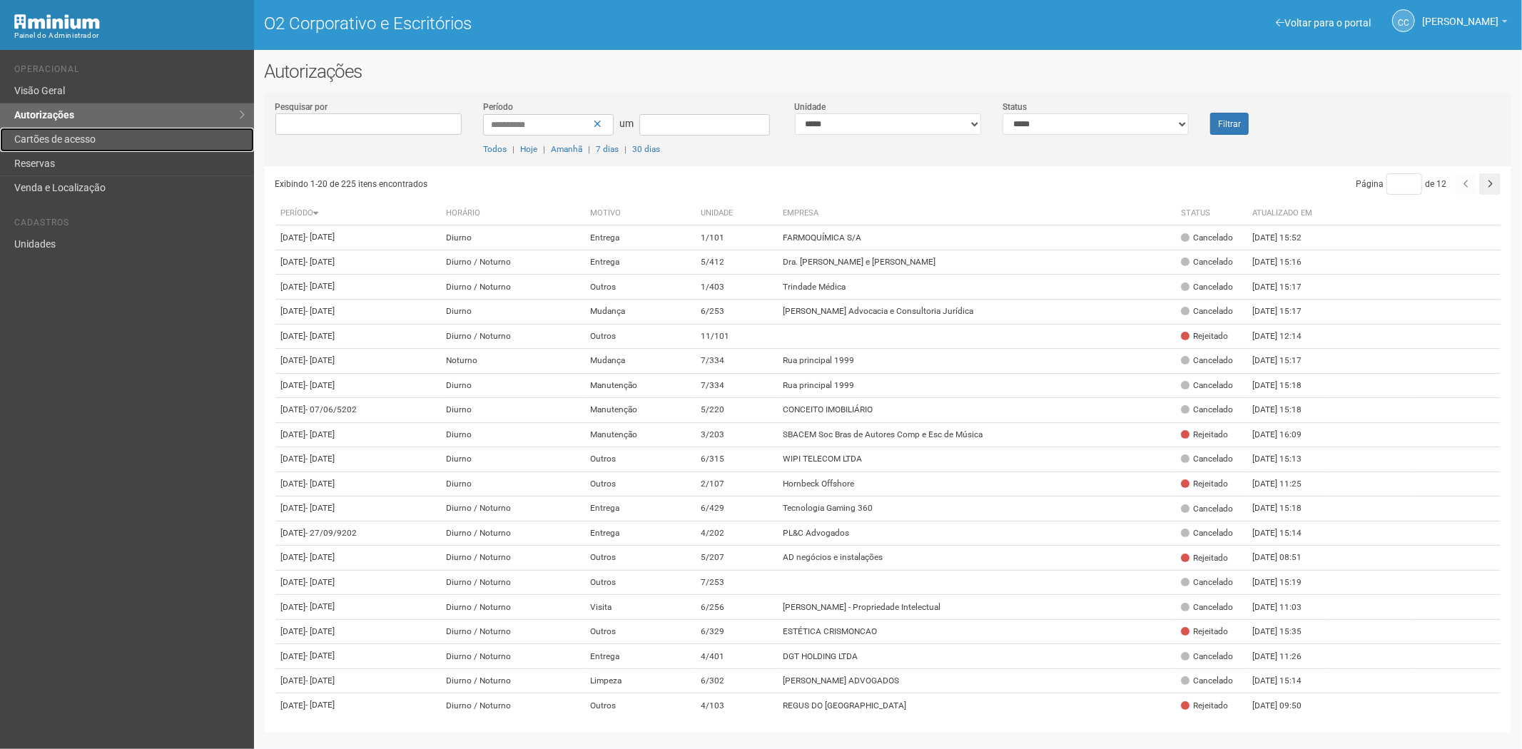
click at [132, 143] on link "Cartões de acesso" at bounding box center [127, 140] width 254 height 24
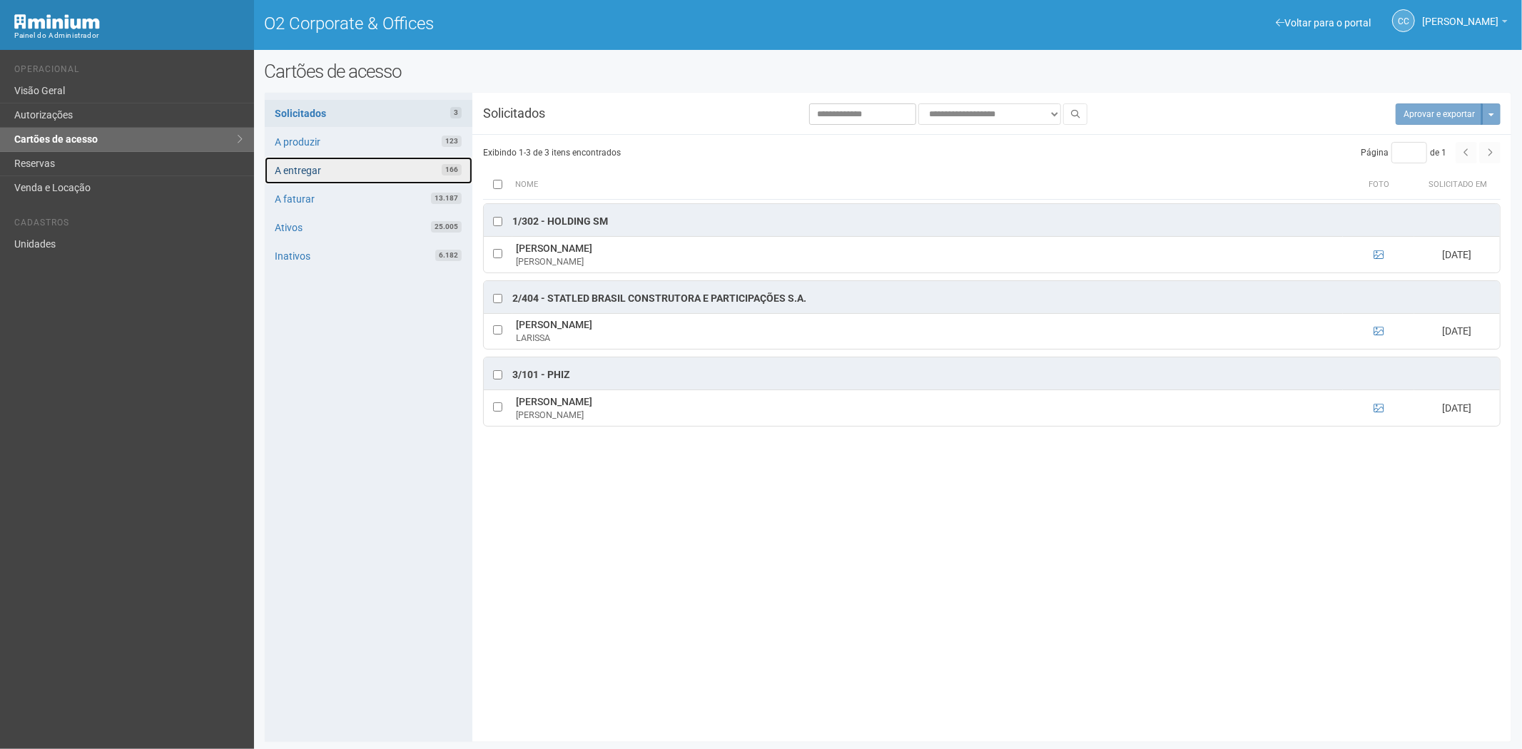
click at [315, 170] on link "A entregar 166" at bounding box center [369, 170] width 208 height 27
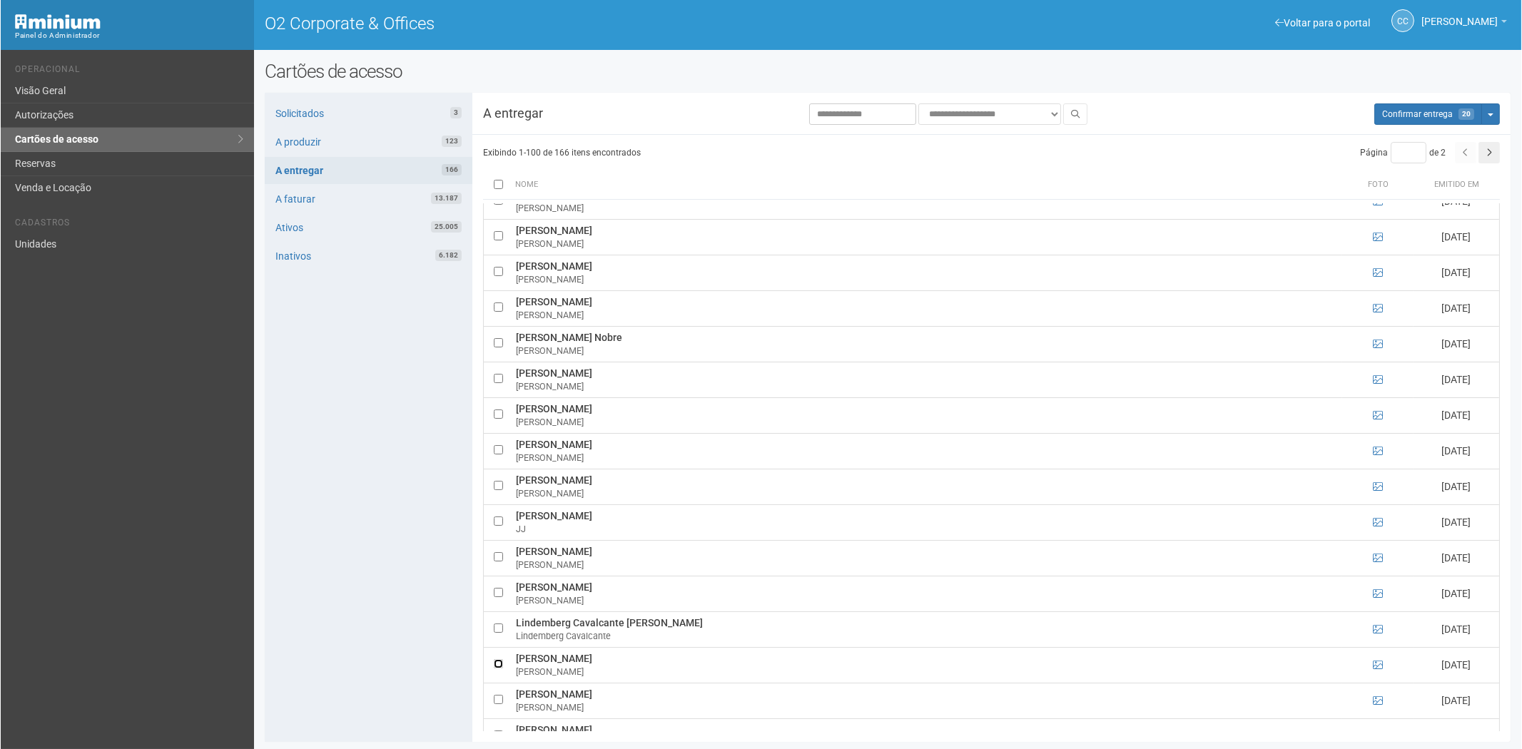
scroll to position [1823, 0]
click at [1409, 110] on span "Confirmar entrega" at bounding box center [1416, 114] width 71 height 10
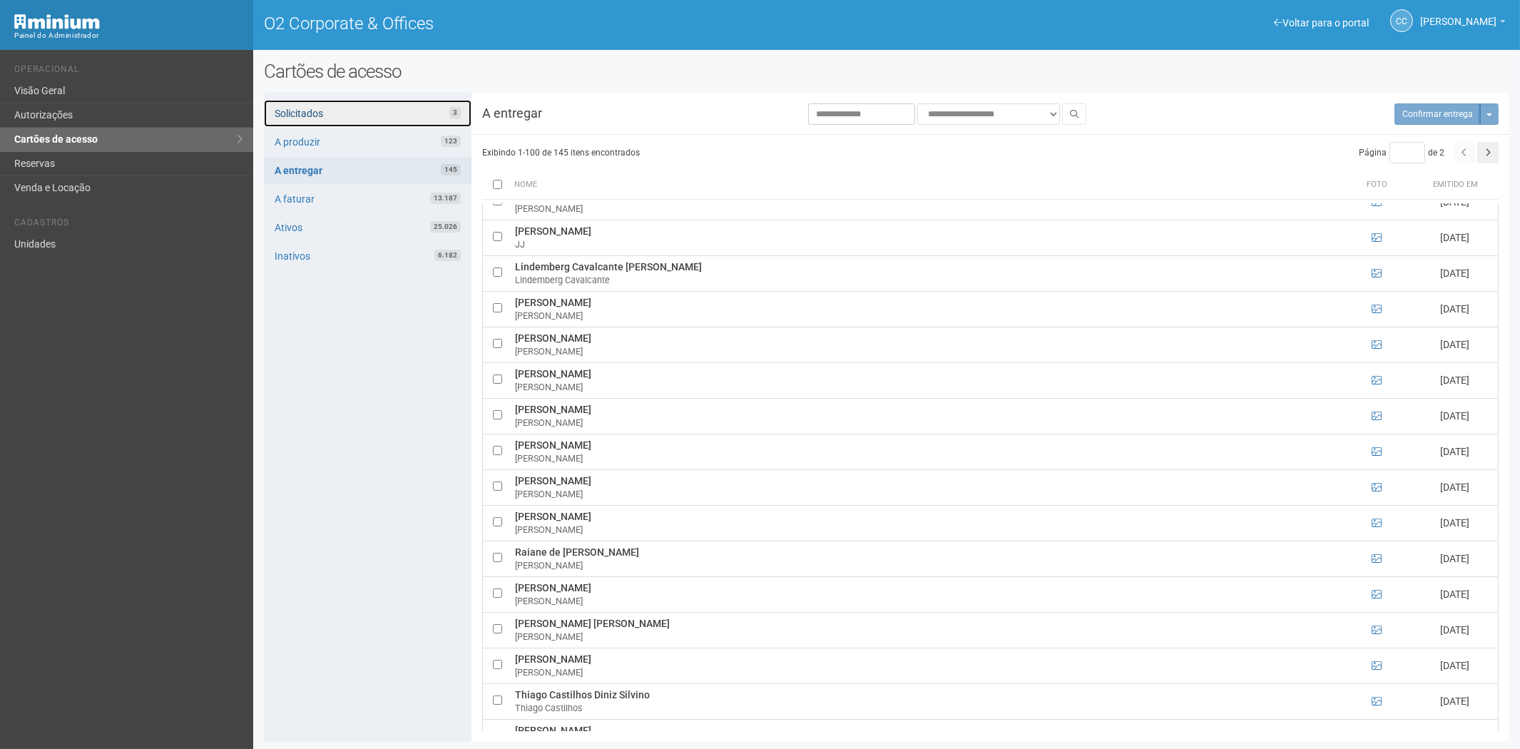
click at [408, 111] on link "Solicitados 3" at bounding box center [368, 113] width 208 height 27
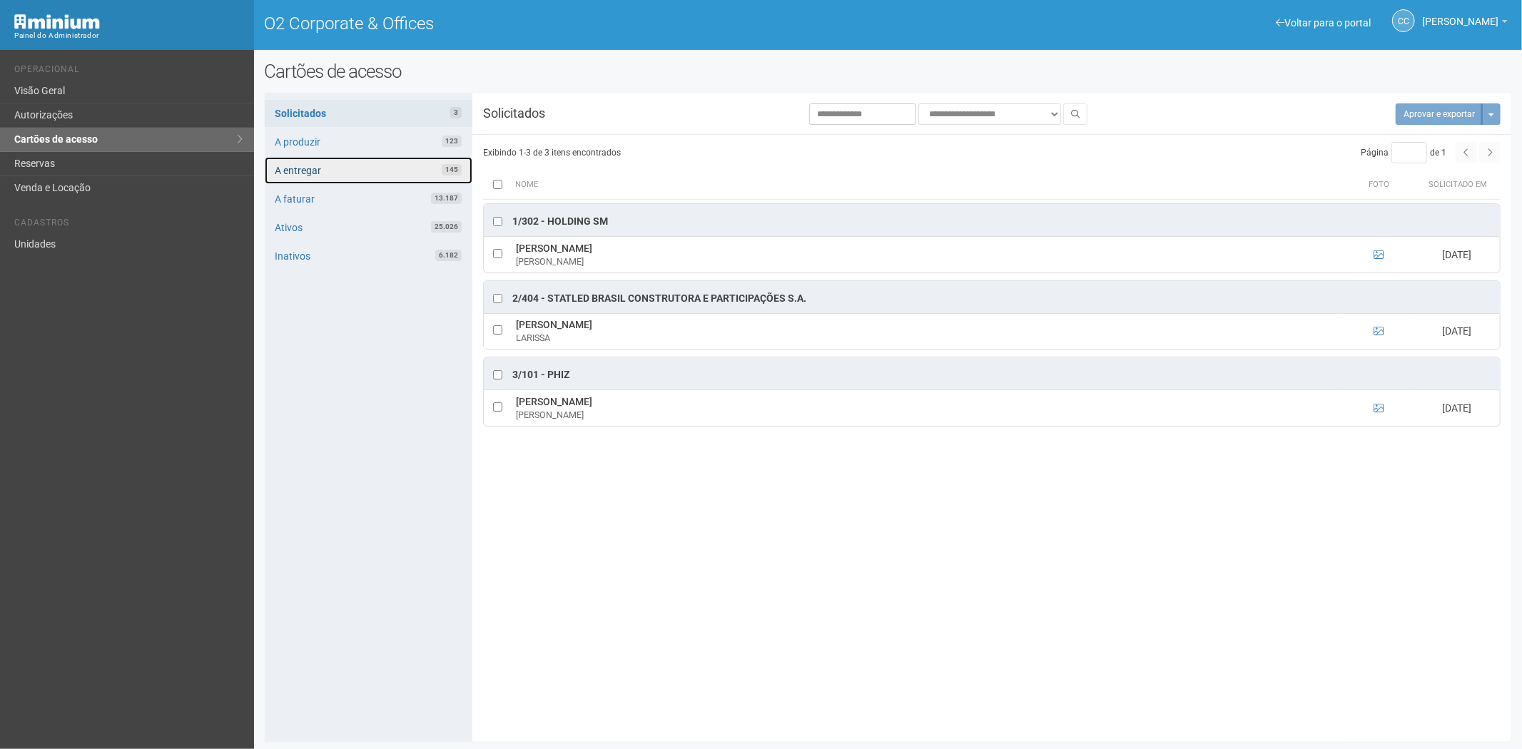
click at [362, 166] on link "A entregar 145" at bounding box center [369, 170] width 208 height 27
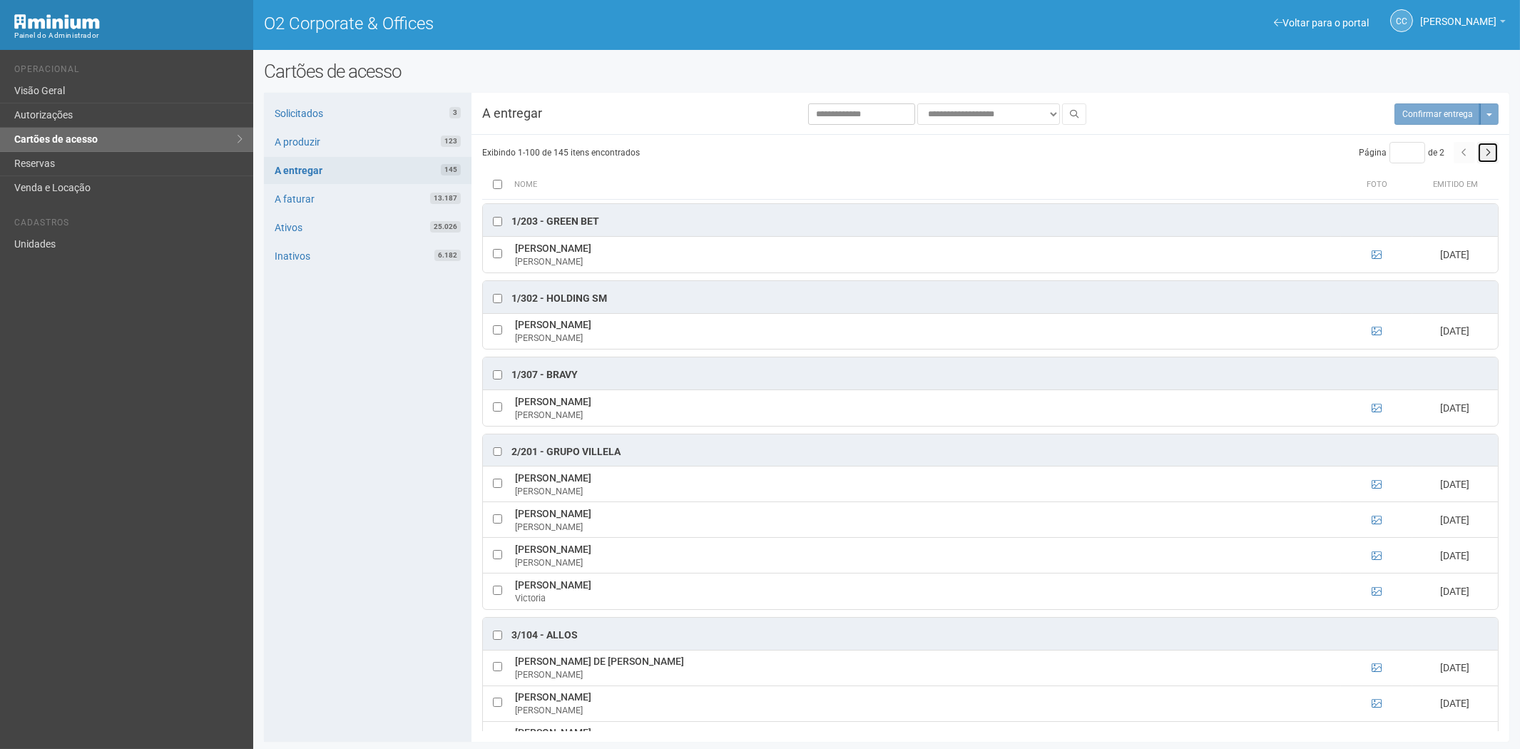
click at [1498, 148] on button "button" at bounding box center [1488, 152] width 21 height 21
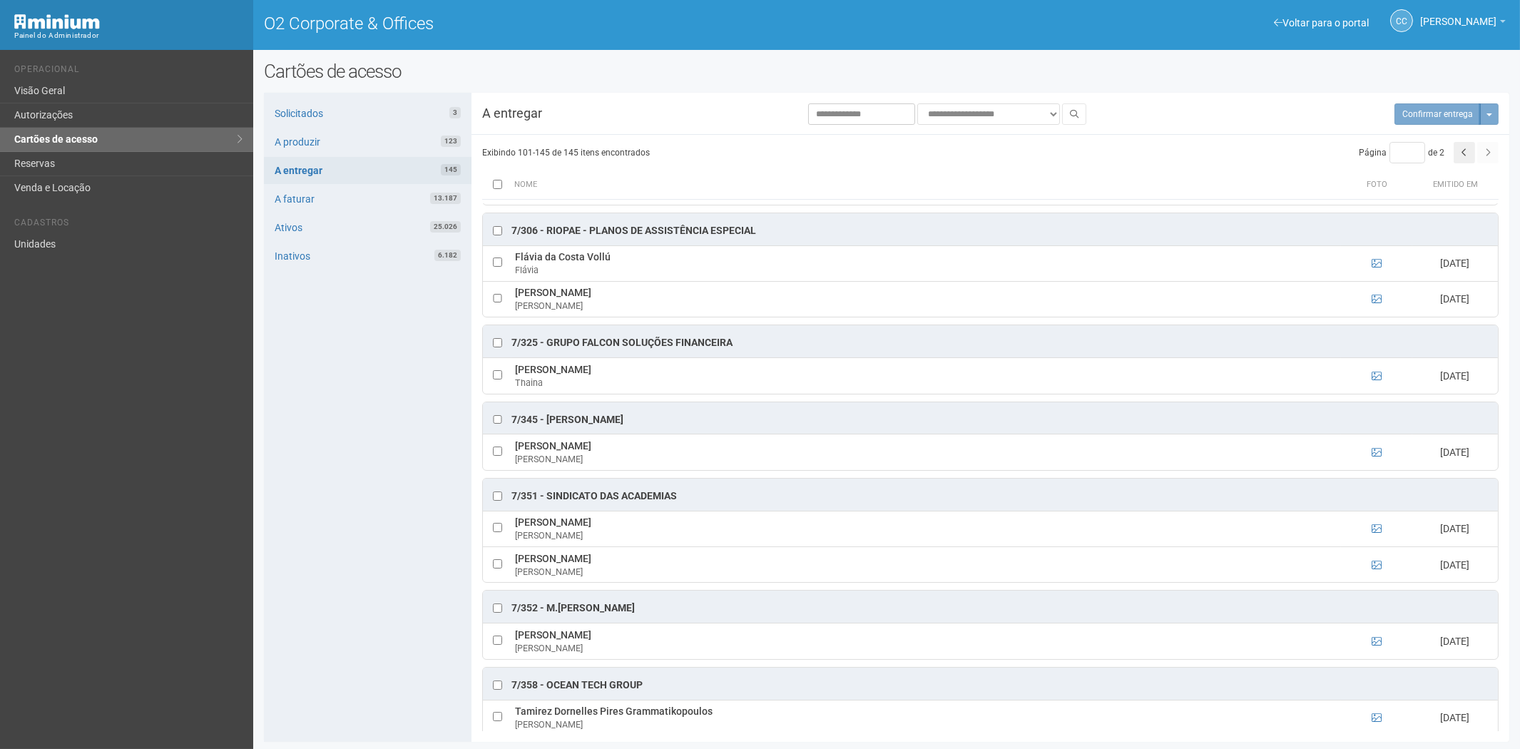
scroll to position [1902, 0]
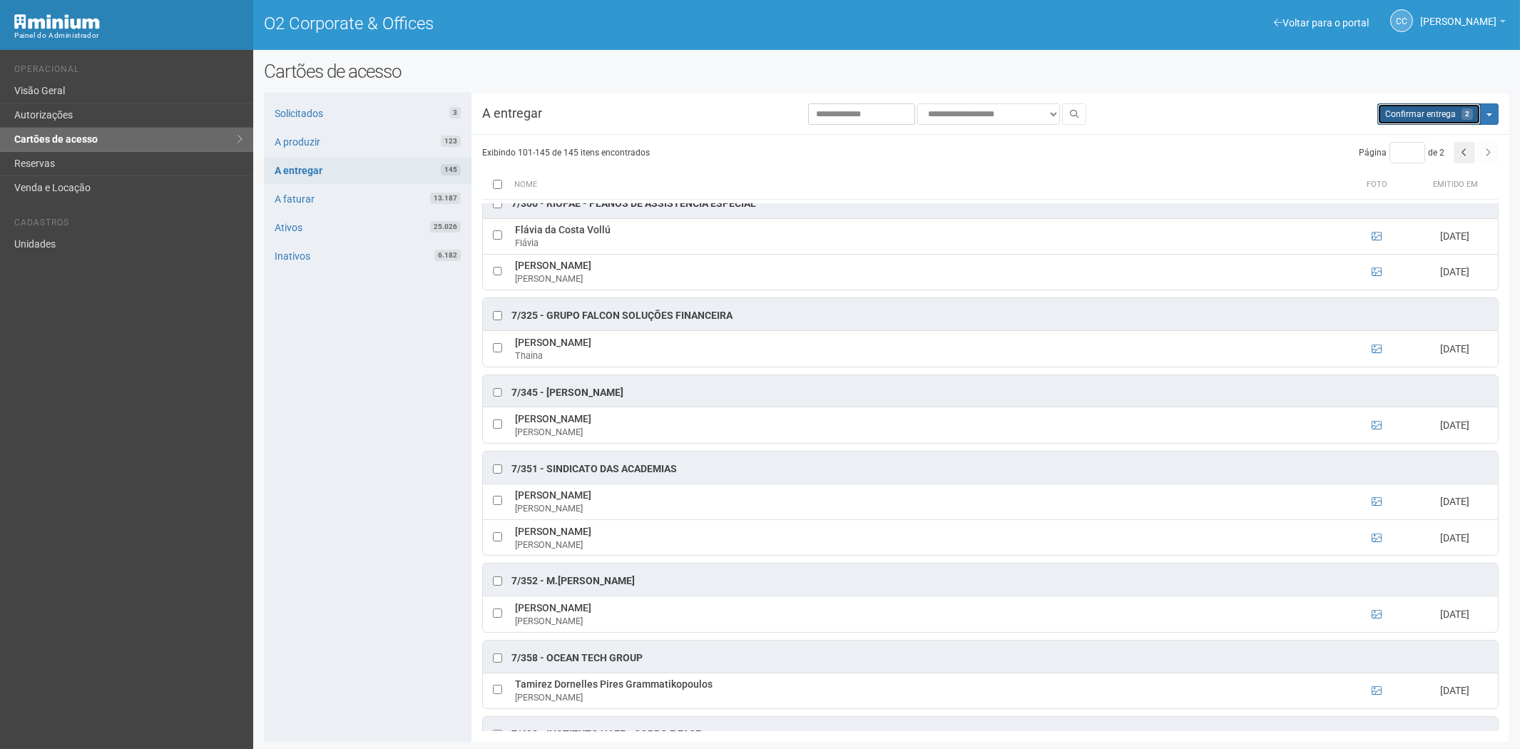
click at [1422, 110] on span "Confirmar entrega" at bounding box center [1421, 114] width 71 height 10
type input "*"
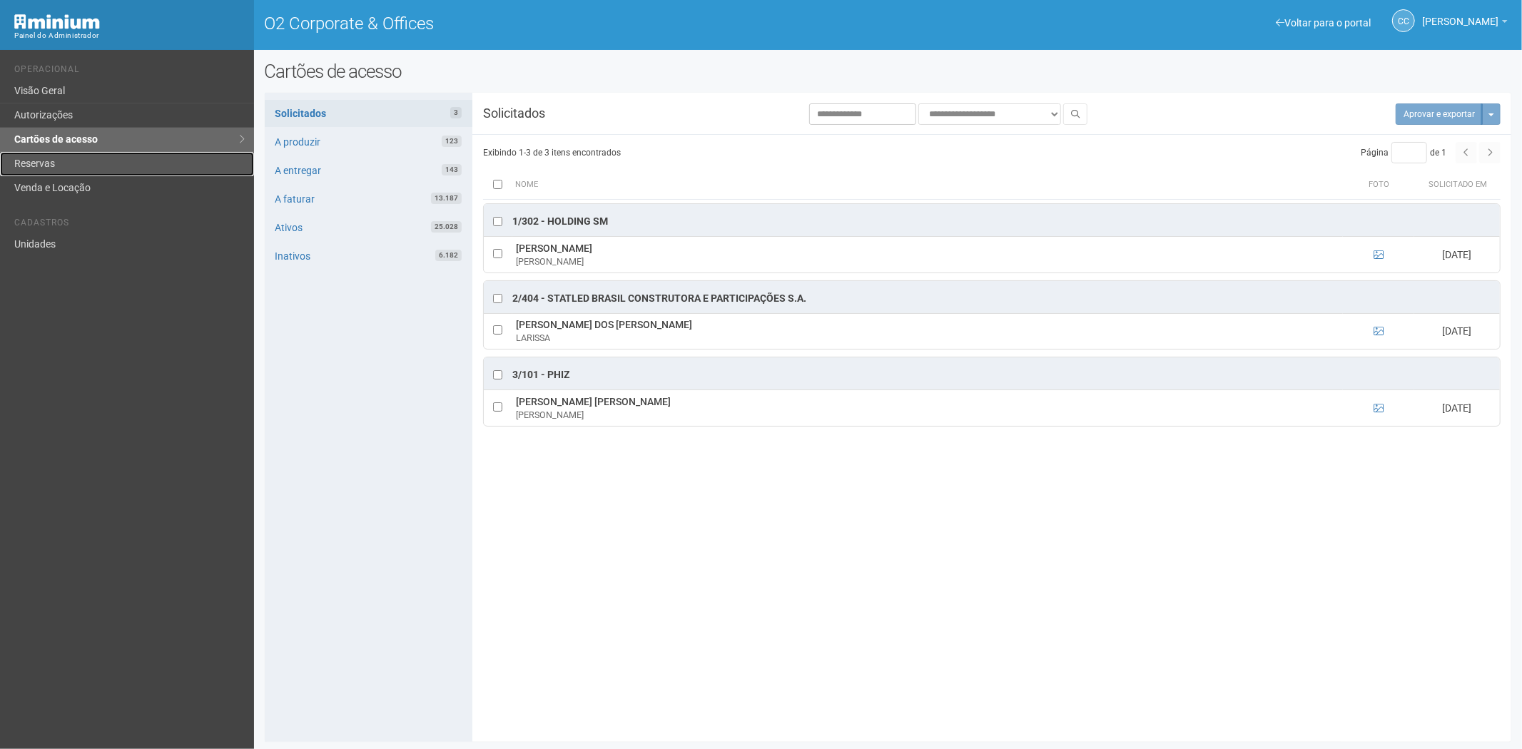
click at [57, 161] on link "Reservas" at bounding box center [127, 164] width 254 height 24
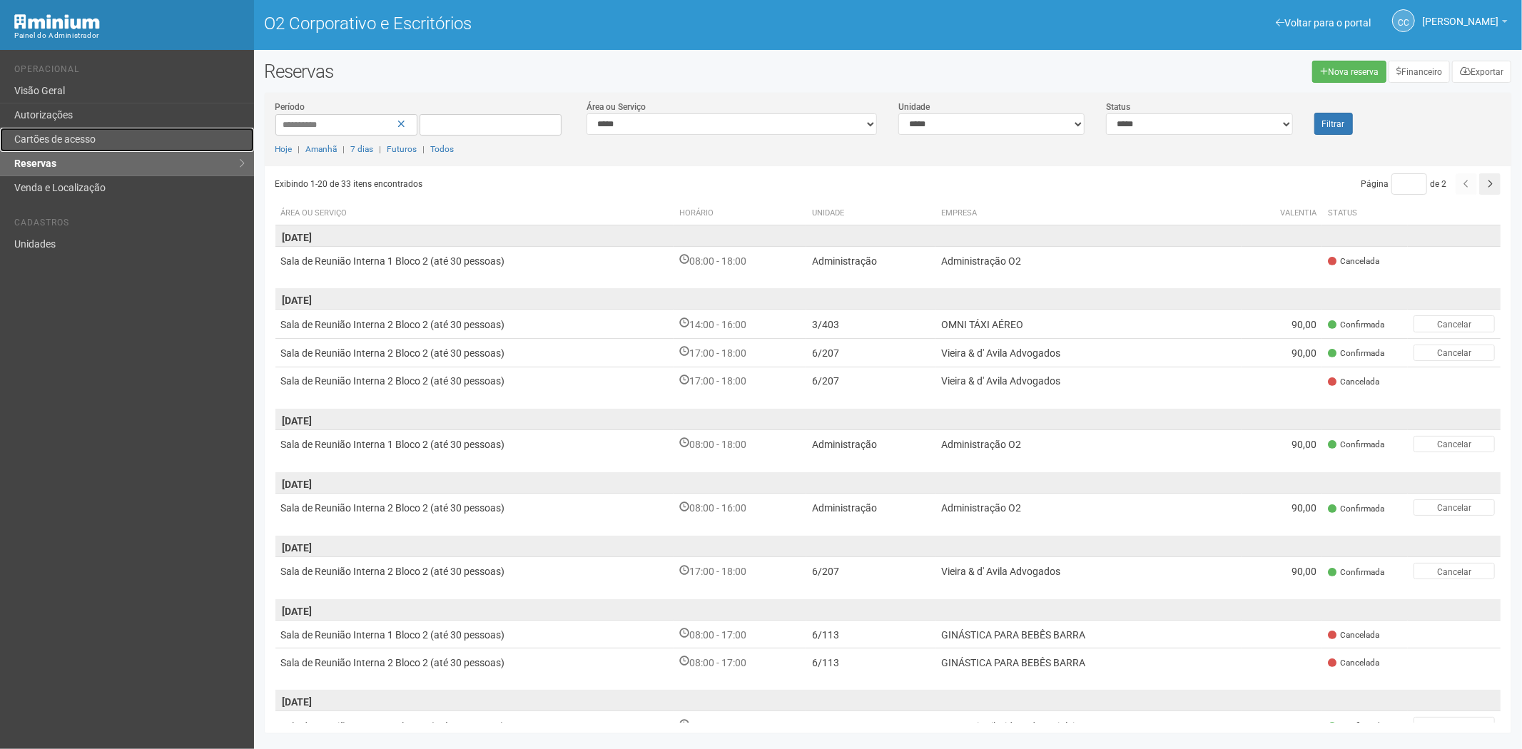
click at [162, 147] on link "Cartões de acesso" at bounding box center [127, 140] width 254 height 24
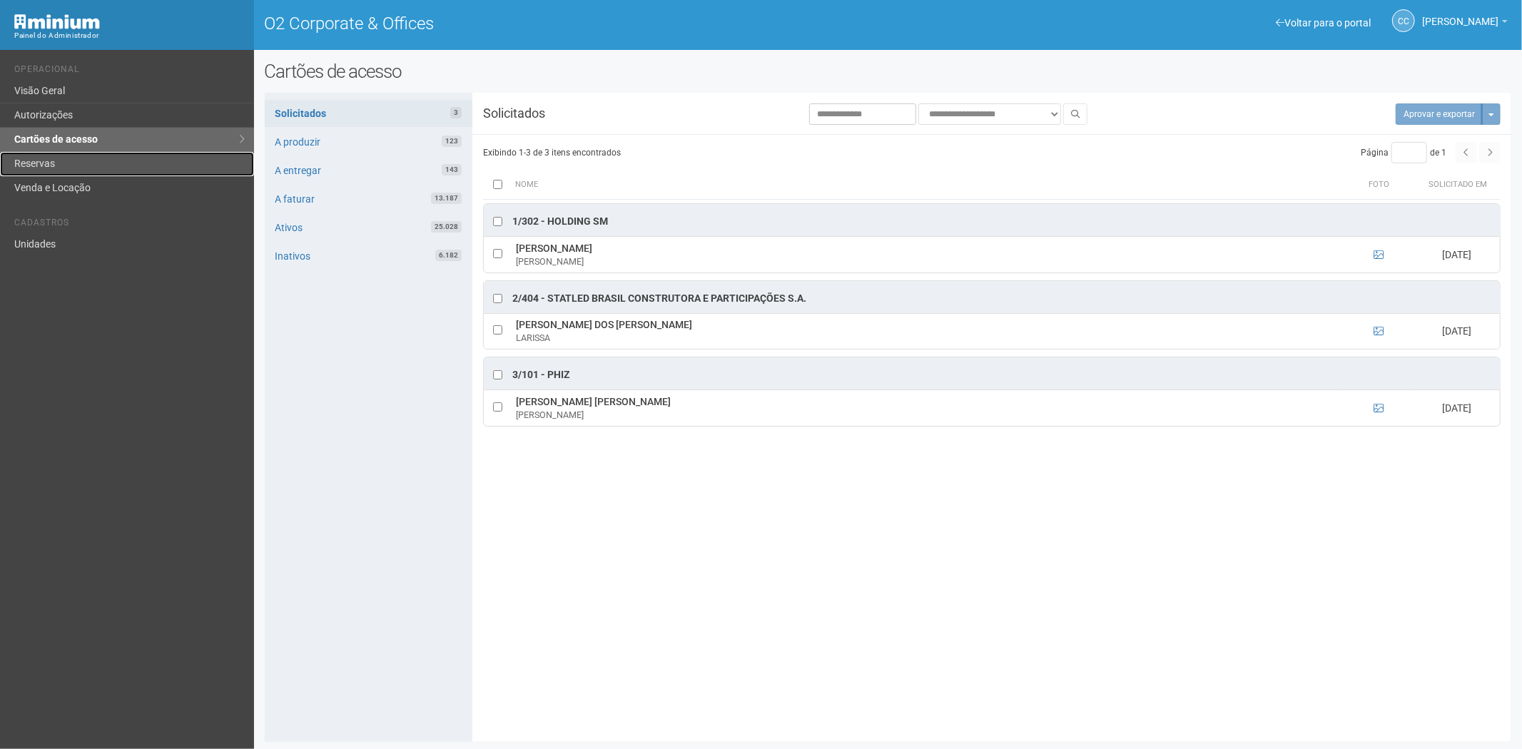
click at [113, 164] on link "Reservas" at bounding box center [127, 164] width 254 height 24
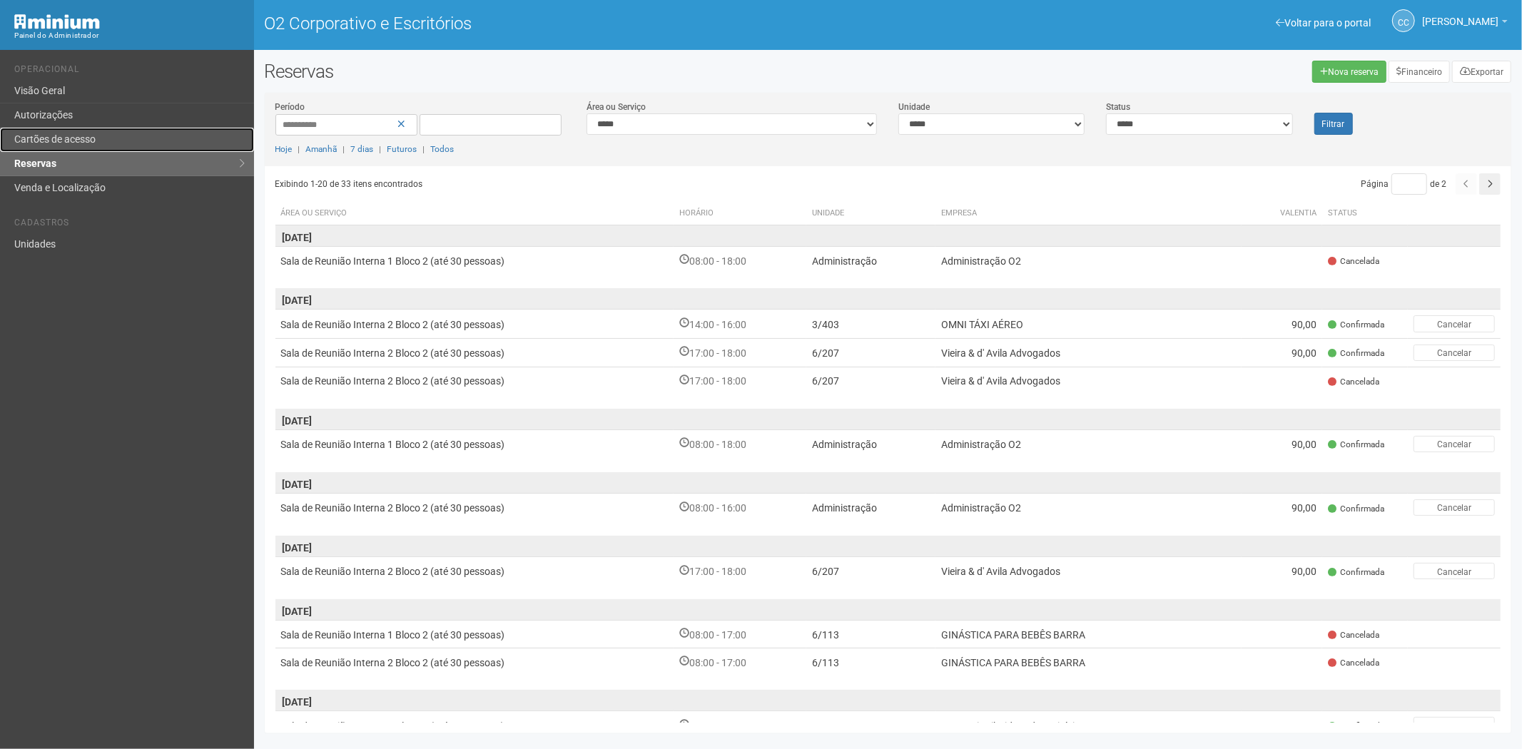
click at [88, 128] on link "Cartões de acesso" at bounding box center [127, 140] width 254 height 24
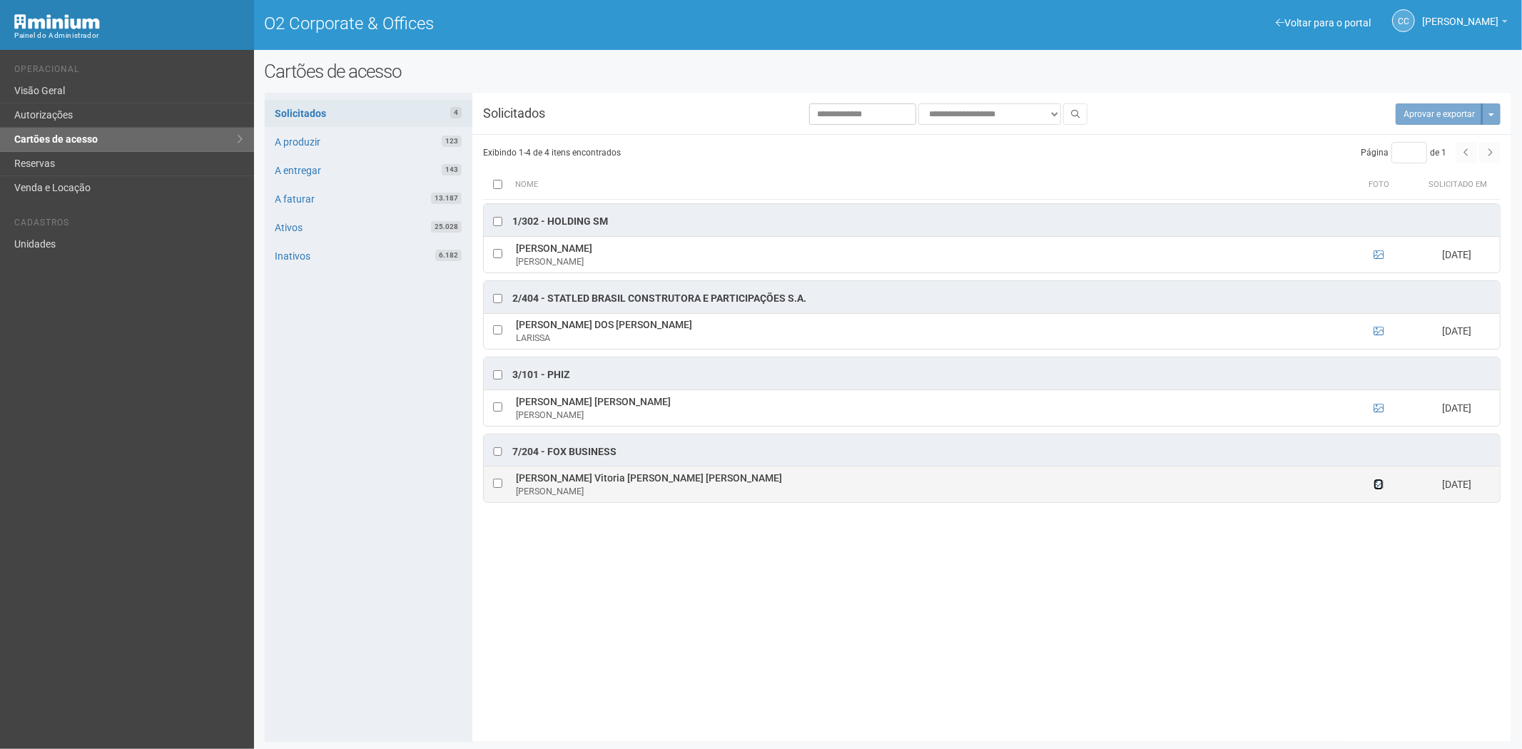
click at [1378, 485] on icon at bounding box center [1378, 484] width 10 height 10
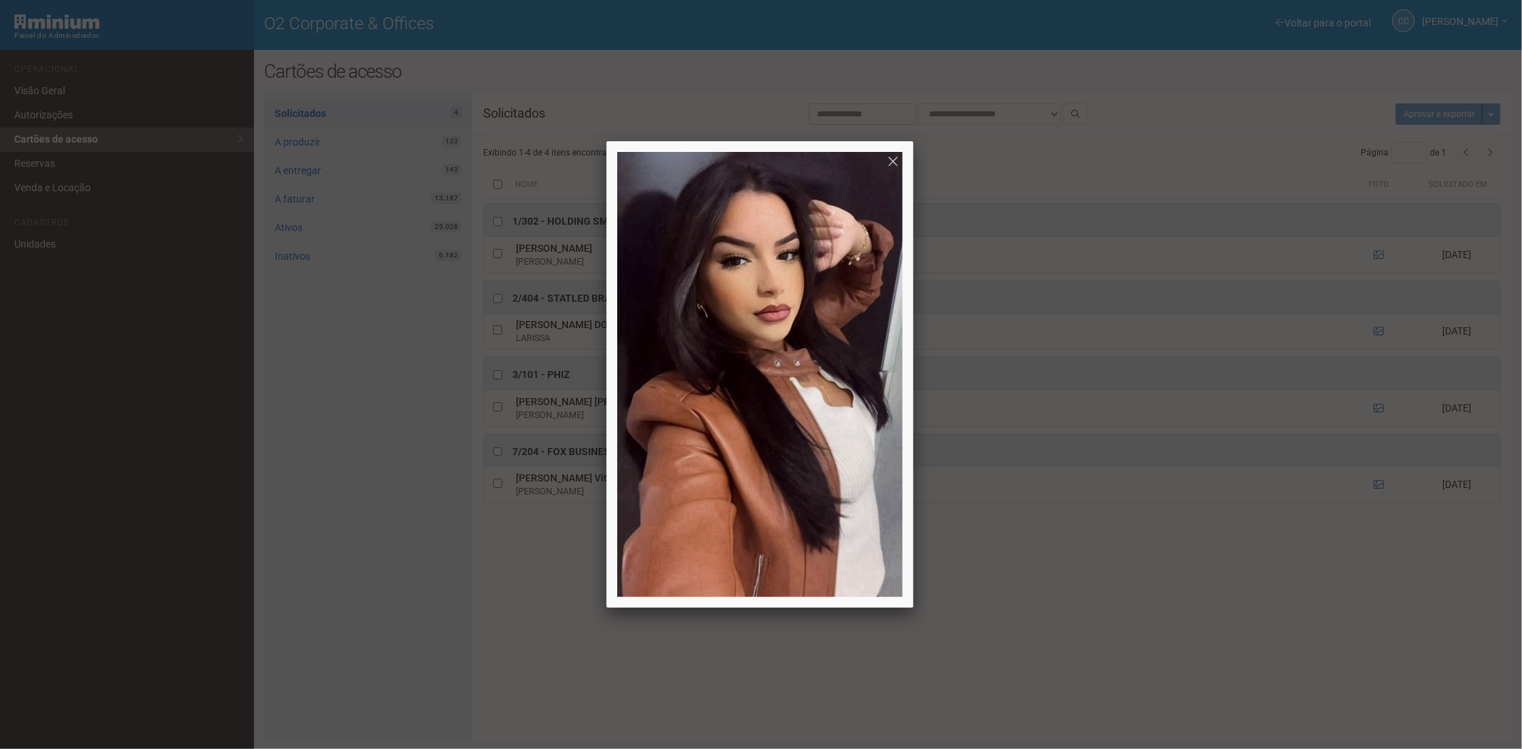
click at [1110, 543] on div at bounding box center [761, 374] width 1522 height 749
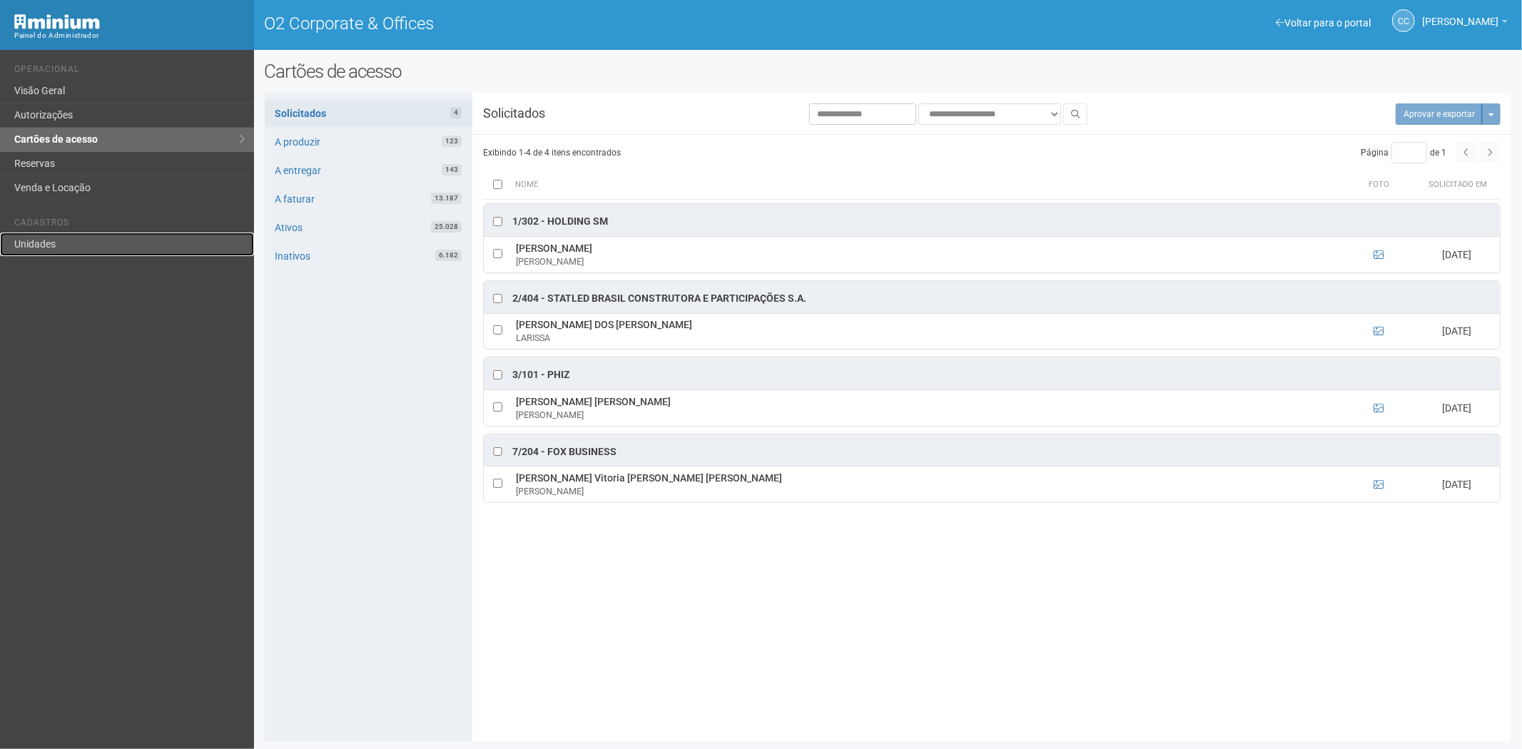
click at [91, 252] on link "Unidades" at bounding box center [127, 245] width 254 height 24
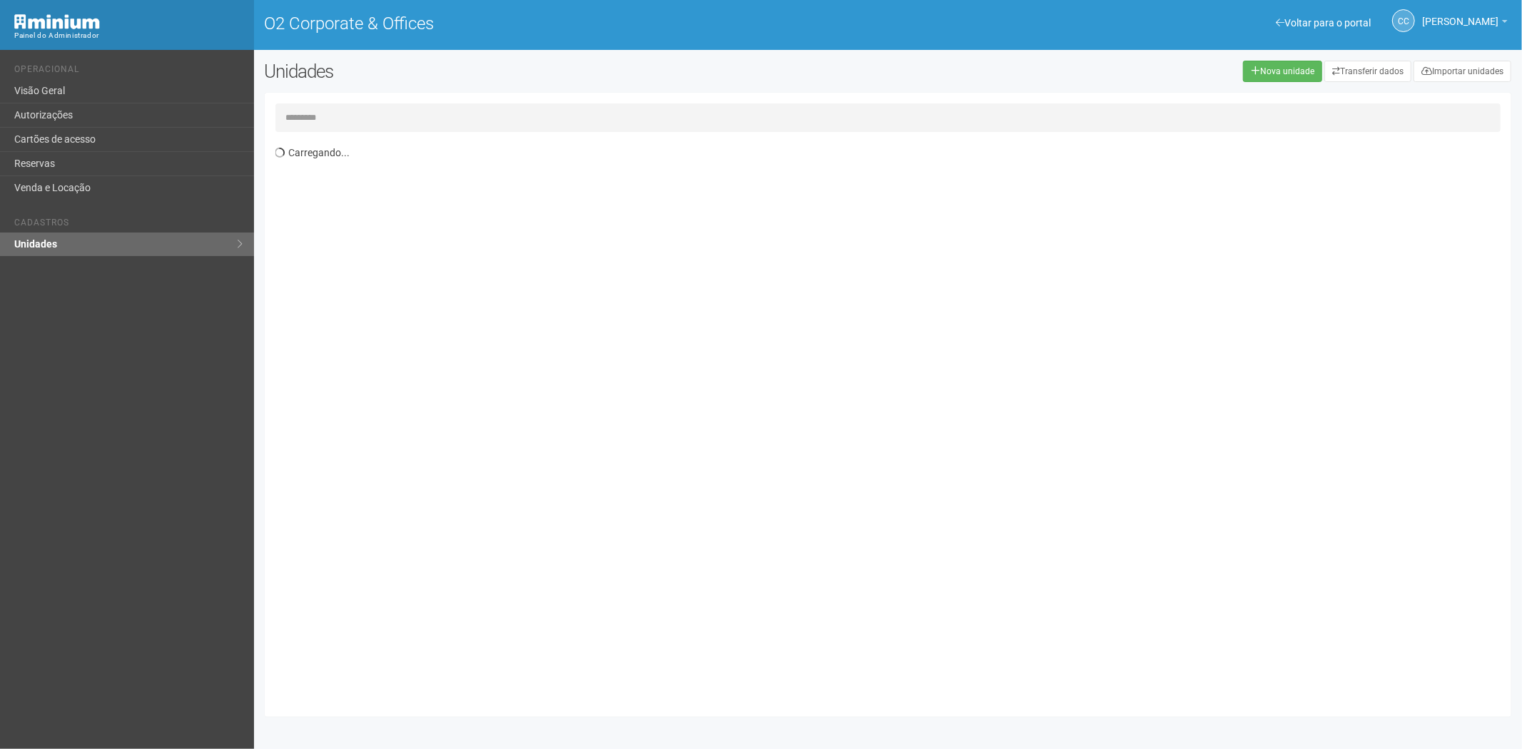
click at [307, 121] on input "text" at bounding box center [888, 117] width 1226 height 29
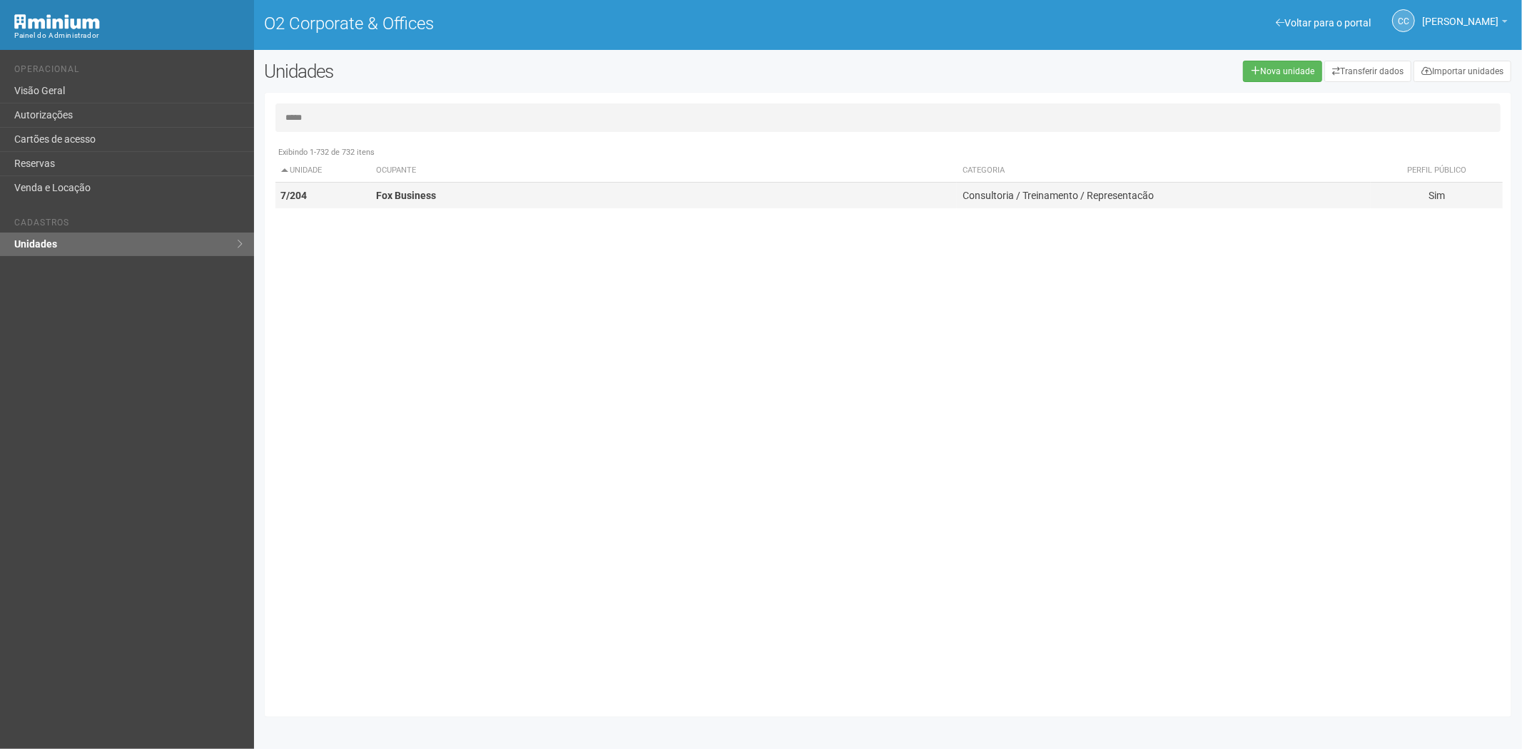
type input "*****"
drag, startPoint x: 361, startPoint y: 190, endPoint x: 353, endPoint y: 195, distance: 9.7
click at [358, 191] on td "7/204" at bounding box center [322, 196] width 95 height 26
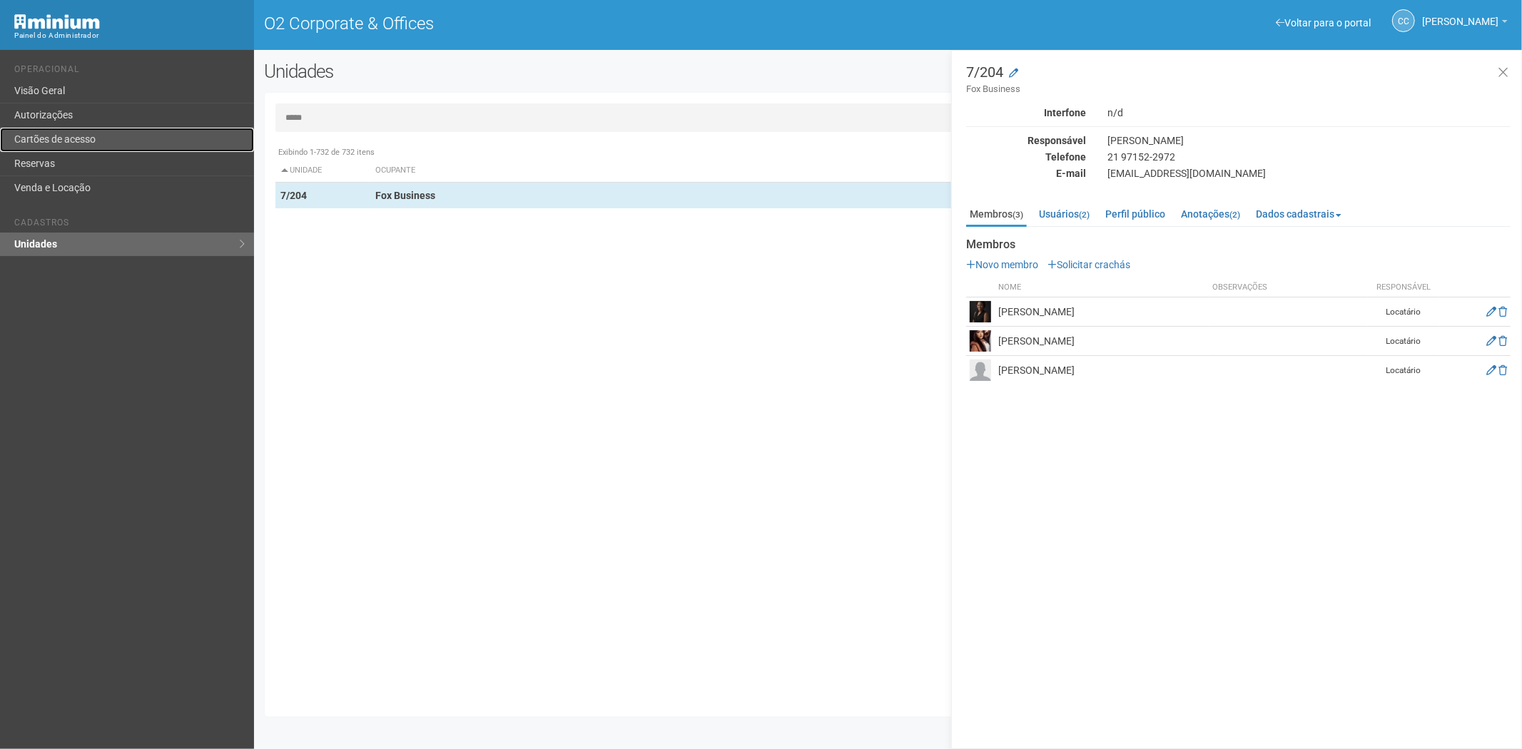
click at [89, 136] on link "Cartões de acesso" at bounding box center [127, 140] width 254 height 24
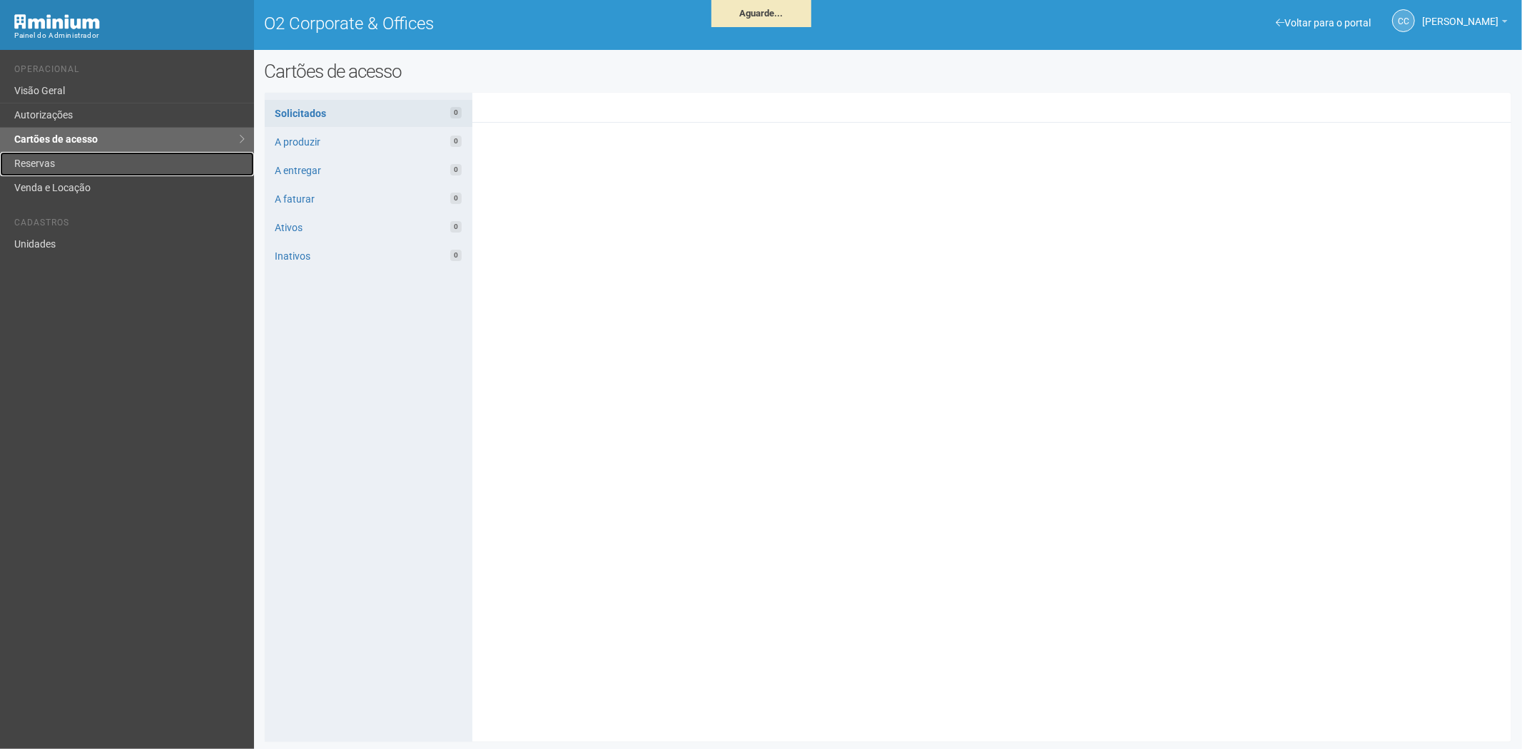
click at [39, 160] on link "Reservas" at bounding box center [127, 164] width 254 height 24
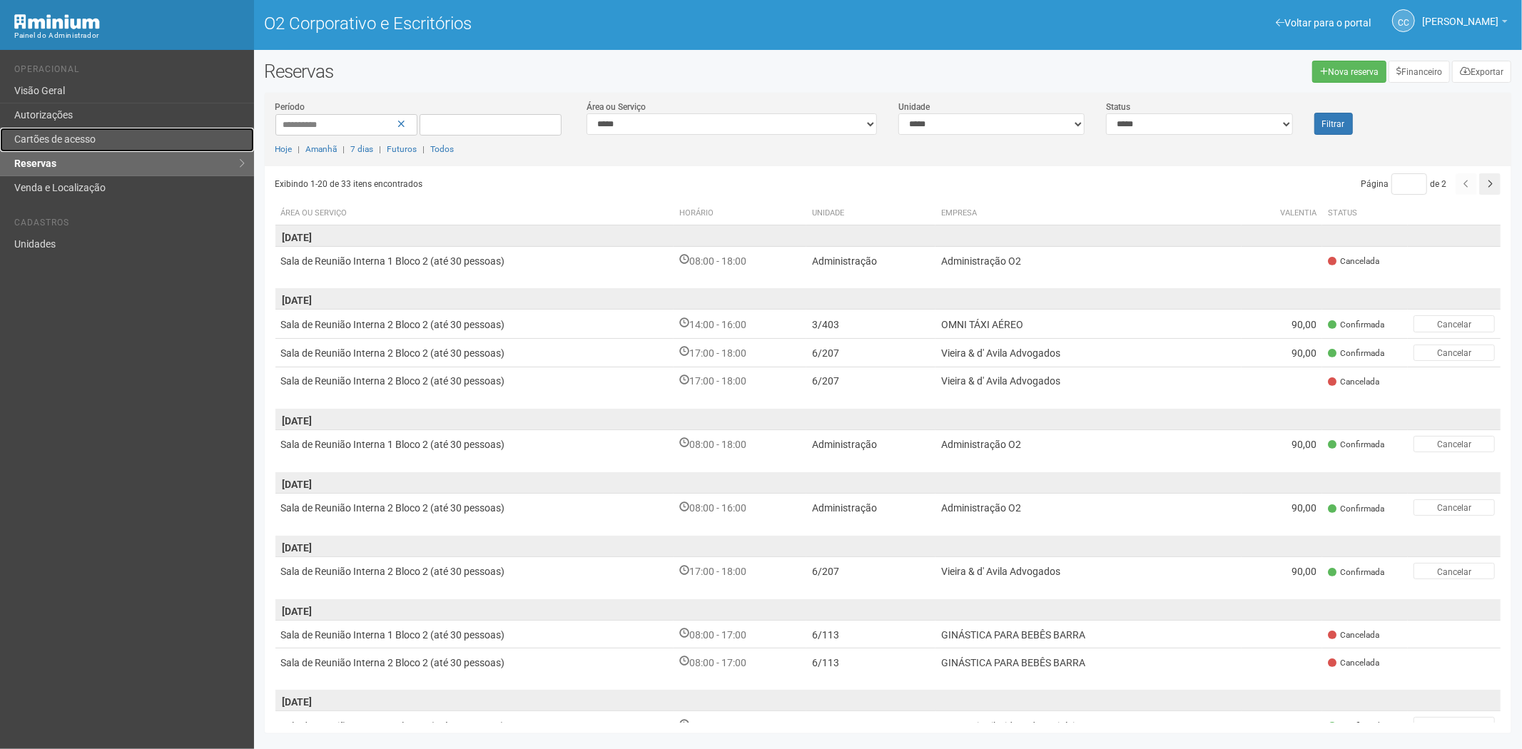
click at [78, 129] on link "Cartões de acesso" at bounding box center [127, 140] width 254 height 24
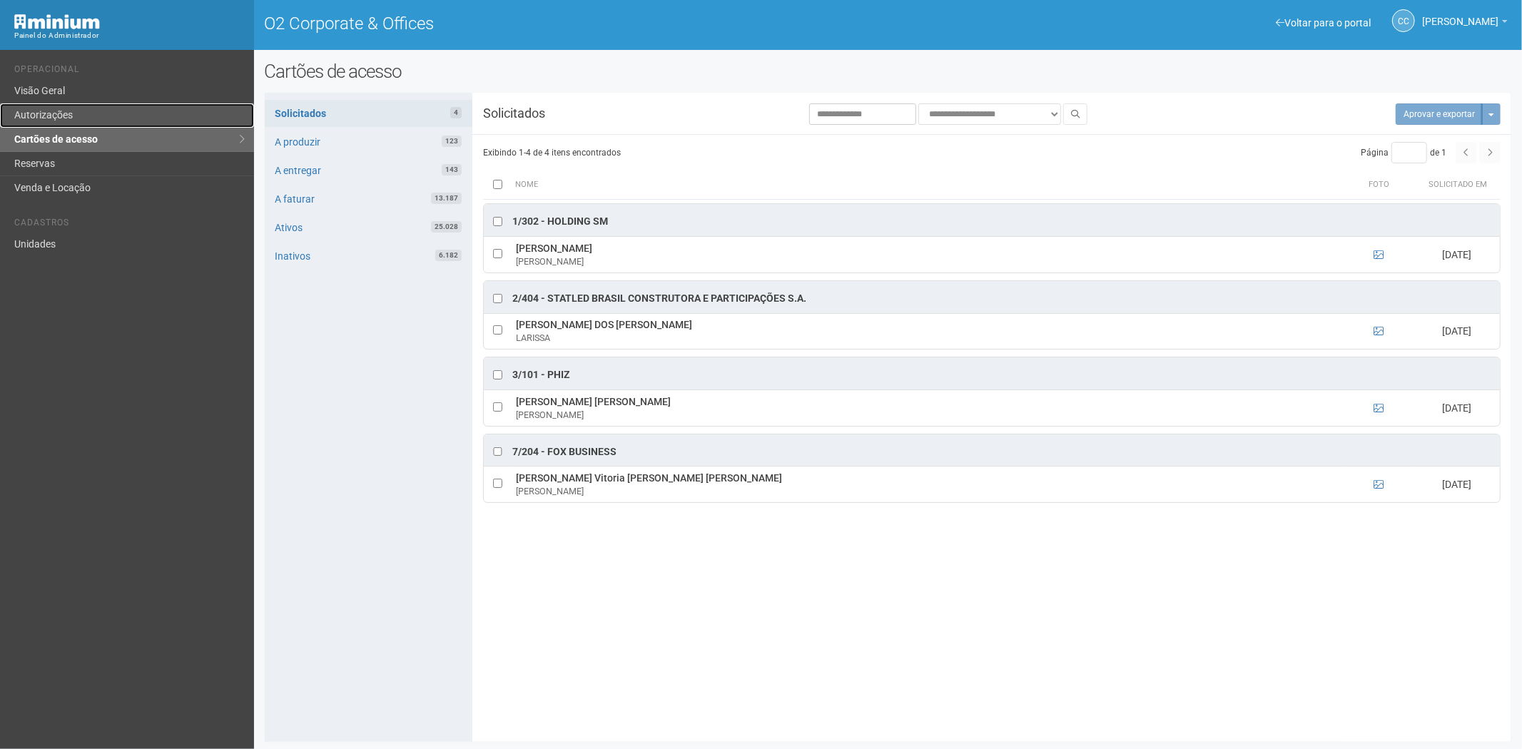
click at [101, 113] on link "Autorizações" at bounding box center [127, 115] width 254 height 24
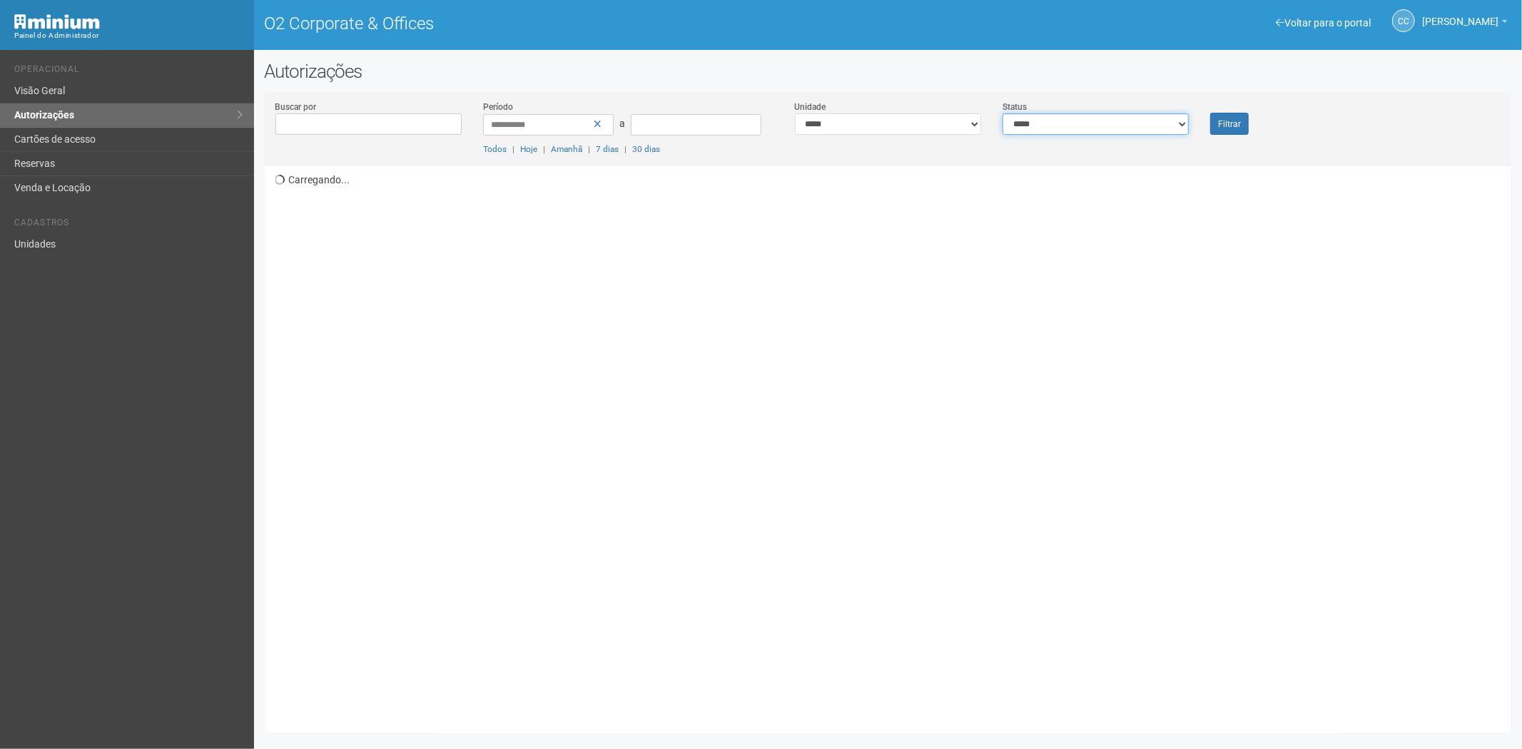
click at [1024, 123] on select "**********" at bounding box center [1095, 123] width 186 height 21
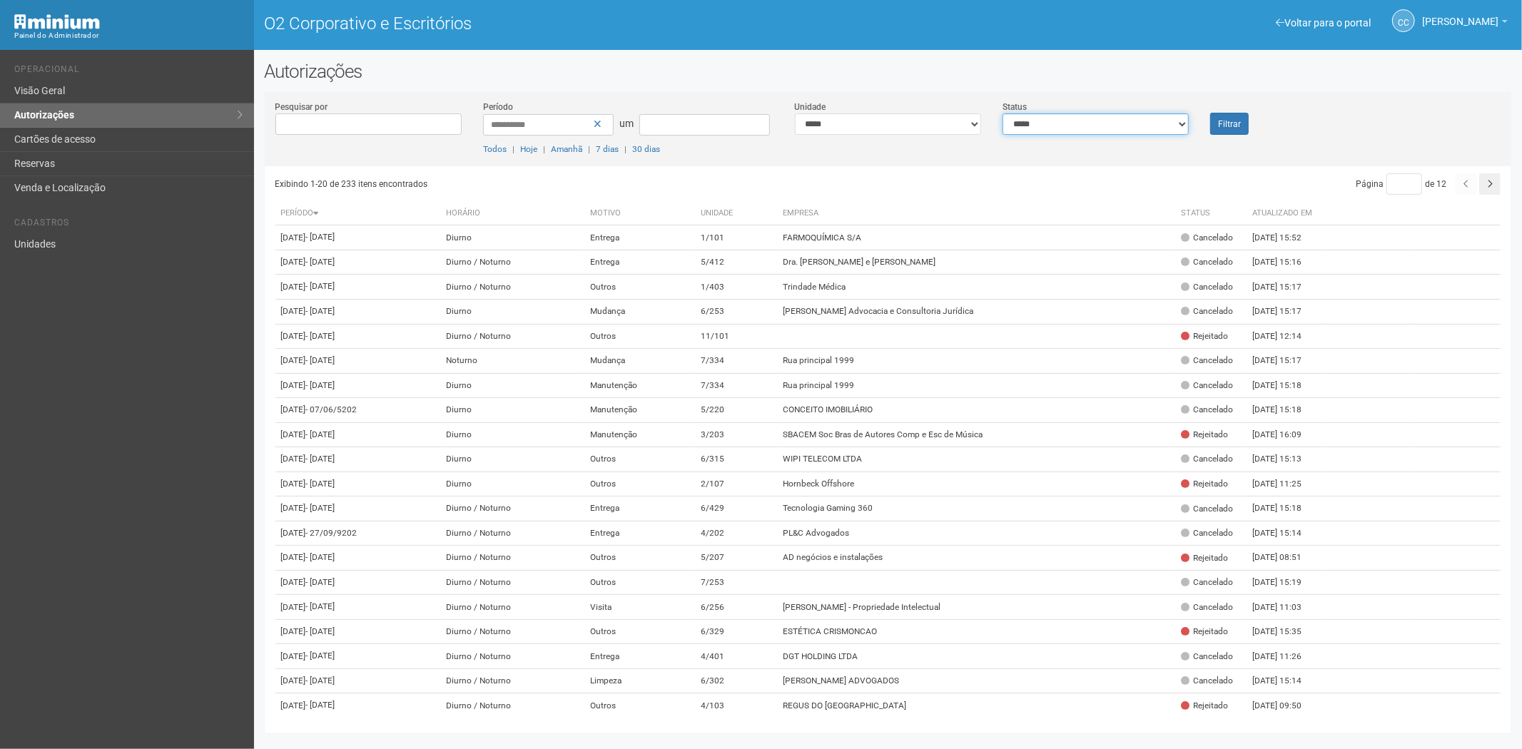
select select "*"
click at [1002, 113] on select "**********" at bounding box center [1095, 123] width 186 height 21
click at [1238, 116] on button "Filtrar" at bounding box center [1229, 124] width 39 height 22
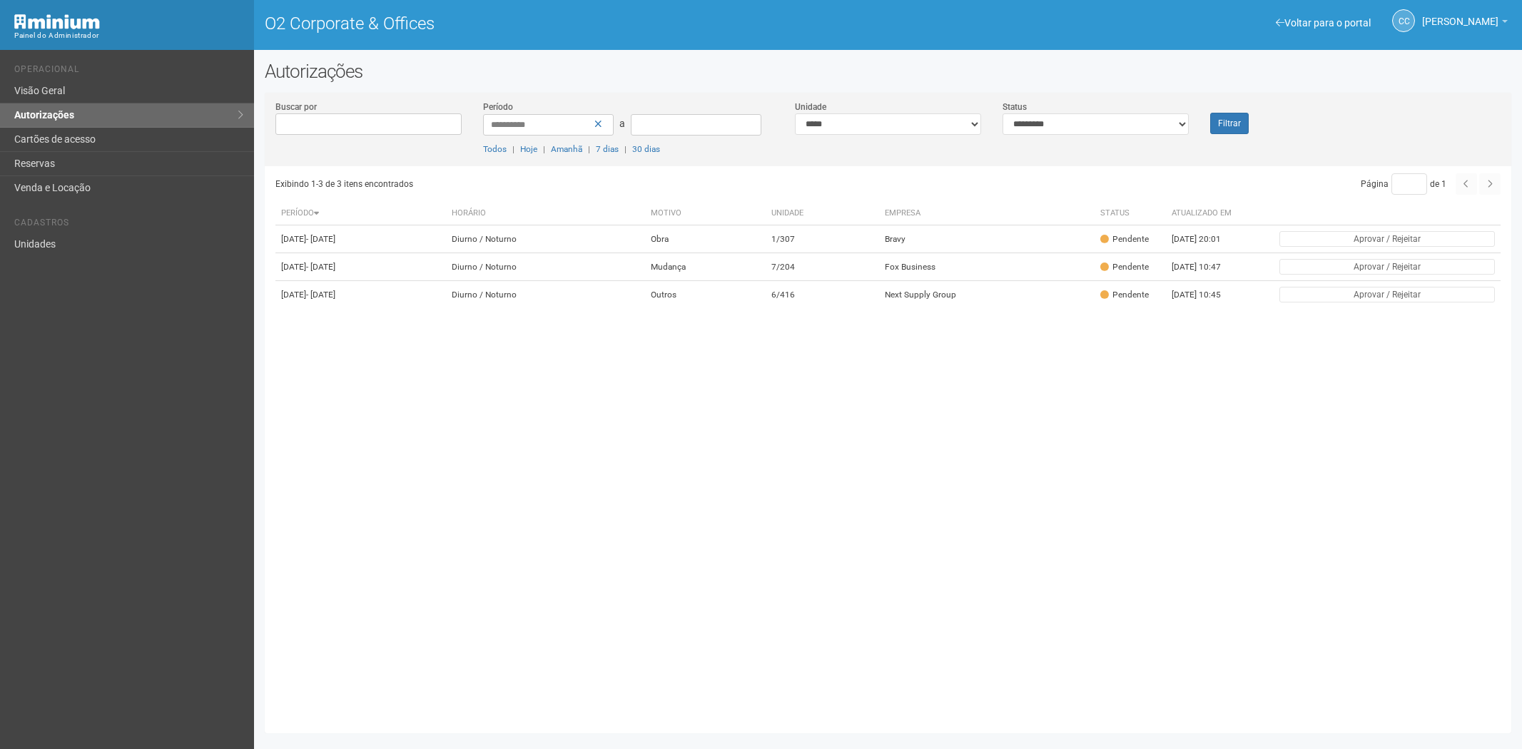
click at [1221, 121] on button "Filtrar" at bounding box center [1229, 123] width 39 height 21
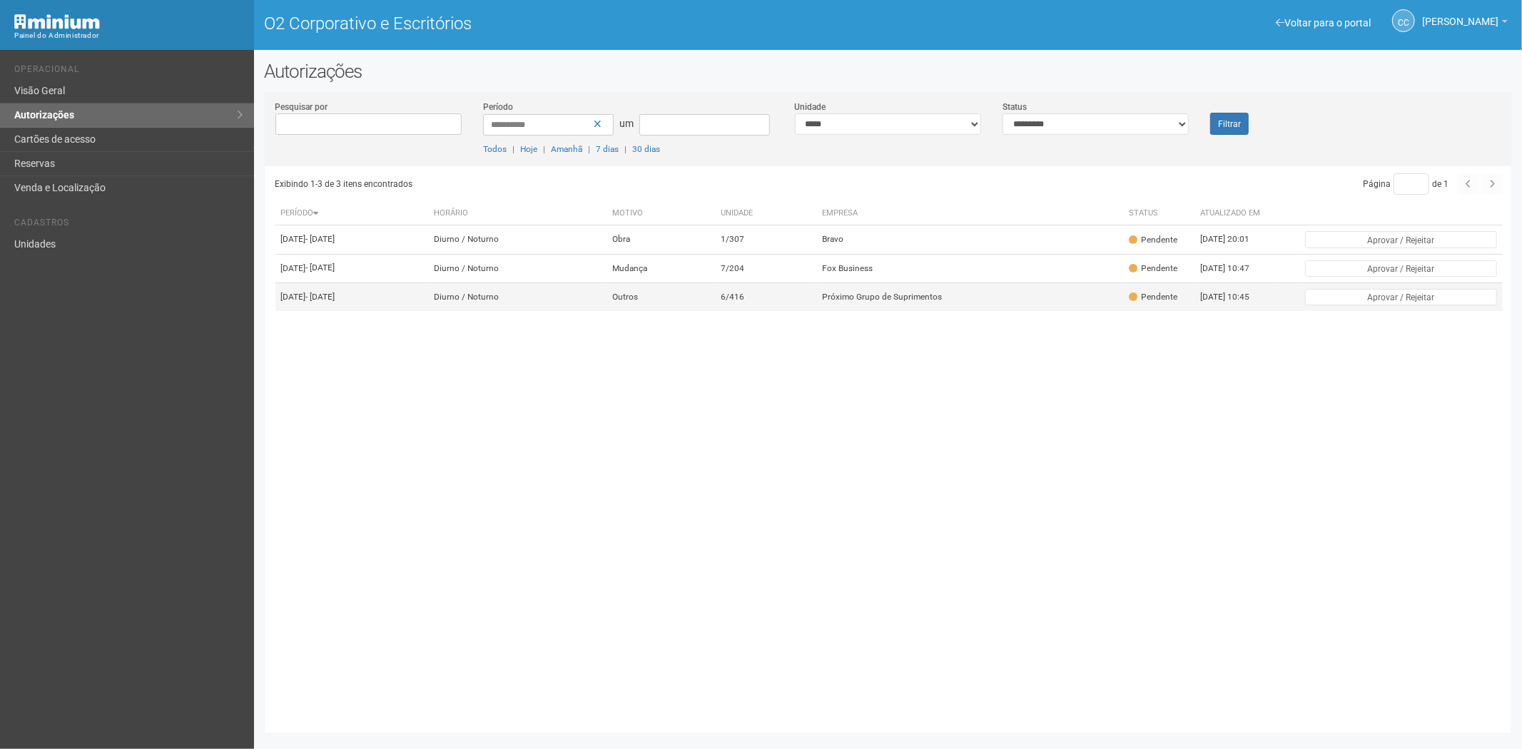
drag, startPoint x: 971, startPoint y: 321, endPoint x: 973, endPoint y: 330, distance: 9.5
click at [973, 311] on td "Próximo Grupo de Suprimentos" at bounding box center [969, 297] width 307 height 29
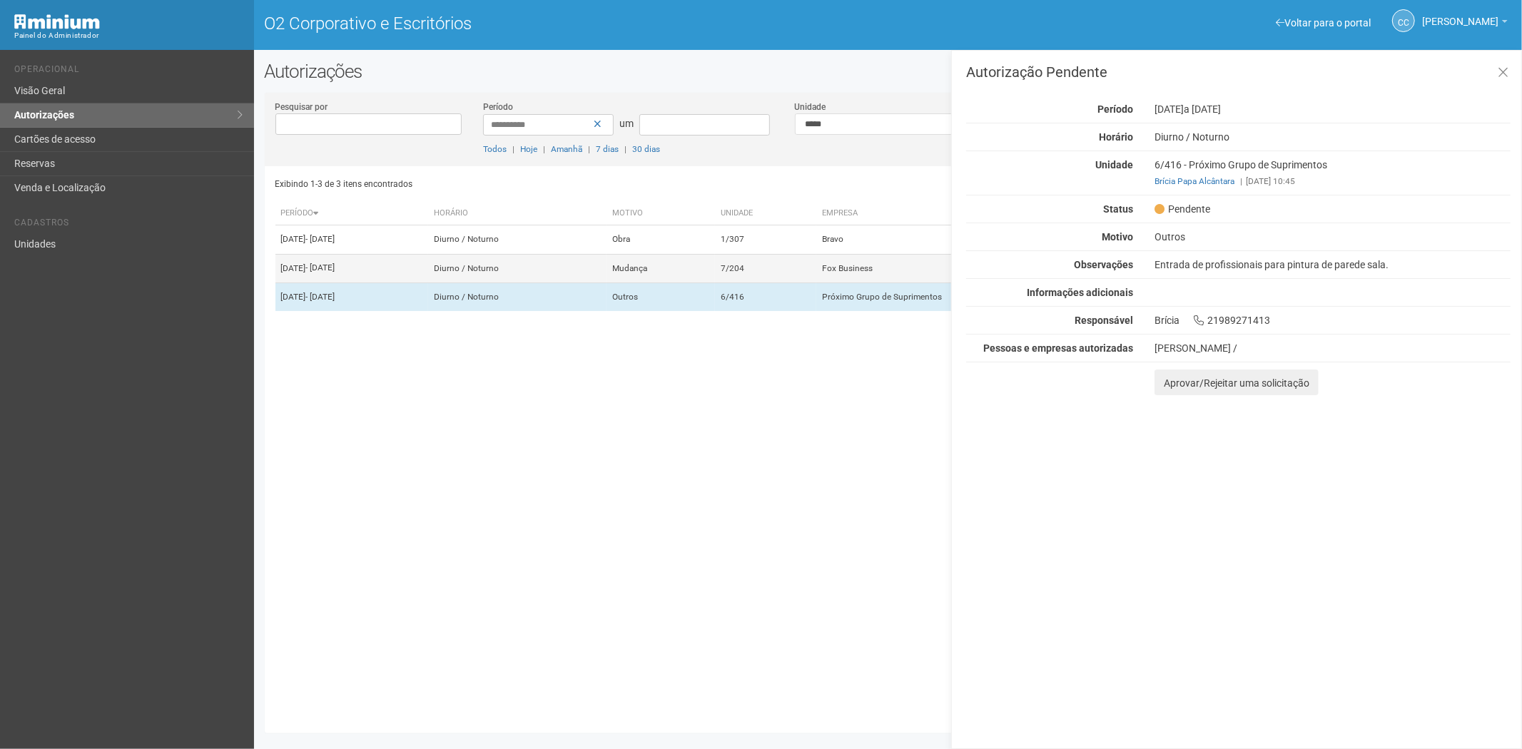
click at [864, 271] on td "Fox Business" at bounding box center [969, 268] width 307 height 29
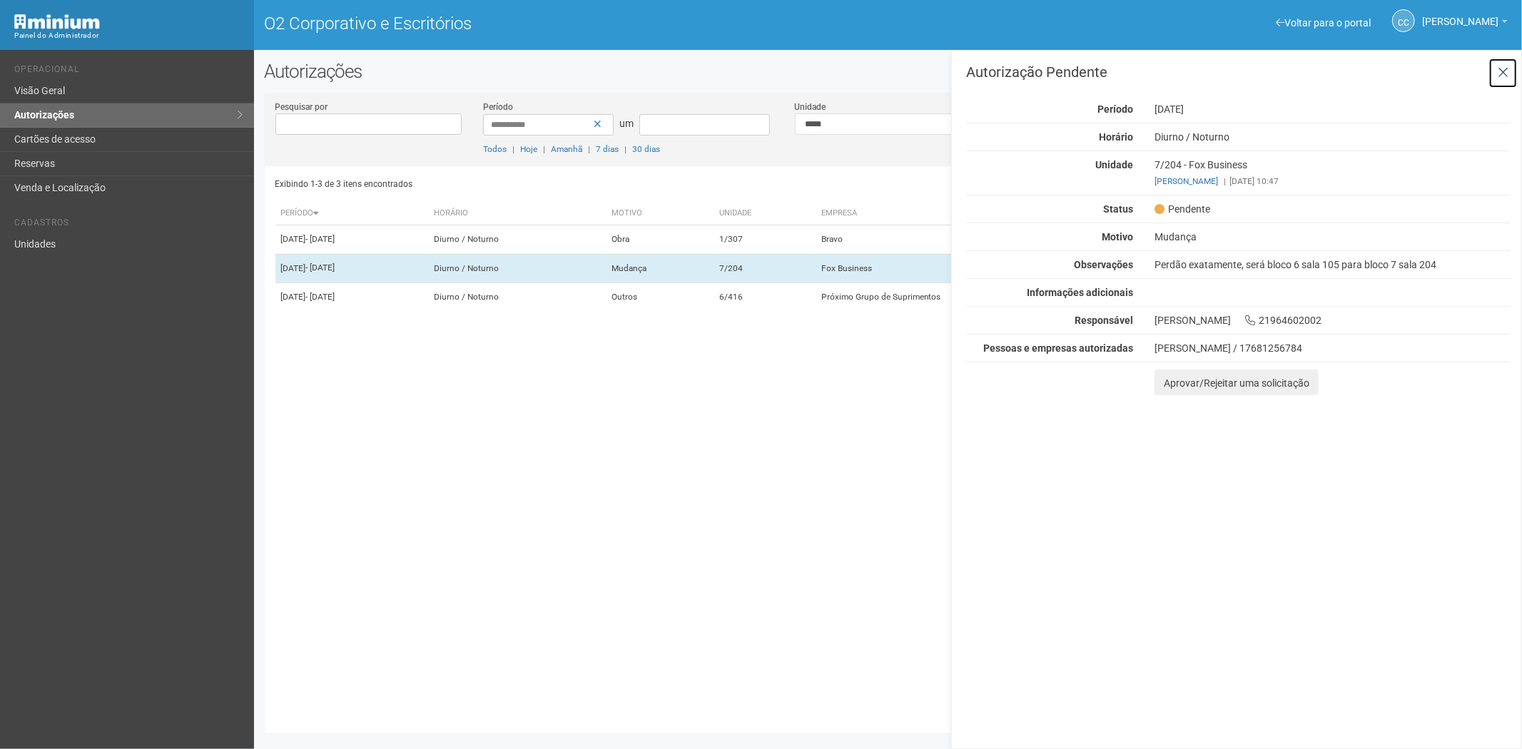
click at [1509, 72] on button at bounding box center [1502, 73] width 29 height 31
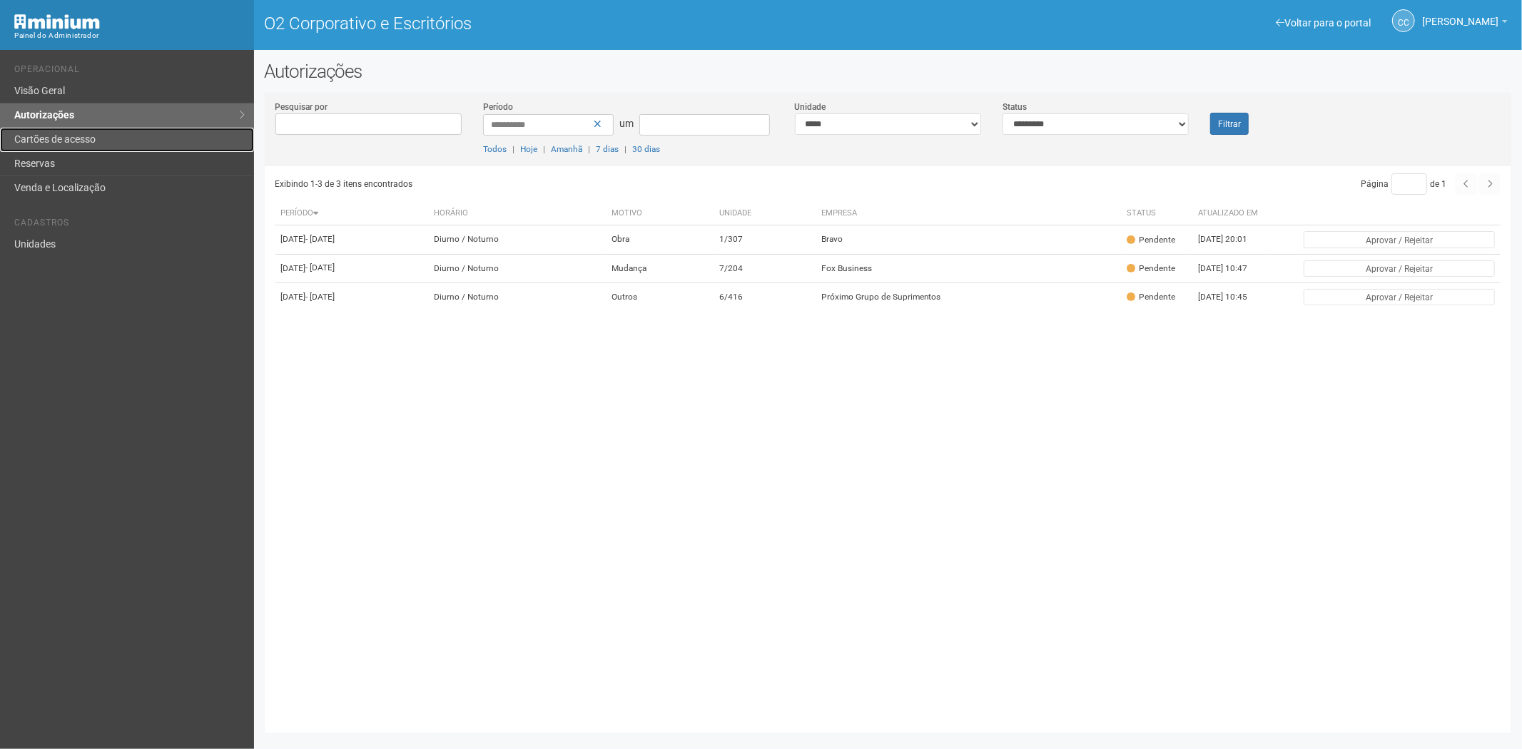
click at [59, 138] on font "Cartões de acesso" at bounding box center [54, 138] width 81 height 11
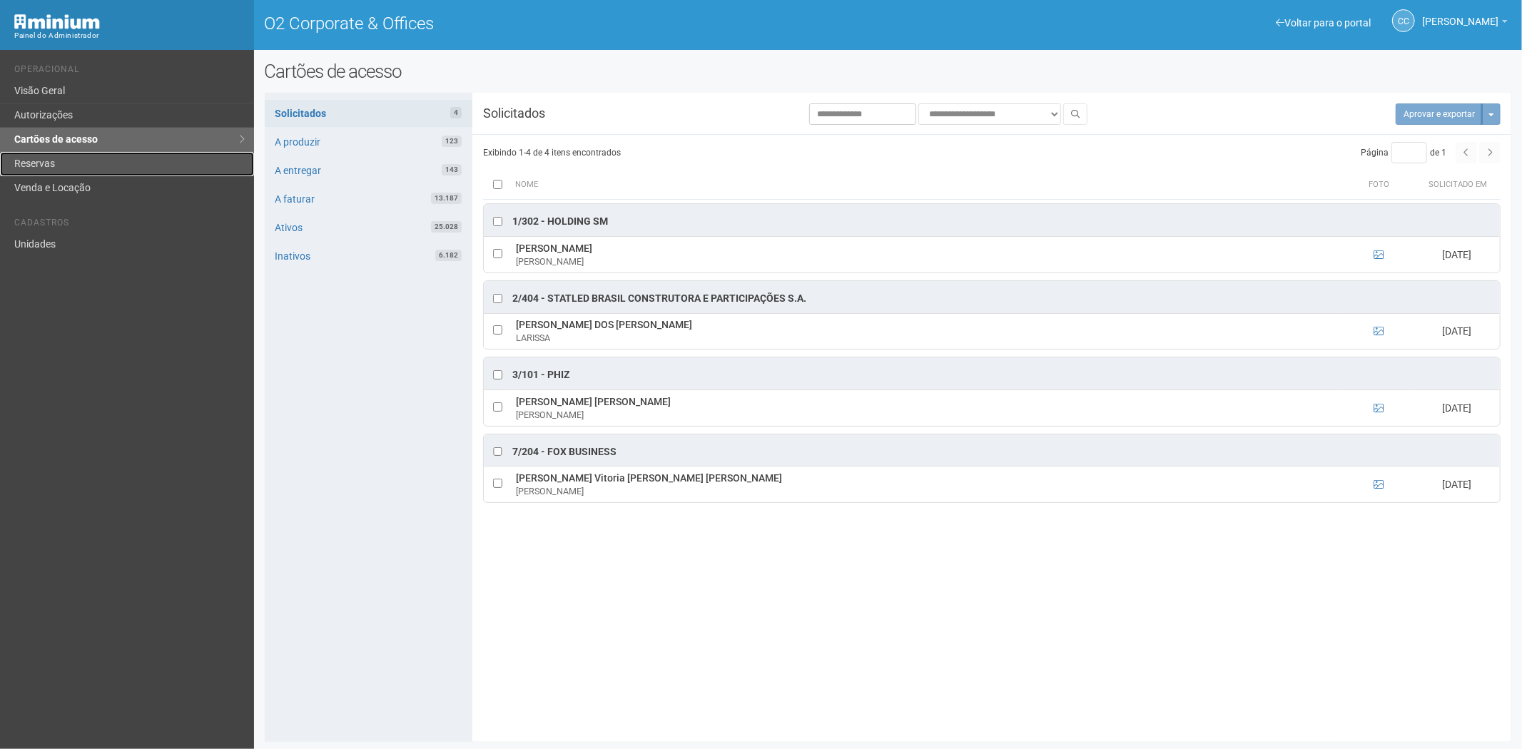
click at [39, 159] on link "Reservas" at bounding box center [127, 164] width 254 height 24
